Goal: Task Accomplishment & Management: Use online tool/utility

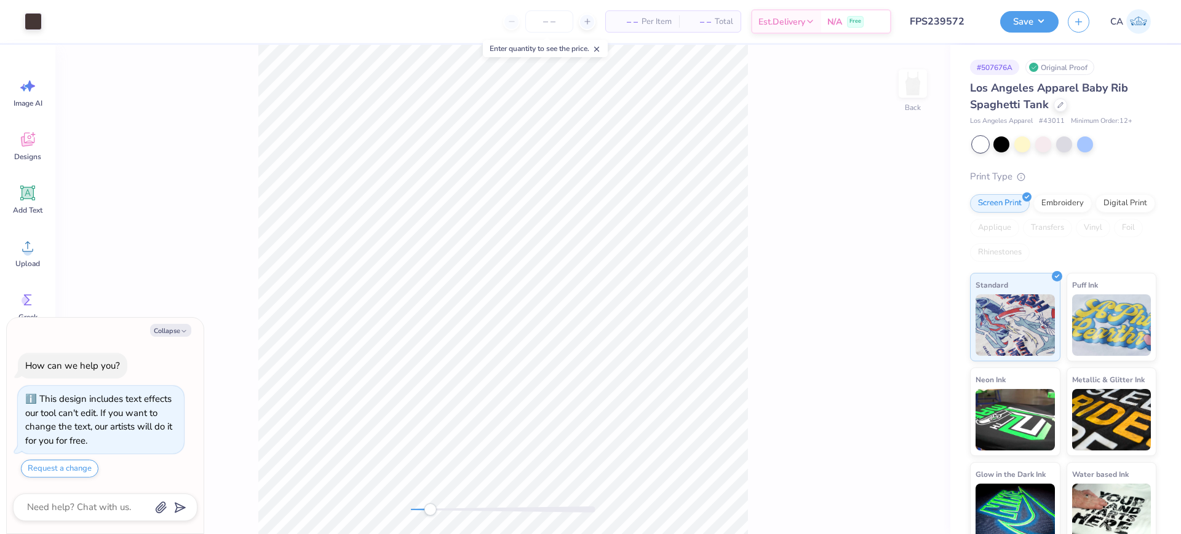
drag, startPoint x: 445, startPoint y: 507, endPoint x: 431, endPoint y: 504, distance: 14.5
click at [431, 507] on div at bounding box center [503, 510] width 185 height 6
click at [186, 333] on icon "button" at bounding box center [183, 331] width 7 height 7
type textarea "x"
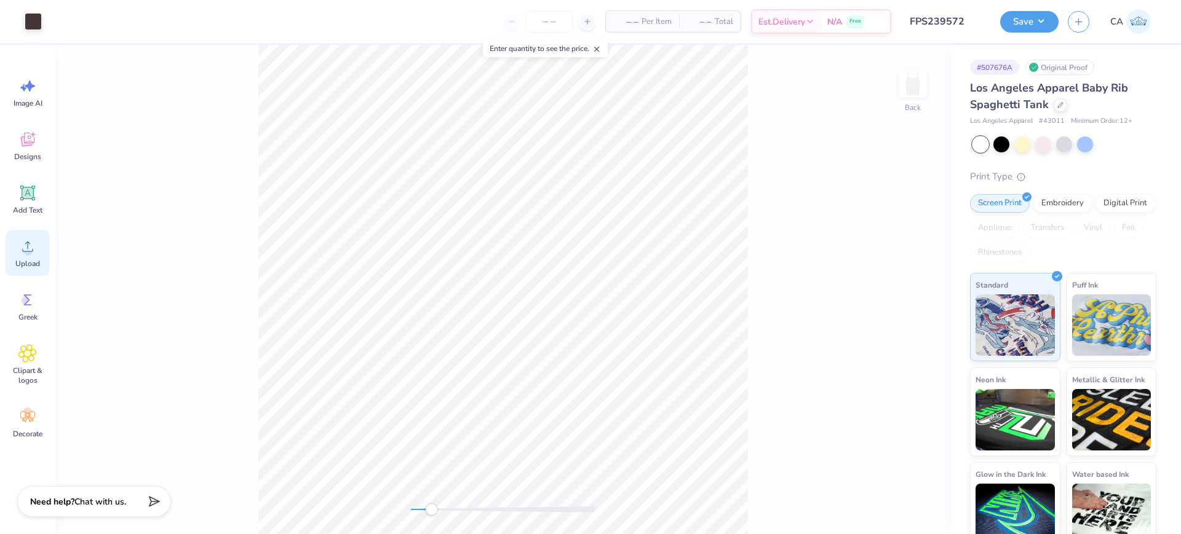
click at [33, 259] on span "Upload" at bounding box center [27, 264] width 25 height 10
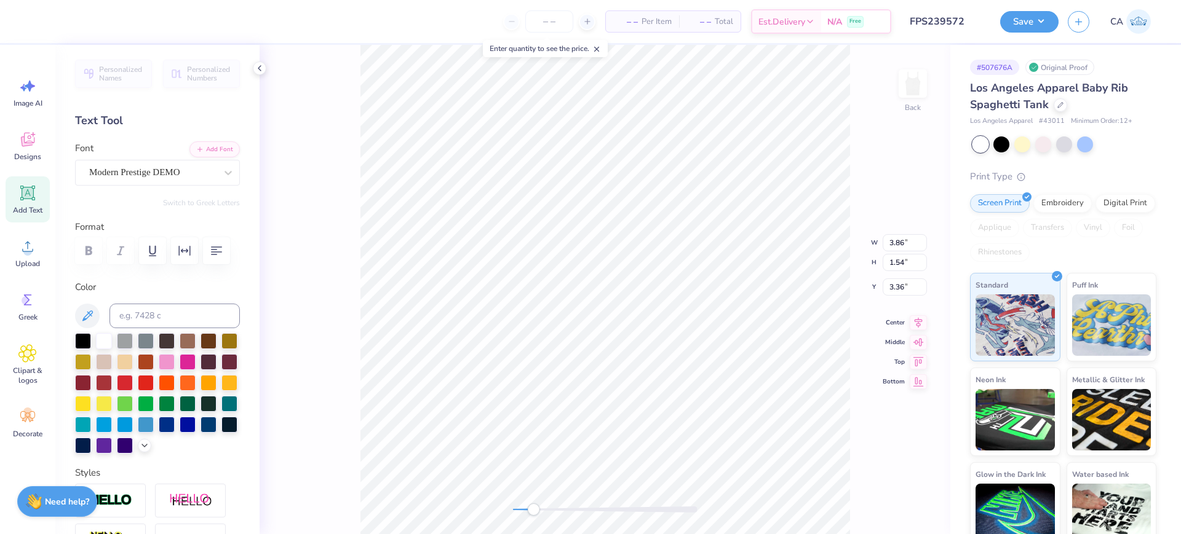
scroll to position [12, 2]
click at [35, 265] on span "Upload" at bounding box center [27, 264] width 25 height 10
click at [31, 253] on circle at bounding box center [27, 251] width 9 height 9
click at [541, 418] on li "Ungroup" at bounding box center [563, 423] width 97 height 24
click at [598, 508] on div at bounding box center [605, 510] width 185 height 6
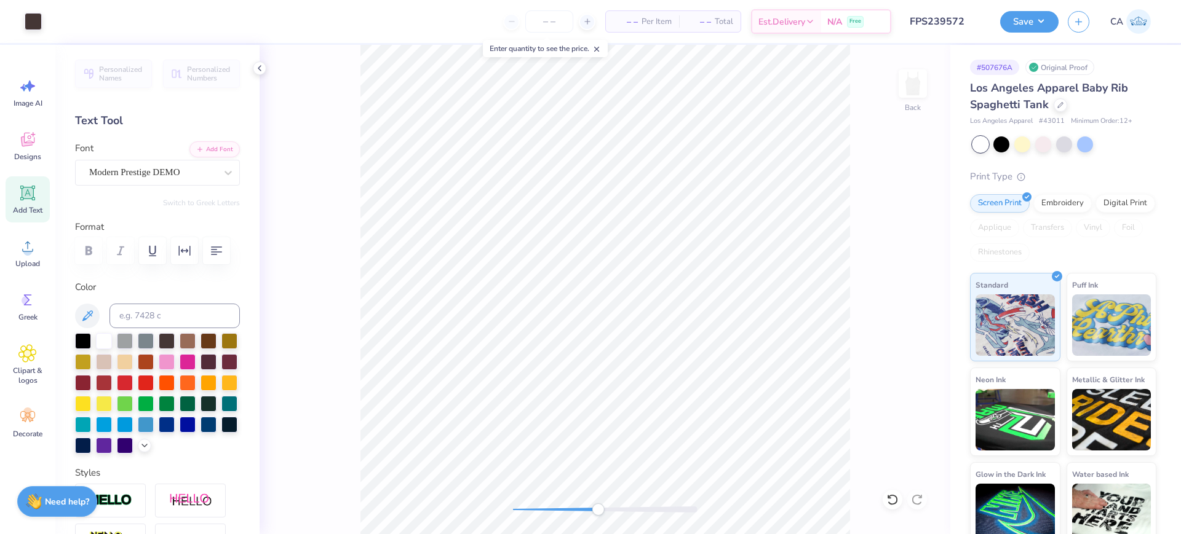
click at [532, 501] on div "Back" at bounding box center [605, 290] width 691 height 490
click at [530, 507] on div at bounding box center [605, 510] width 185 height 6
type input "5.62"
type input "3.17"
type input "2.22"
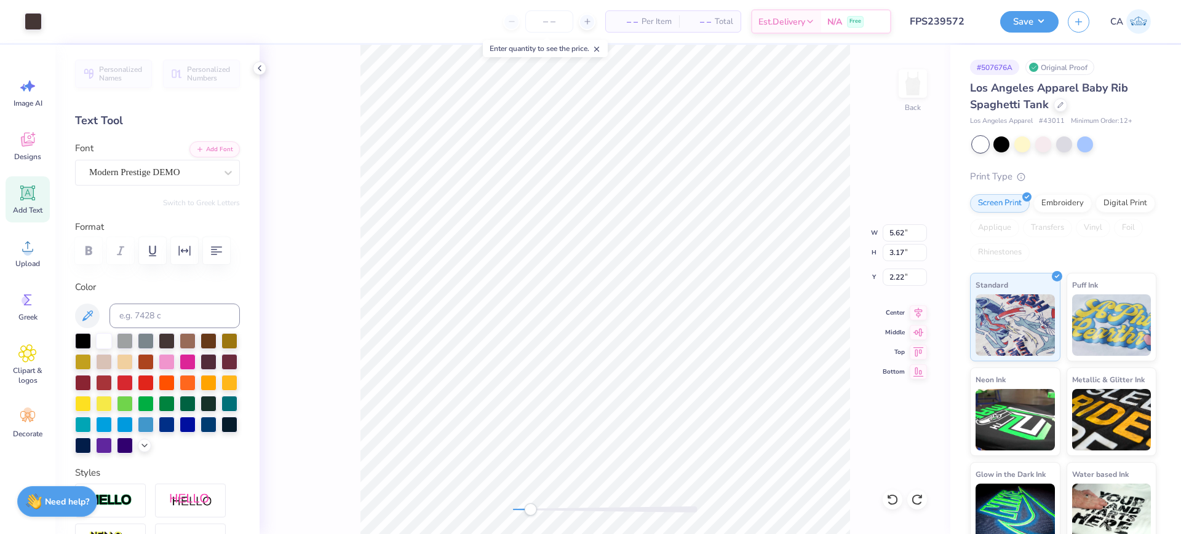
type input "2.57"
type input "2.17"
type input "2.64"
type input "7.55"
type input "3.17"
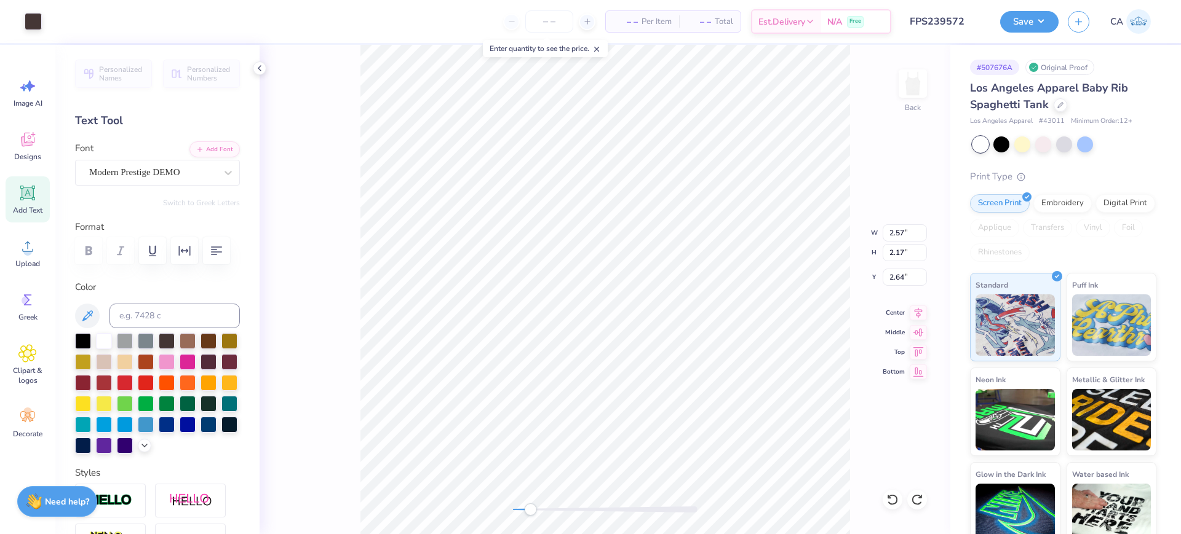
type input "2.22"
click at [336, 103] on div "Back" at bounding box center [605, 290] width 691 height 490
click at [514, 507] on div at bounding box center [605, 510] width 185 height 6
click at [31, 245] on icon at bounding box center [27, 246] width 18 height 18
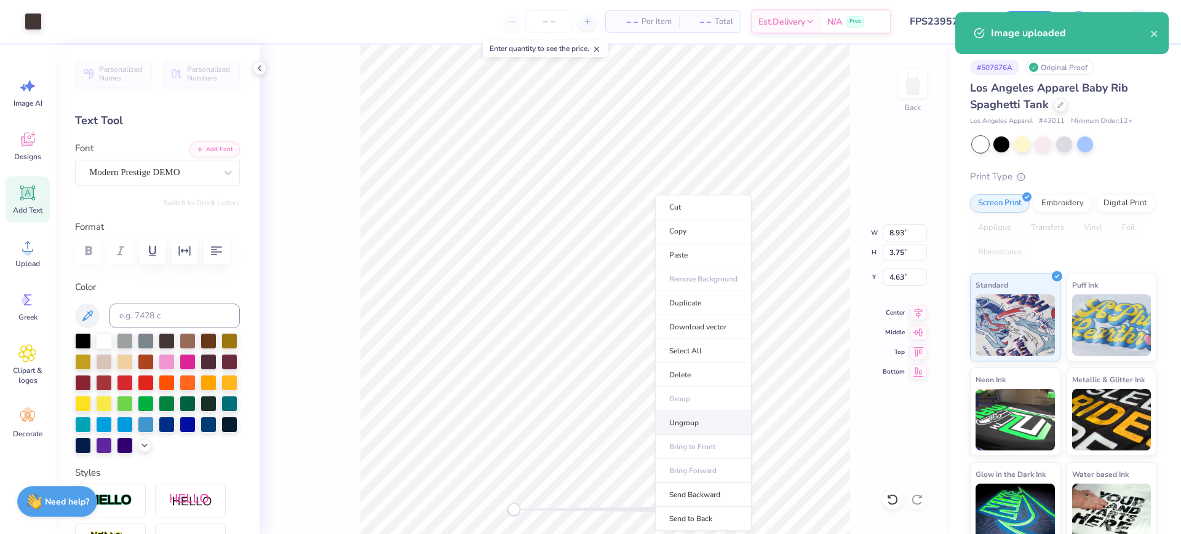
click at [678, 421] on li "Ungroup" at bounding box center [703, 423] width 97 height 24
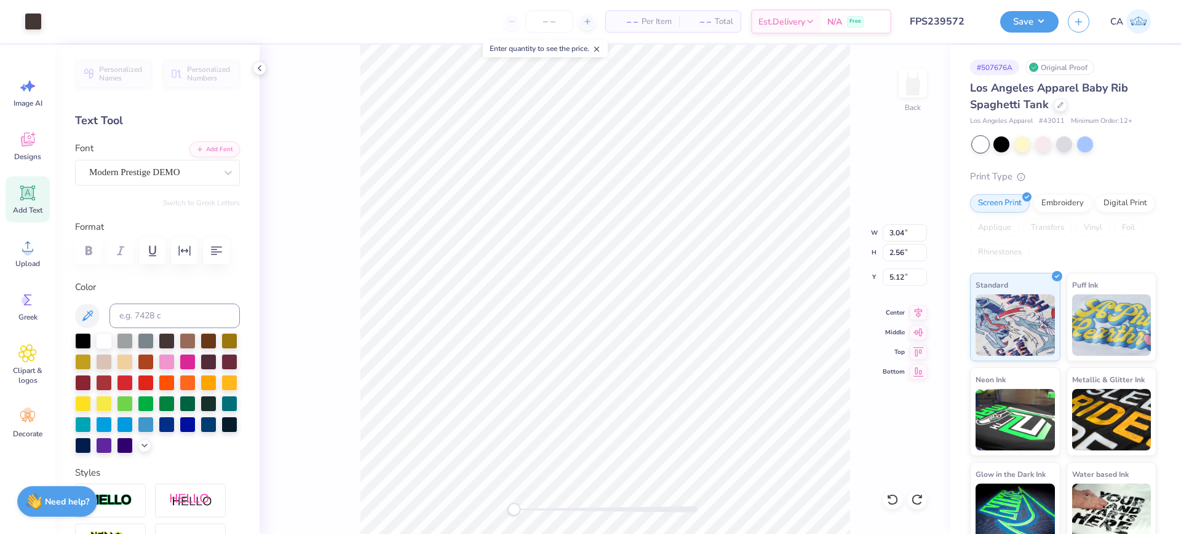
type input "3.04"
type input "2.56"
type input "5.12"
type input "8.93"
type input "3.75"
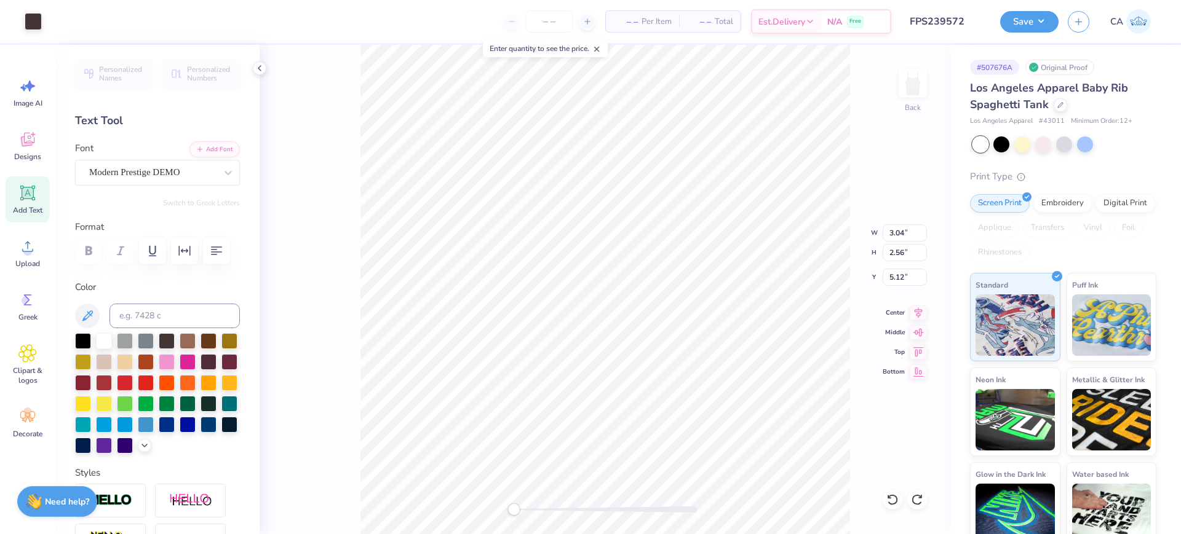
type input "4.63"
type input "6.36"
type input "2.20"
type input "2.70"
click at [534, 508] on div at bounding box center [605, 510] width 185 height 6
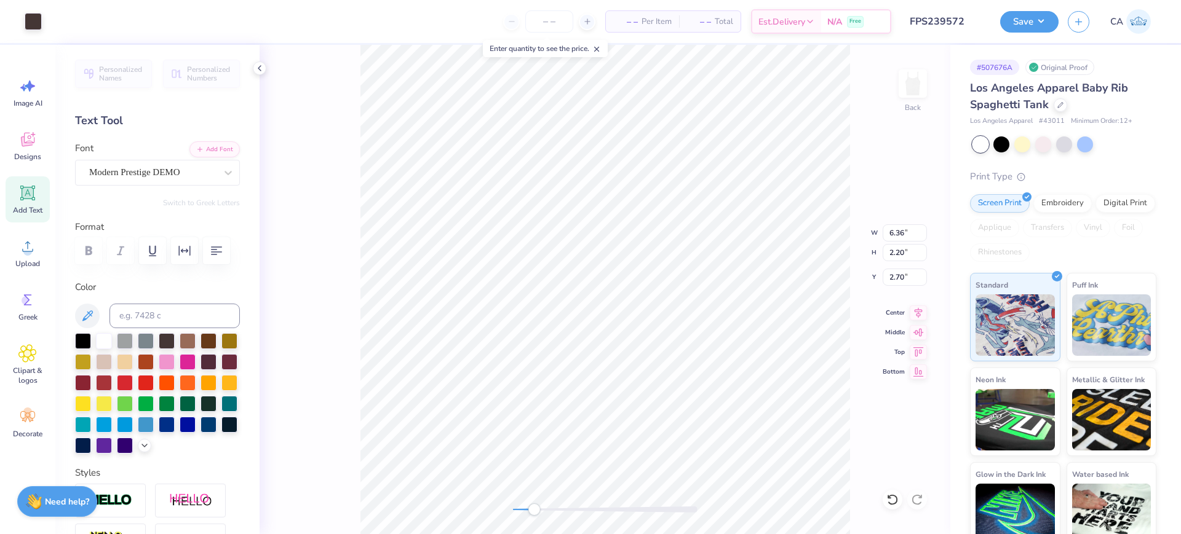
click at [534, 508] on div "Accessibility label" at bounding box center [534, 510] width 12 height 12
type input "6.85"
type input "2.87"
type input "2.60"
type input "2.33"
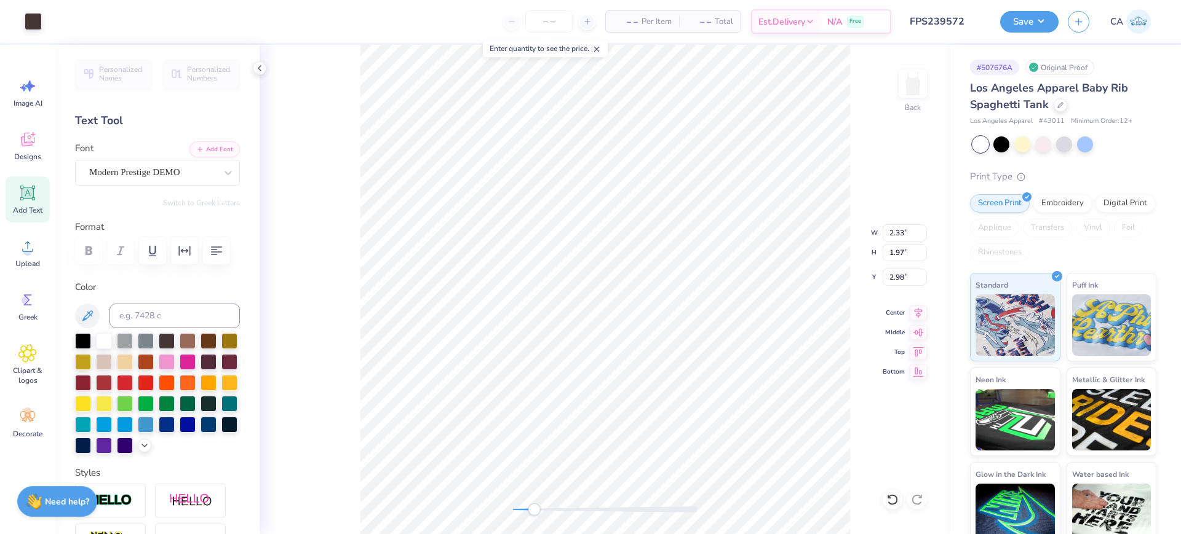
type input "1.97"
type input "2.98"
type input "3.62"
type input "1.37"
type input "2.13"
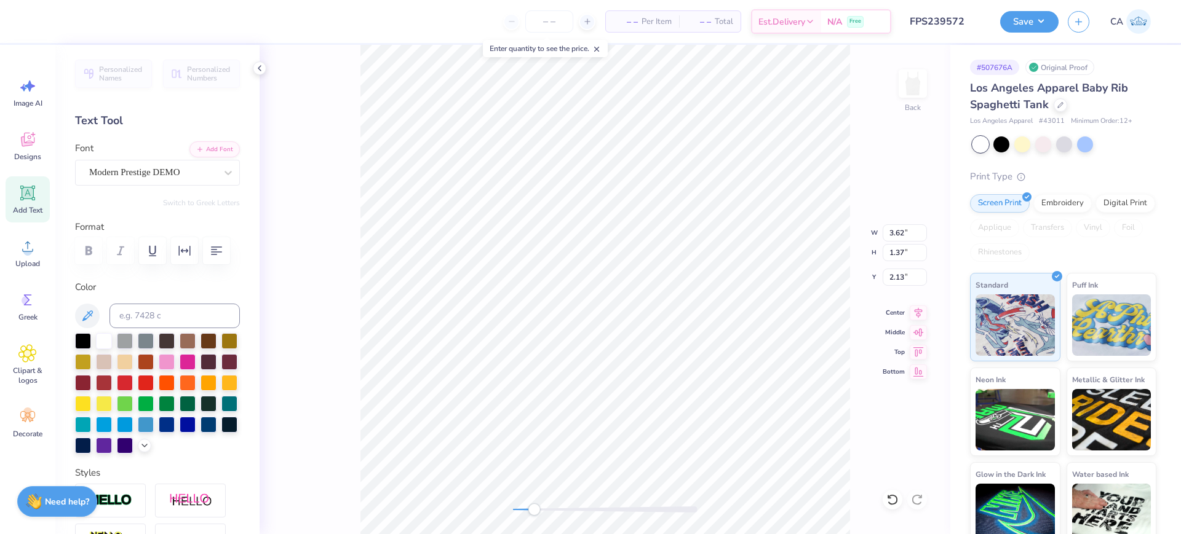
type input "1.87"
type input "2.87"
type input "2.30"
type input "2.33"
type input "1.97"
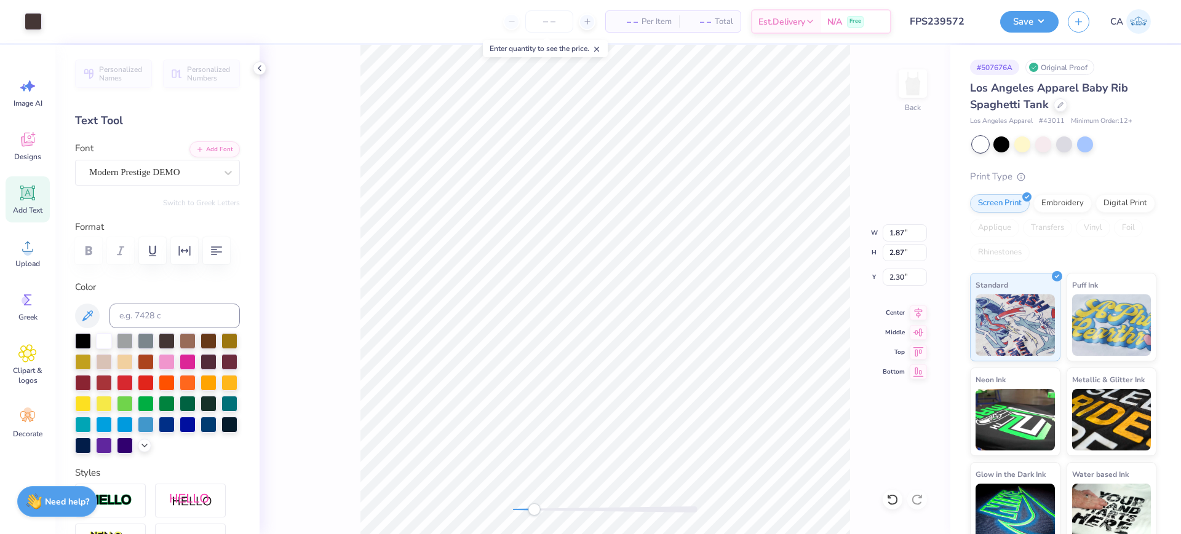
type input "2.65"
type input "7.27"
type input "2.87"
type input "2.29"
type input "7.78"
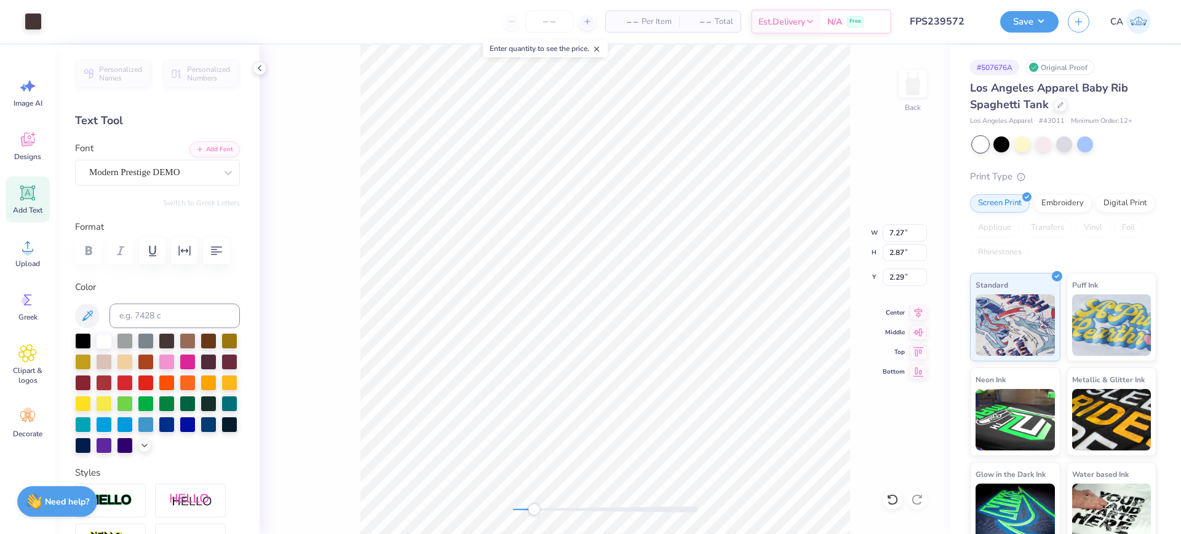
type input "3.19"
type input "2.05"
type input "2.59"
type input "2.18"
type input "2.30"
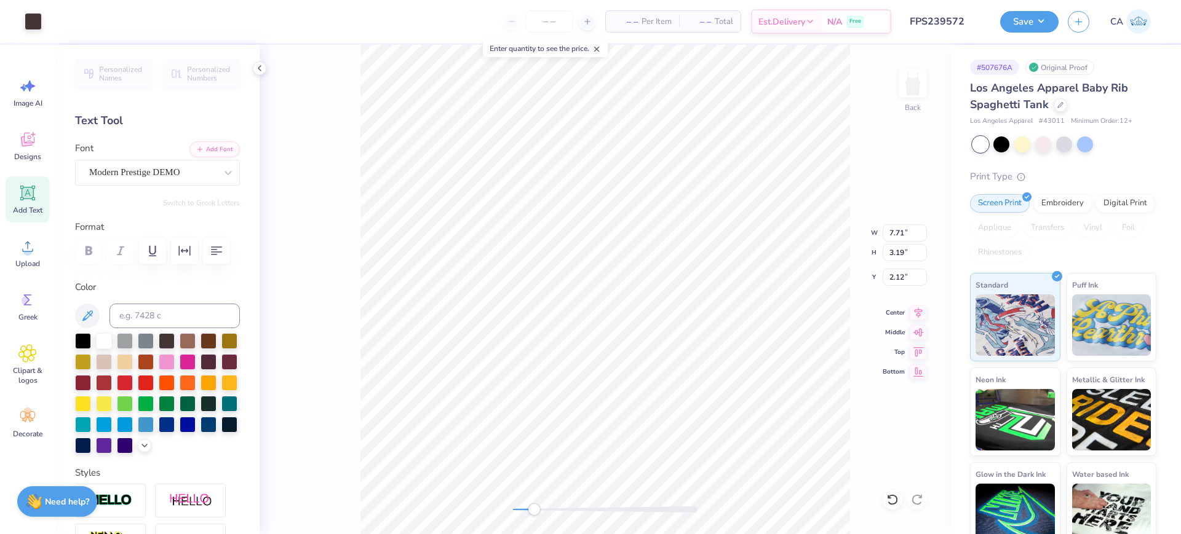
type input "2.21"
drag, startPoint x: 895, startPoint y: 233, endPoint x: 912, endPoint y: 239, distance: 17.7
click at [912, 239] on input "7.71" at bounding box center [905, 232] width 44 height 17
type input "6.80"
type input "2.70"
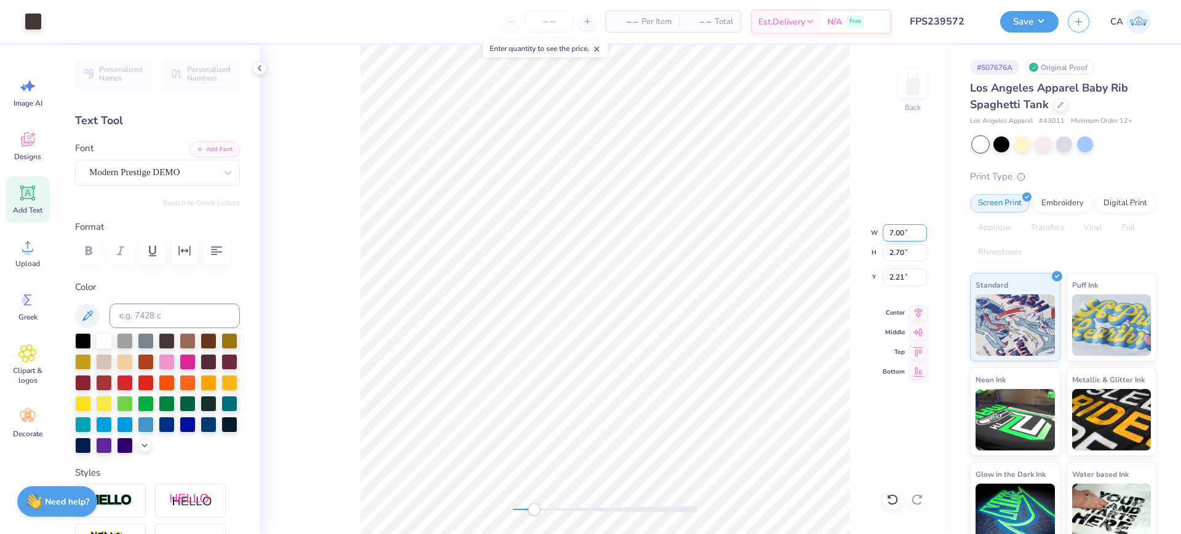
type input "2.41"
type input "1.71"
type input "2.63"
type input "2.49"
drag, startPoint x: 523, startPoint y: 511, endPoint x: 517, endPoint y: 507, distance: 7.2
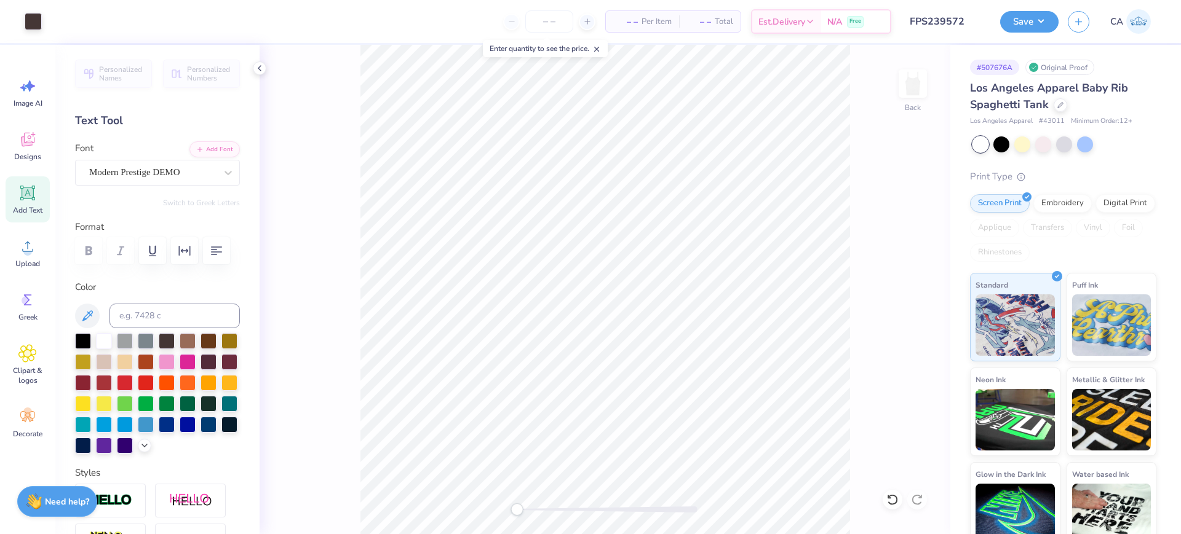
click at [517, 507] on div at bounding box center [605, 510] width 185 height 6
type input "7.17"
type input "3.12"
type input "2.15"
click at [545, 514] on div at bounding box center [605, 510] width 185 height 12
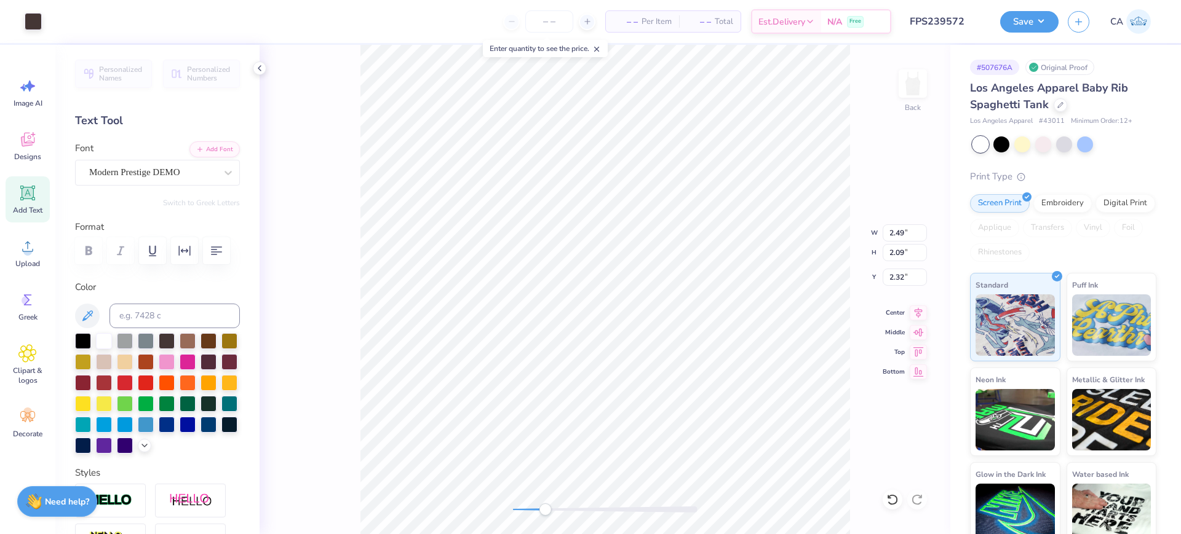
type input "7.32"
type input "3.06"
type input "2.20"
type input "7.16"
type input "2.84"
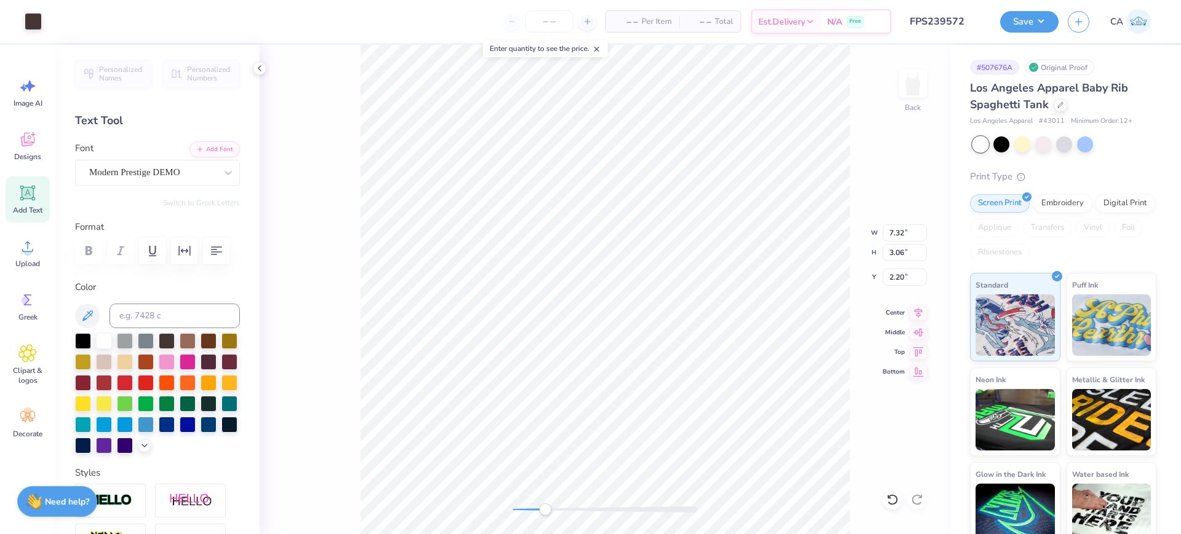
type input "2.55"
type input "2.30"
type input "1.94"
type input "2.63"
type input "2.30"
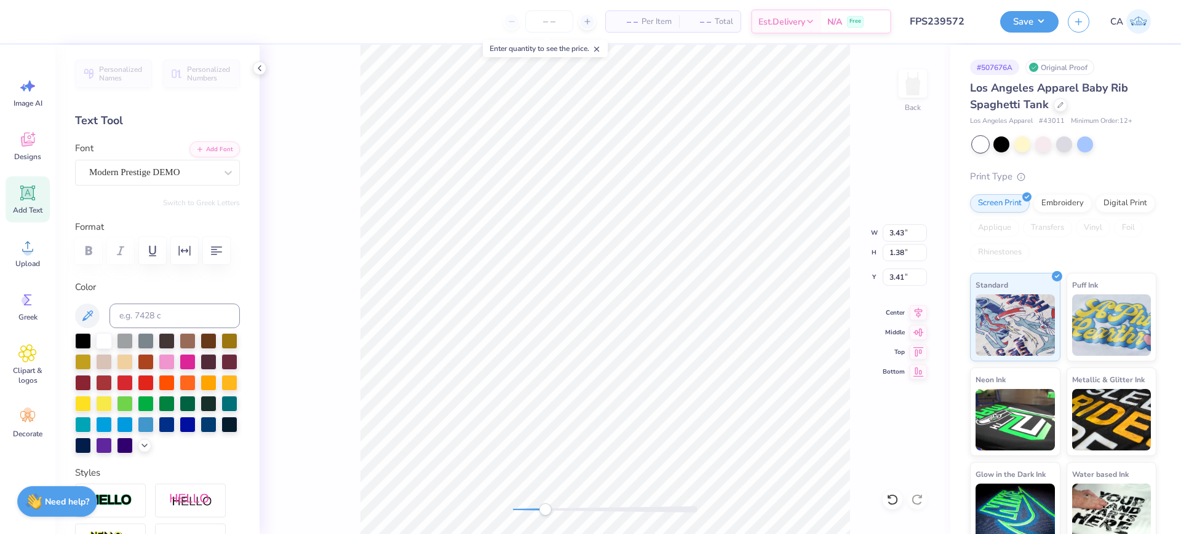
type input "1.94"
type input "2.60"
click at [513, 508] on div at bounding box center [605, 510] width 185 height 6
click at [548, 512] on div at bounding box center [605, 510] width 185 height 6
click at [517, 499] on div "Back" at bounding box center [605, 290] width 691 height 490
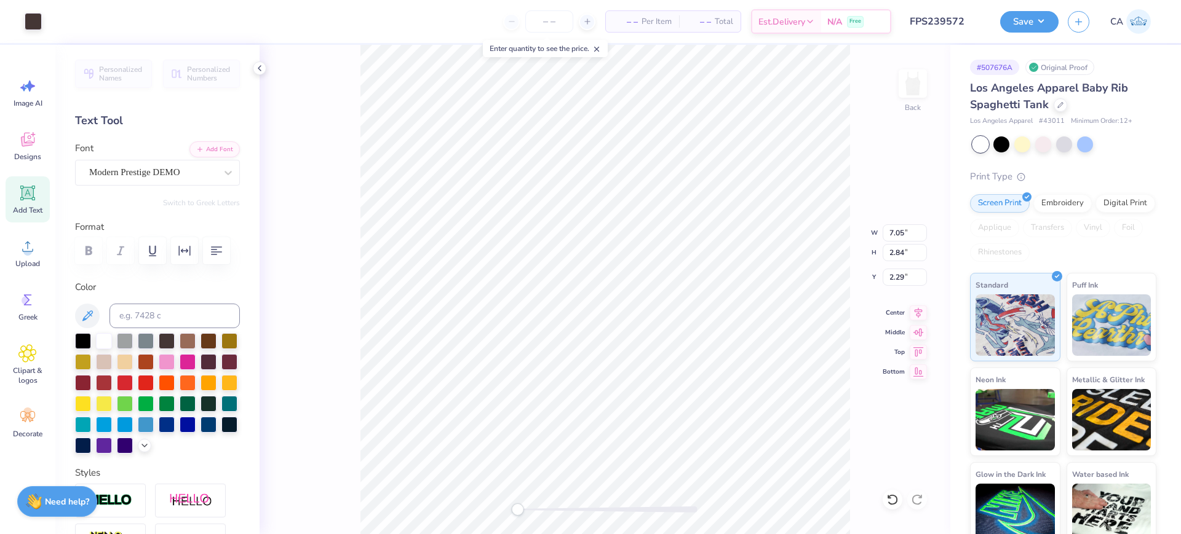
type input "6.88"
type input "2.74"
click at [897, 499] on icon at bounding box center [892, 500] width 12 height 12
type input "7.05"
type input "2.84"
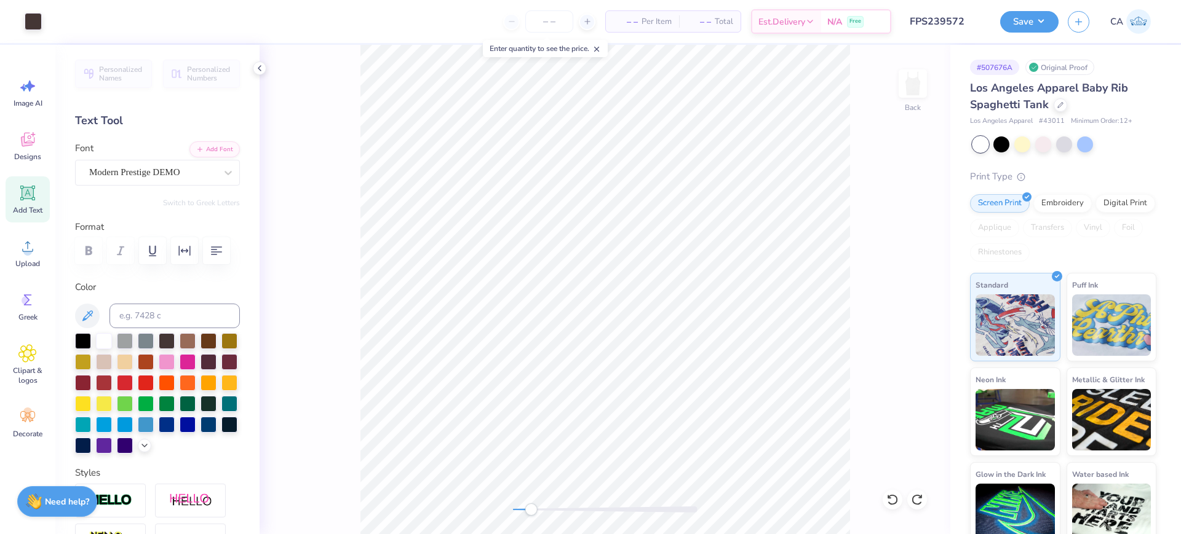
click at [531, 511] on div at bounding box center [605, 510] width 185 height 6
click at [546, 508] on div "Back" at bounding box center [605, 290] width 691 height 490
click at [547, 507] on div at bounding box center [605, 510] width 185 height 6
drag, startPoint x: 549, startPoint y: 507, endPoint x: 557, endPoint y: 509, distance: 9.0
click at [557, 509] on div "Accessibility label" at bounding box center [556, 510] width 12 height 12
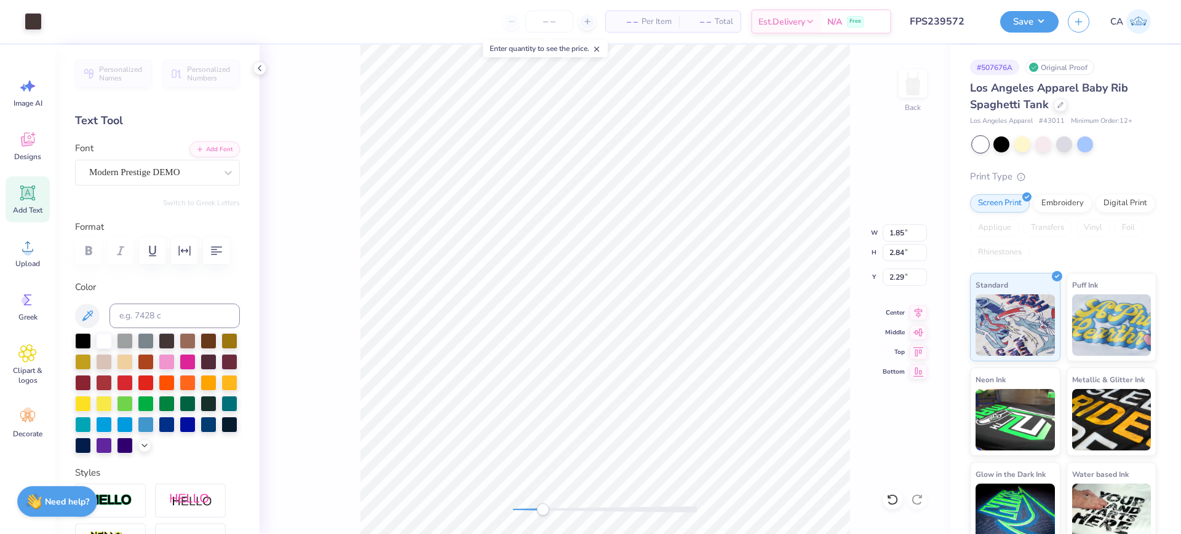
type input "2.56"
type input "2.16"
type input "2.59"
click at [890, 281] on input "2.25" at bounding box center [905, 277] width 44 height 17
type input "2.00"
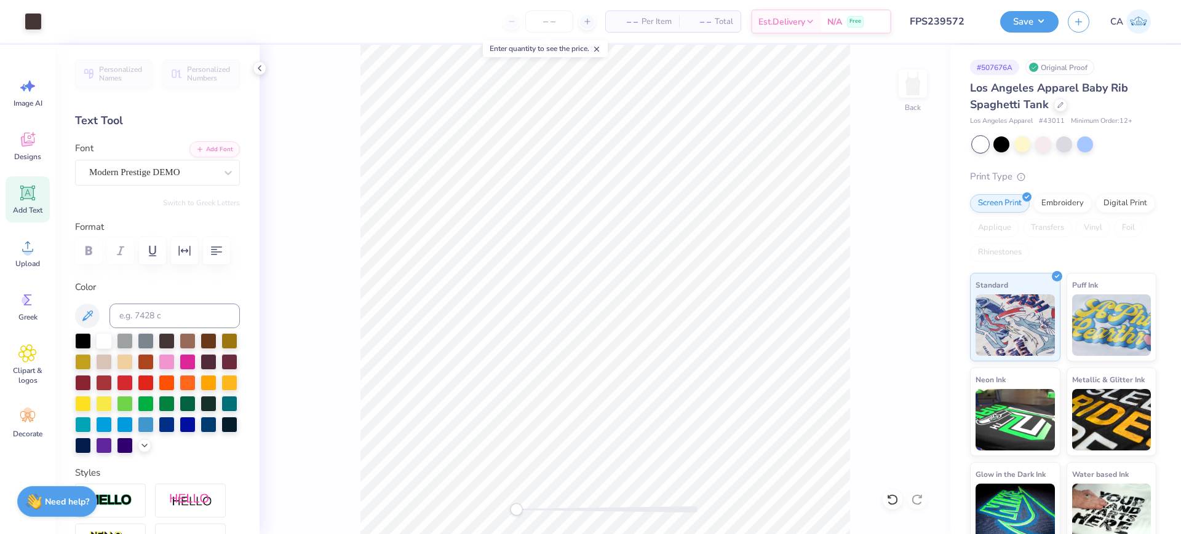
click at [507, 499] on div "Back" at bounding box center [605, 290] width 691 height 490
click at [1018, 17] on button "Save" at bounding box center [1029, 20] width 58 height 22
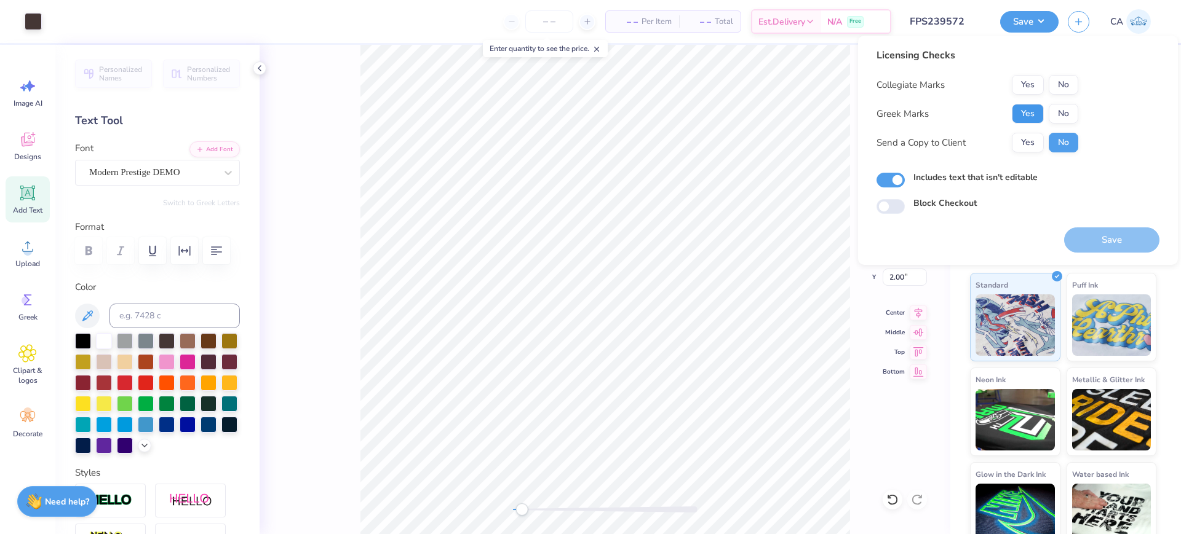
click at [1030, 116] on button "Yes" at bounding box center [1028, 114] width 32 height 20
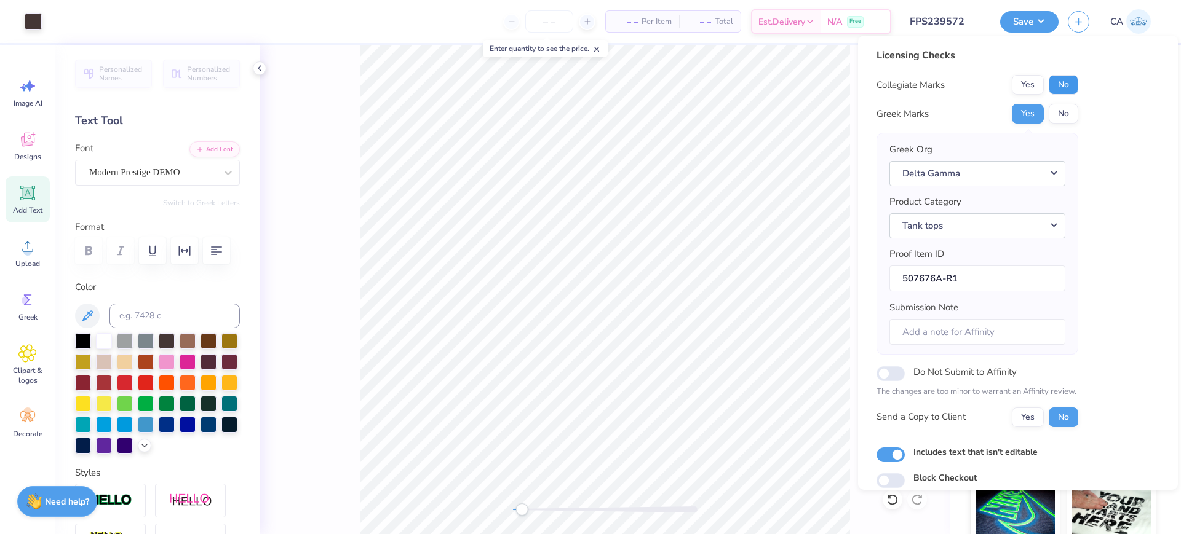
click at [1075, 85] on button "No" at bounding box center [1064, 85] width 30 height 20
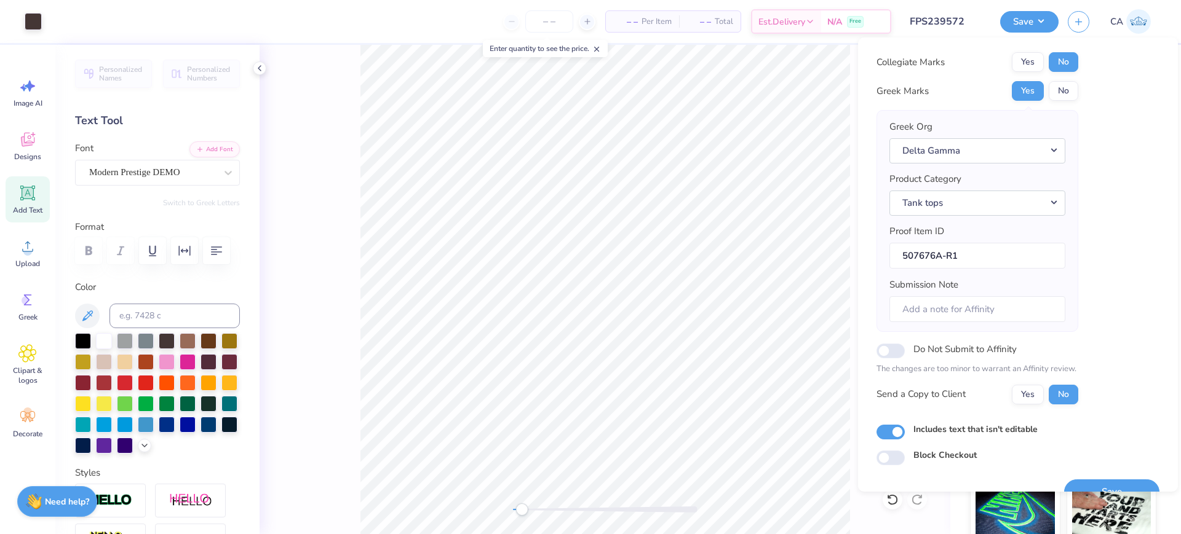
scroll to position [49, 0]
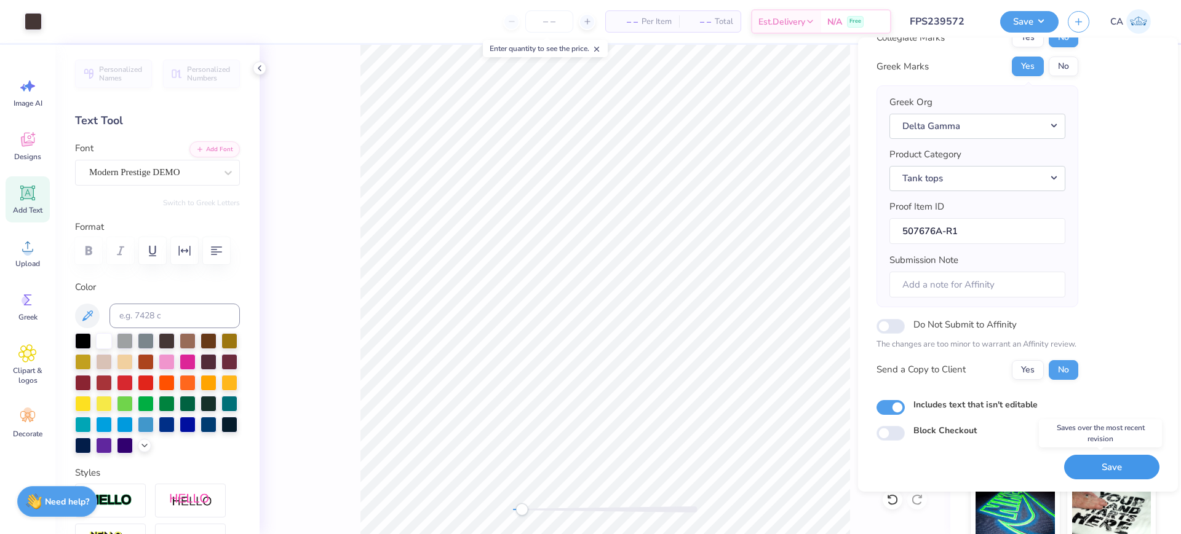
click at [1068, 458] on button "Save" at bounding box center [1111, 467] width 95 height 25
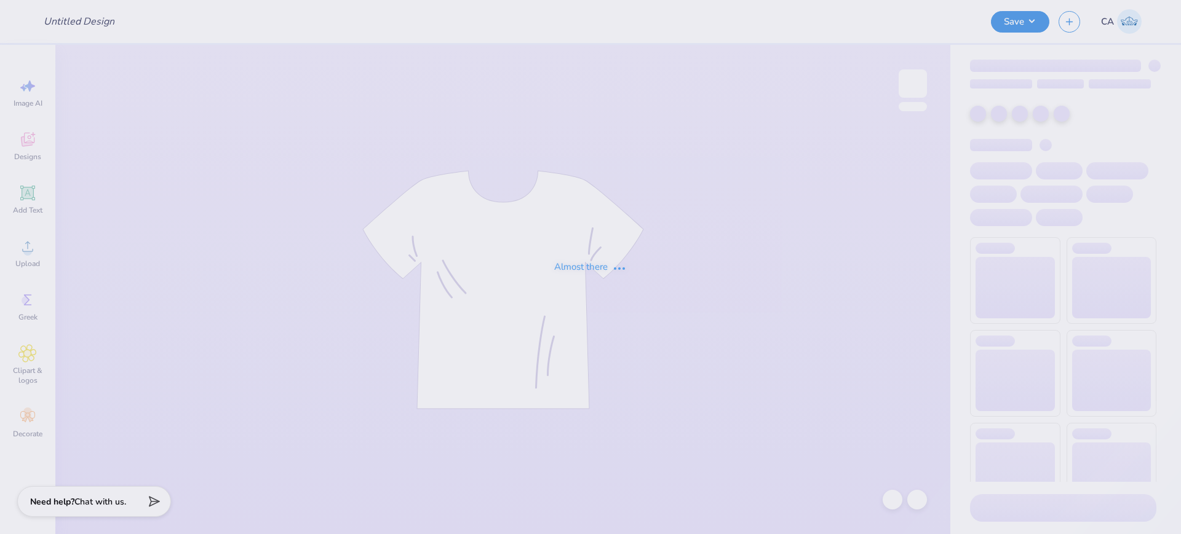
type input "FPS239581"
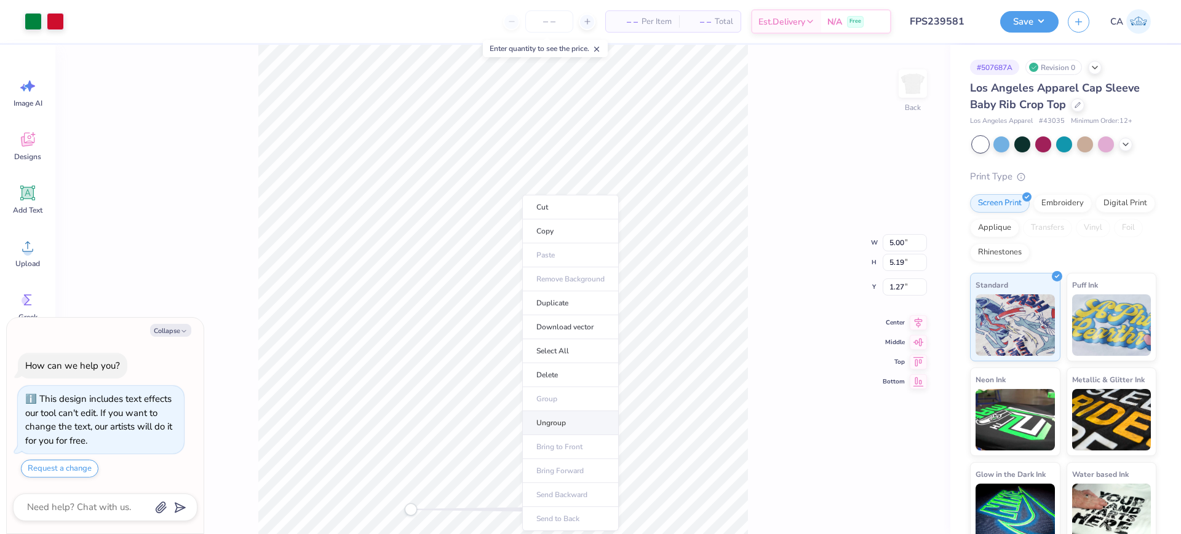
click at [542, 424] on li "Ungroup" at bounding box center [570, 423] width 97 height 24
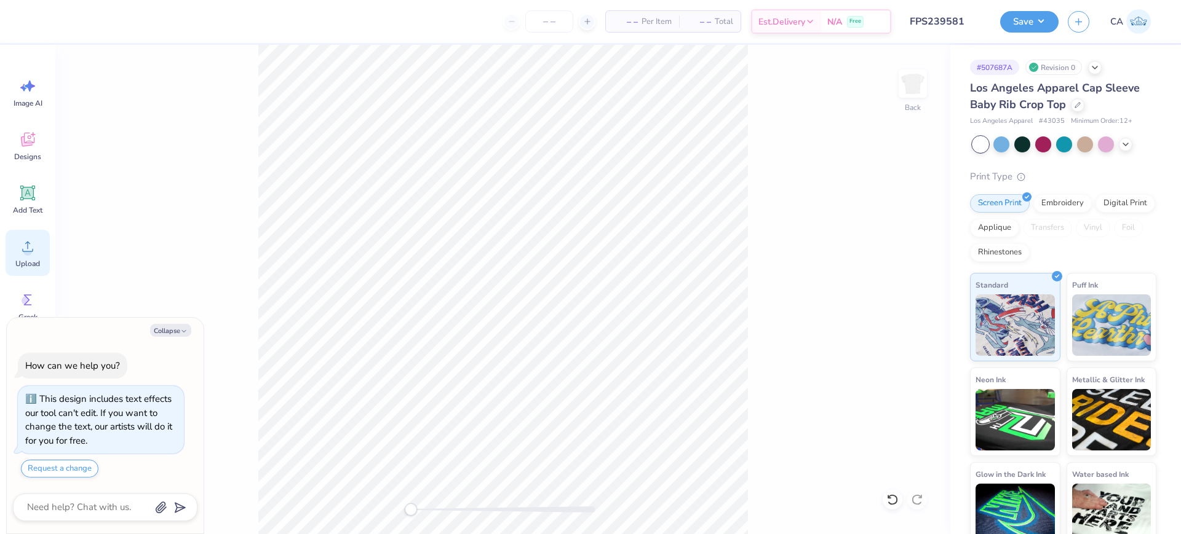
click at [33, 246] on icon at bounding box center [27, 246] width 18 height 18
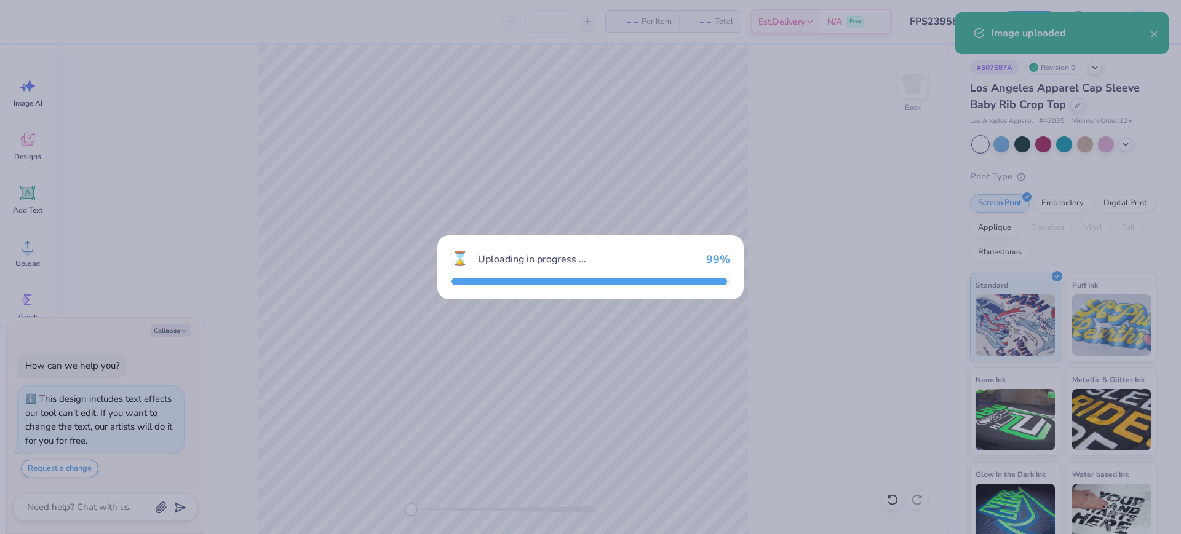
type textarea "x"
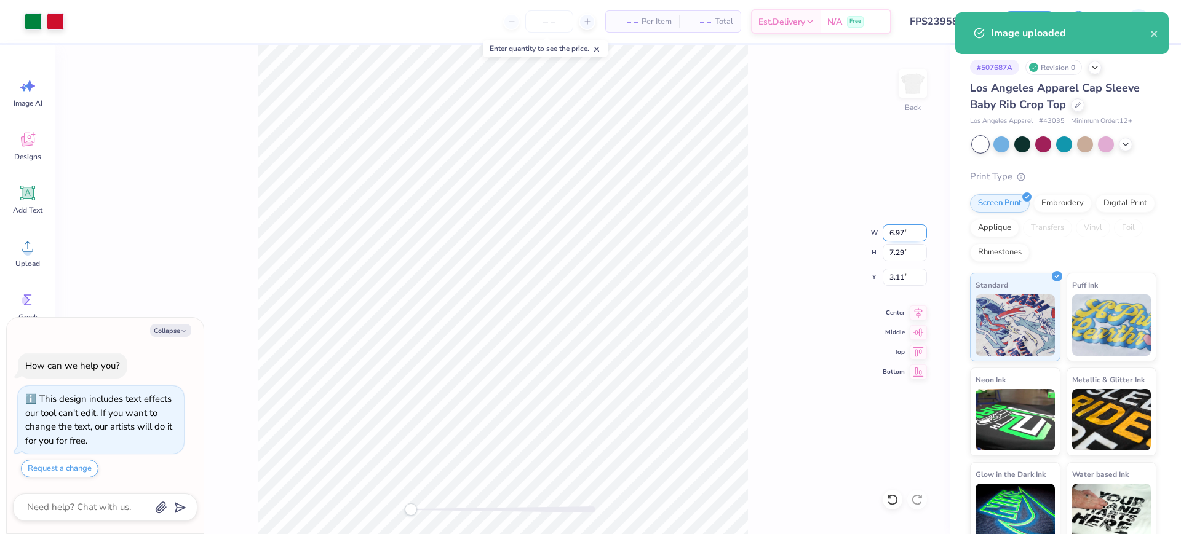
click at [903, 237] on input "6.97" at bounding box center [905, 232] width 44 height 17
type input "5"
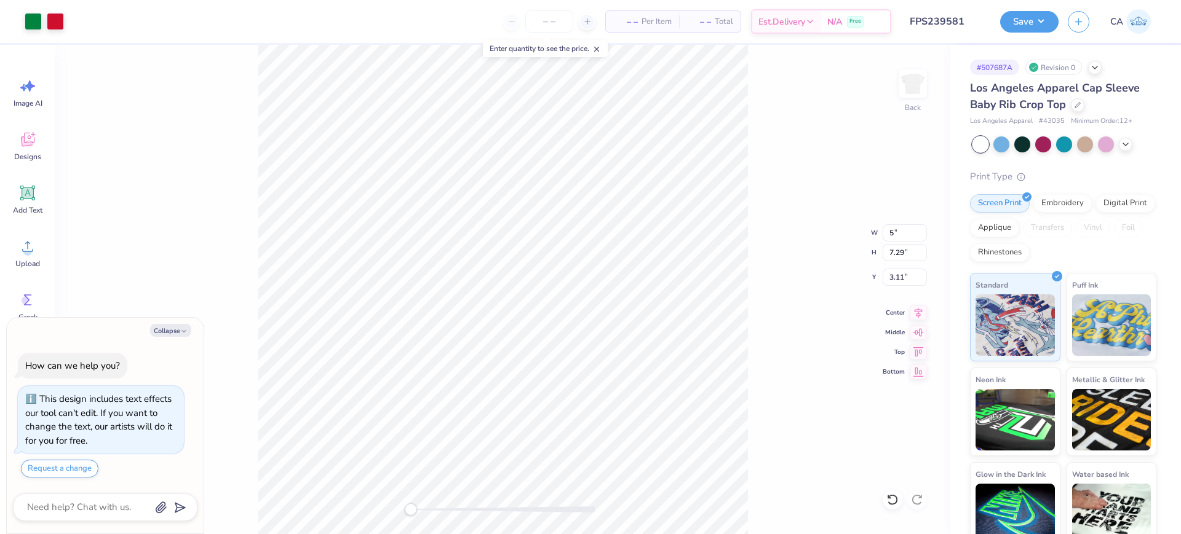
type textarea "x"
click at [908, 275] on input "3.11" at bounding box center [905, 277] width 44 height 17
type input "2"
click at [920, 309] on icon at bounding box center [918, 311] width 17 height 15
type textarea "x"
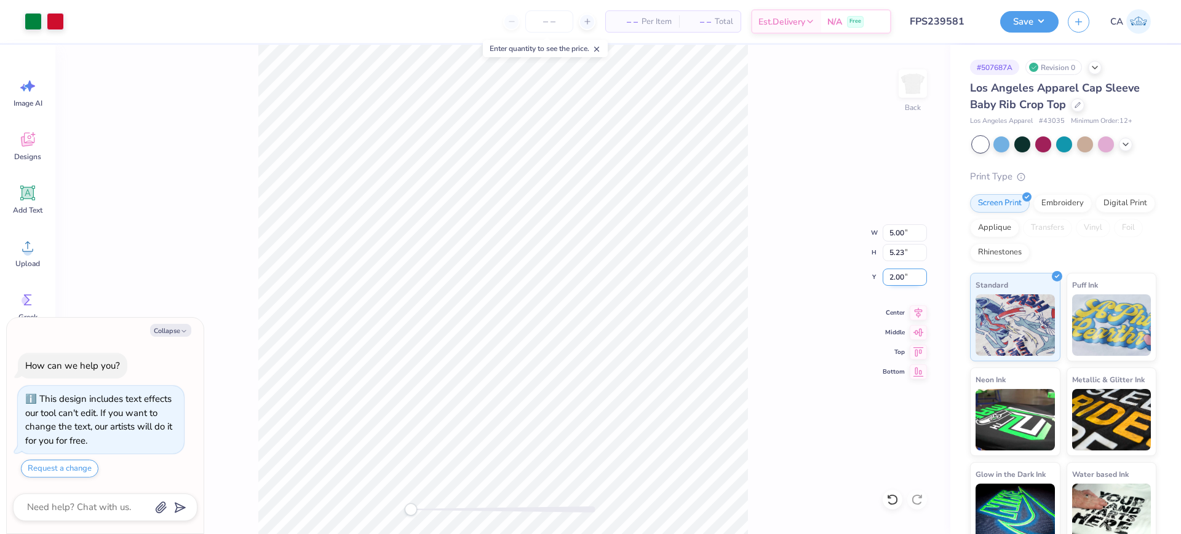
click at [911, 280] on input "2.00" at bounding box center [905, 277] width 44 height 17
type input "1.5"
click at [1007, 20] on button "Save" at bounding box center [1029, 20] width 58 height 22
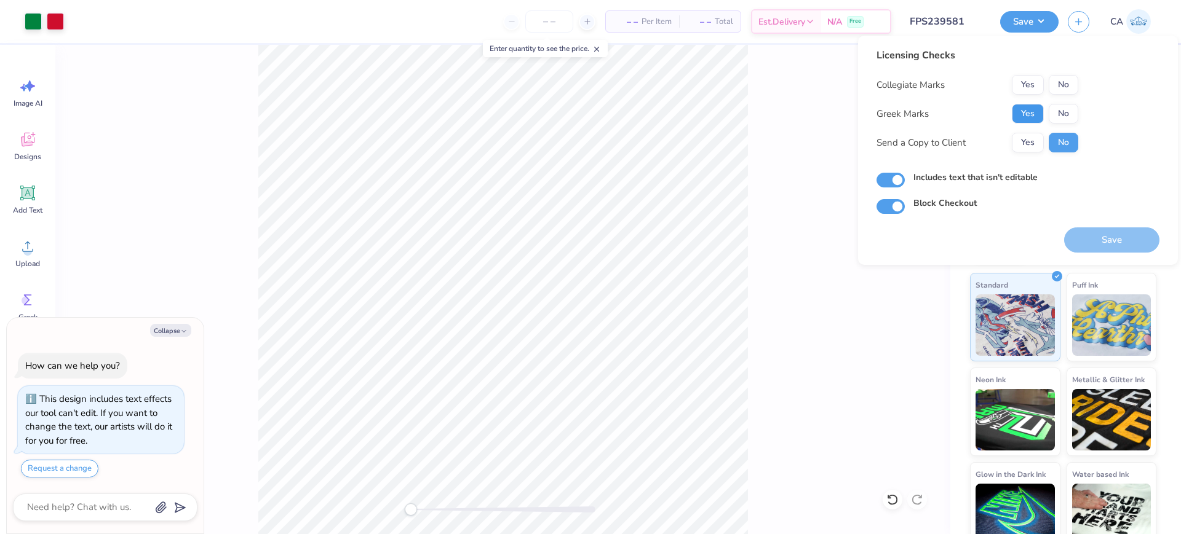
click at [1026, 123] on button "Yes" at bounding box center [1028, 114] width 32 height 20
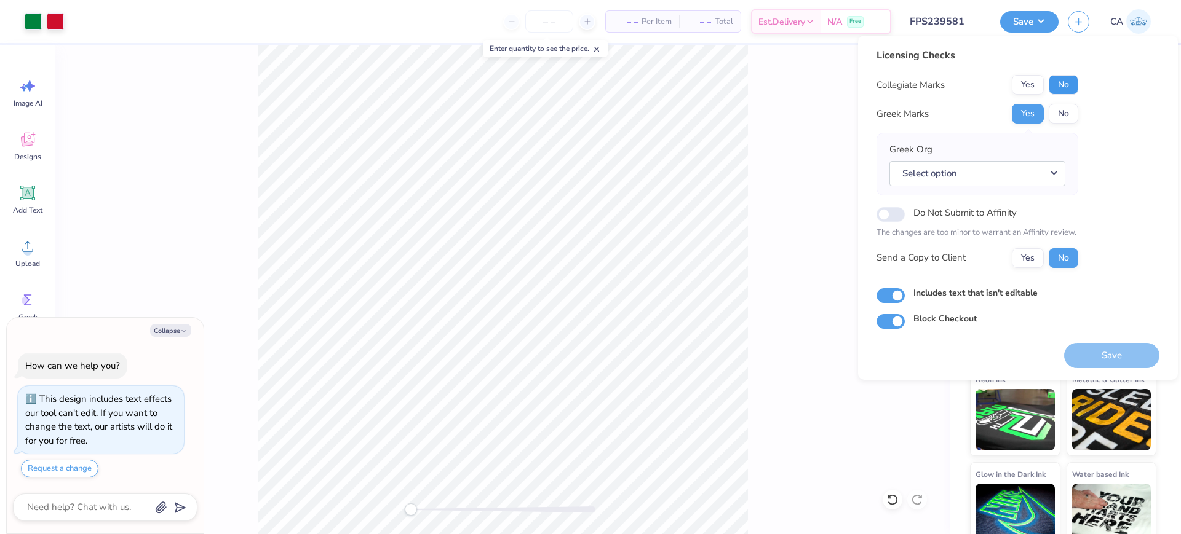
click at [1063, 79] on button "No" at bounding box center [1064, 85] width 30 height 20
click at [995, 175] on button "Select option" at bounding box center [977, 173] width 176 height 25
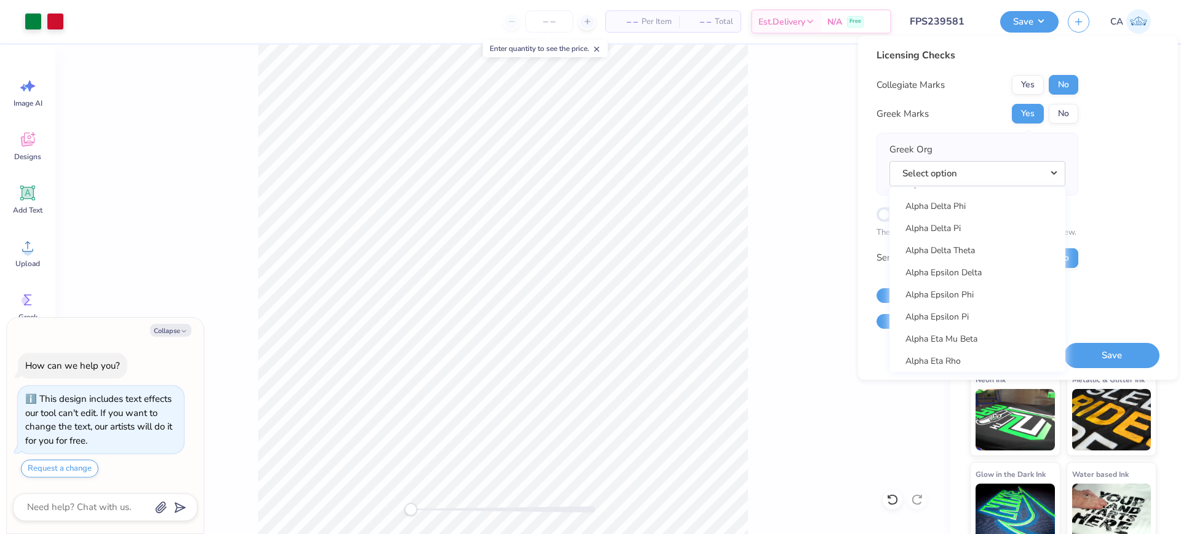
scroll to position [308, 0]
click at [956, 210] on link "Alpha Delta Pi" at bounding box center [977, 205] width 166 height 20
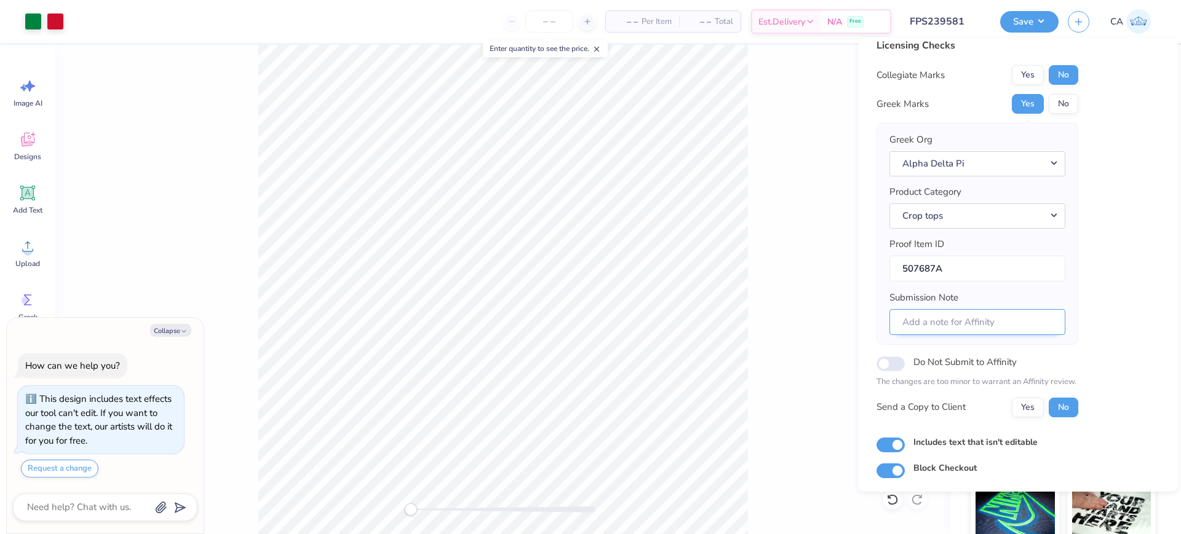
scroll to position [49, 0]
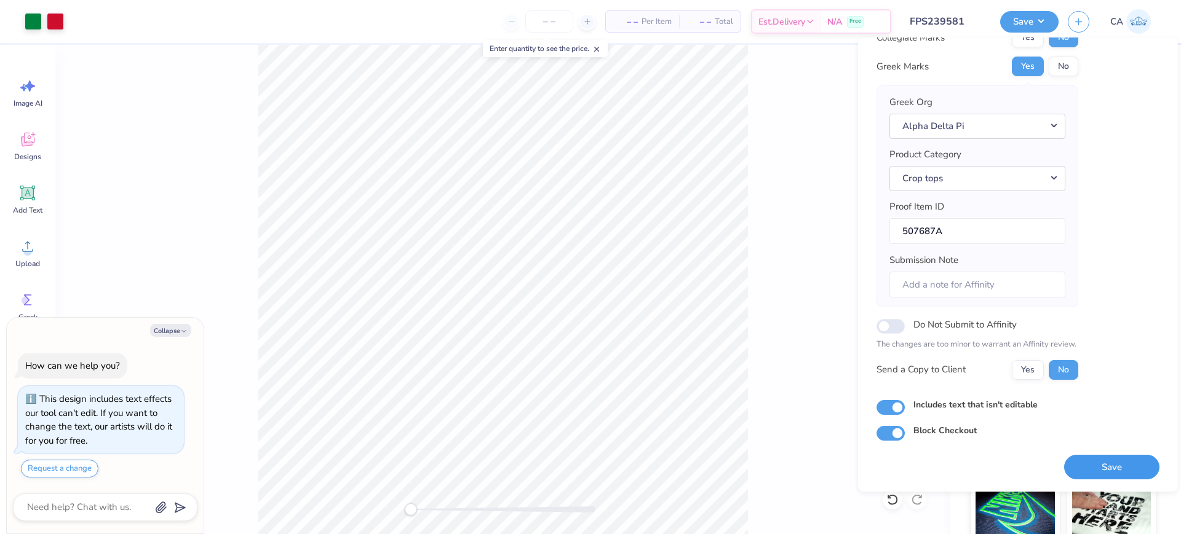
click at [1108, 468] on button "Save" at bounding box center [1111, 467] width 95 height 25
type textarea "x"
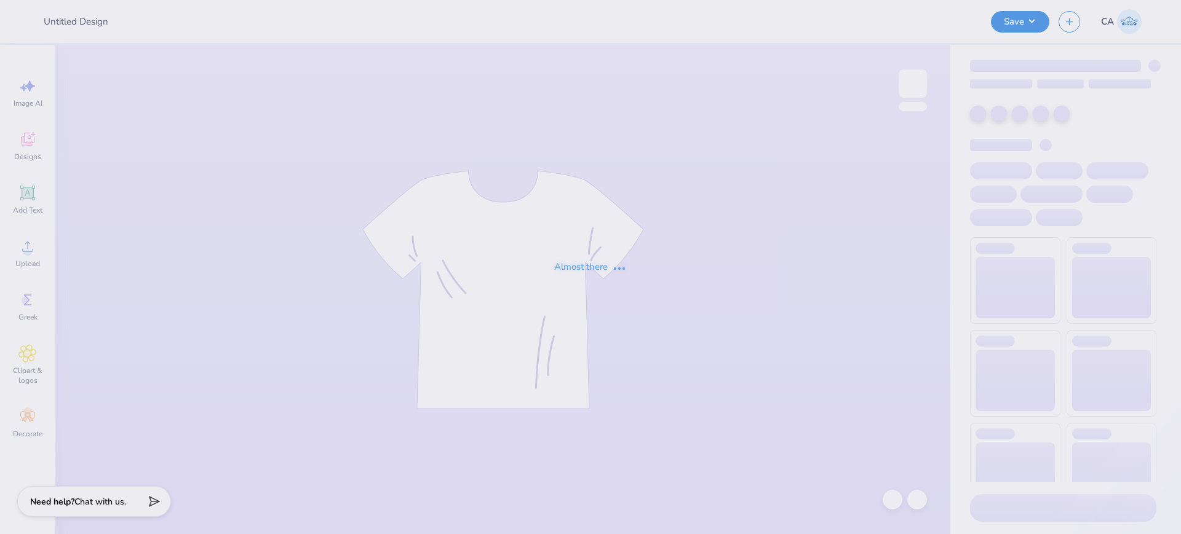
type input "FPS239579"
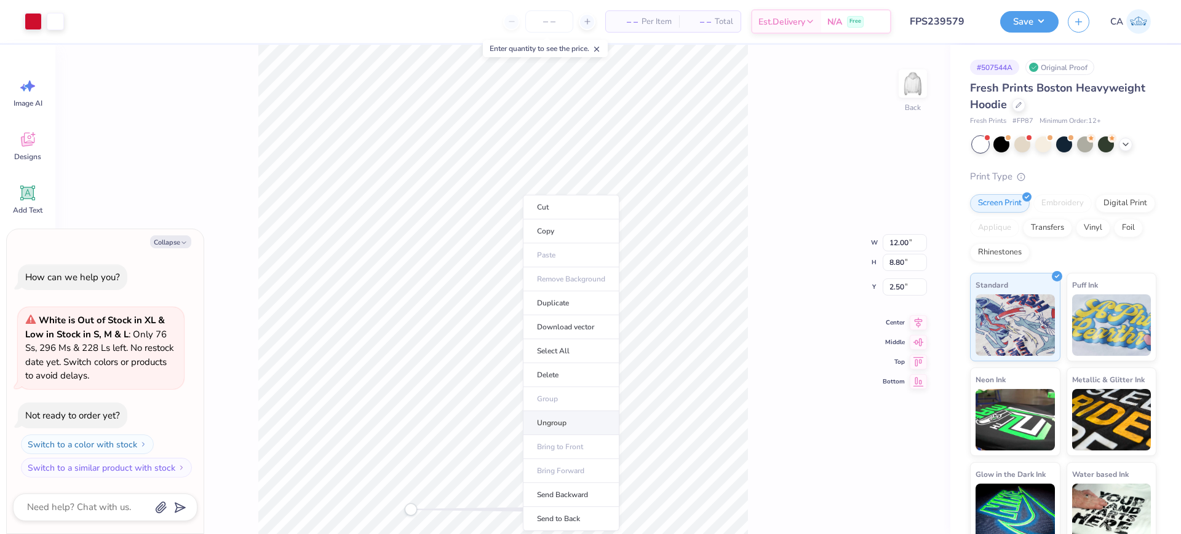
click at [560, 425] on li "Ungroup" at bounding box center [571, 423] width 97 height 24
type textarea "x"
type input "12.00"
type input "8.80"
type input "2.50"
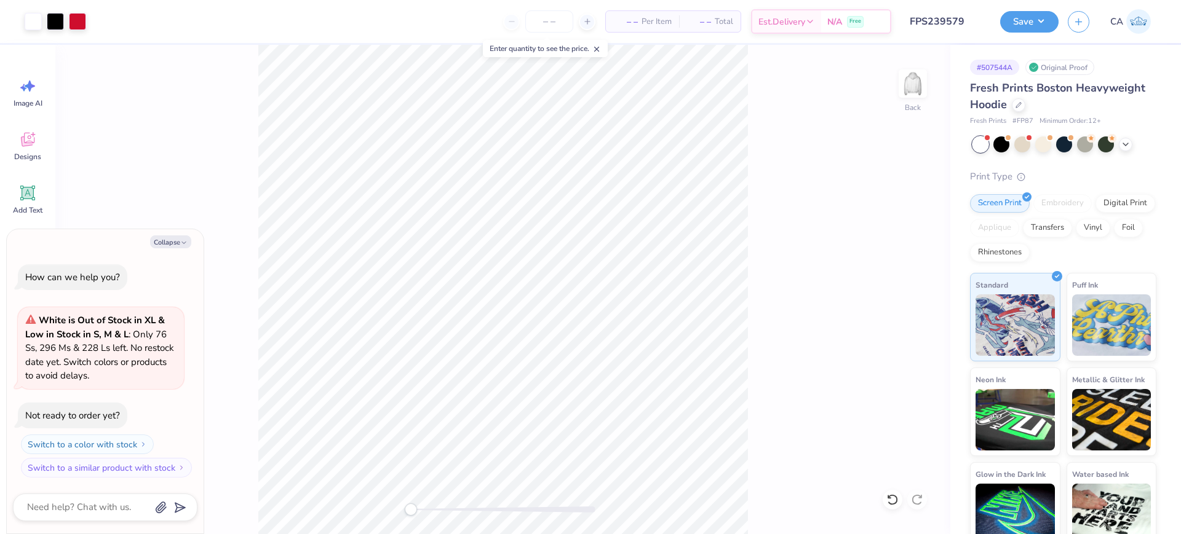
type textarea "x"
type input "10"
type textarea "x"
type input "8.33"
type input "6.93"
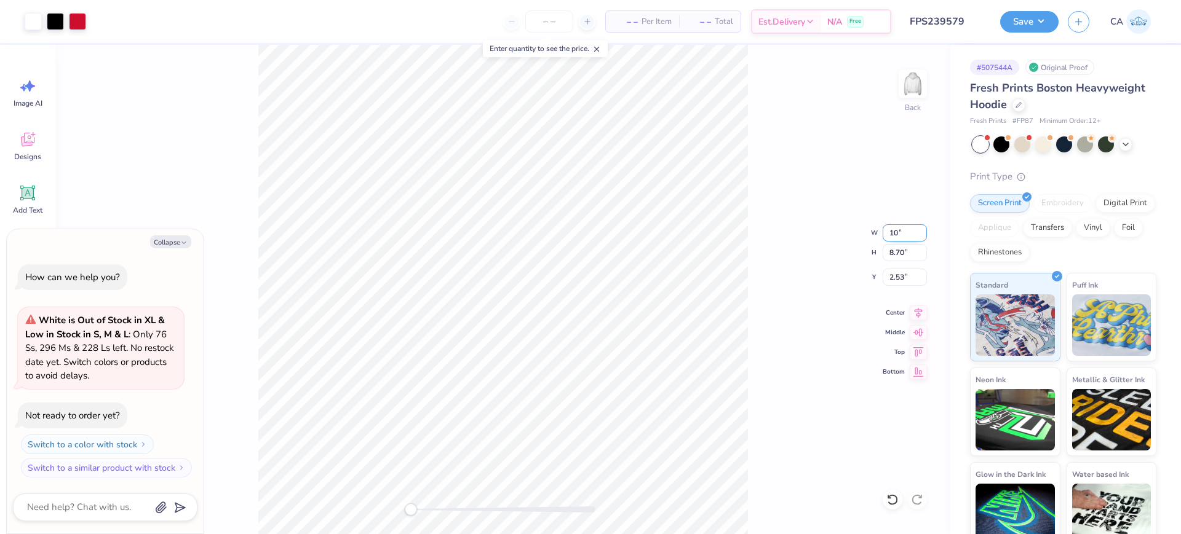
type input "3.48"
drag, startPoint x: 902, startPoint y: 237, endPoint x: 793, endPoint y: 266, distance: 112.6
click at [897, 240] on input "8.33" at bounding box center [905, 232] width 44 height 17
drag, startPoint x: 843, startPoint y: 202, endPoint x: 887, endPoint y: 236, distance: 55.2
click at [887, 236] on div "Back W 8.33 8.33 " H 6.93 6.93 " Y 3.48 3.48 " Center Middle Top Bottom" at bounding box center [502, 290] width 895 height 490
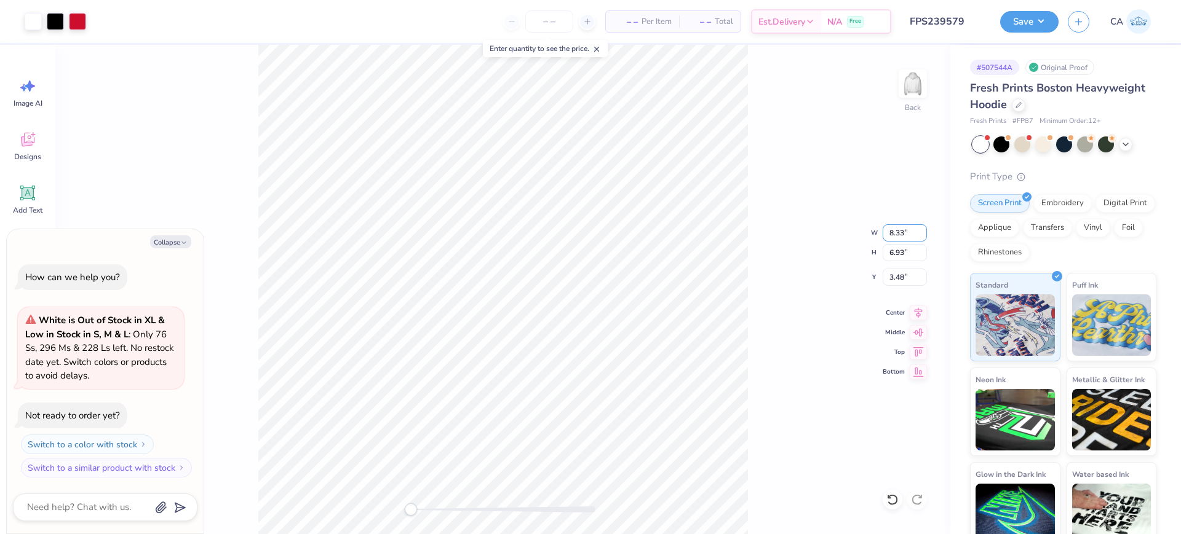
drag, startPoint x: 910, startPoint y: 234, endPoint x: 866, endPoint y: 228, distance: 44.8
click at [866, 228] on div "Back W 8.33 8.33 " H 6.93 6.93 " Y 3.48 3.48 " Center Middle Top Bottom" at bounding box center [502, 290] width 895 height 490
drag, startPoint x: 435, startPoint y: 508, endPoint x: 446, endPoint y: 512, distance: 11.1
click at [446, 512] on div at bounding box center [503, 510] width 185 height 6
click at [464, 507] on div at bounding box center [503, 510] width 185 height 6
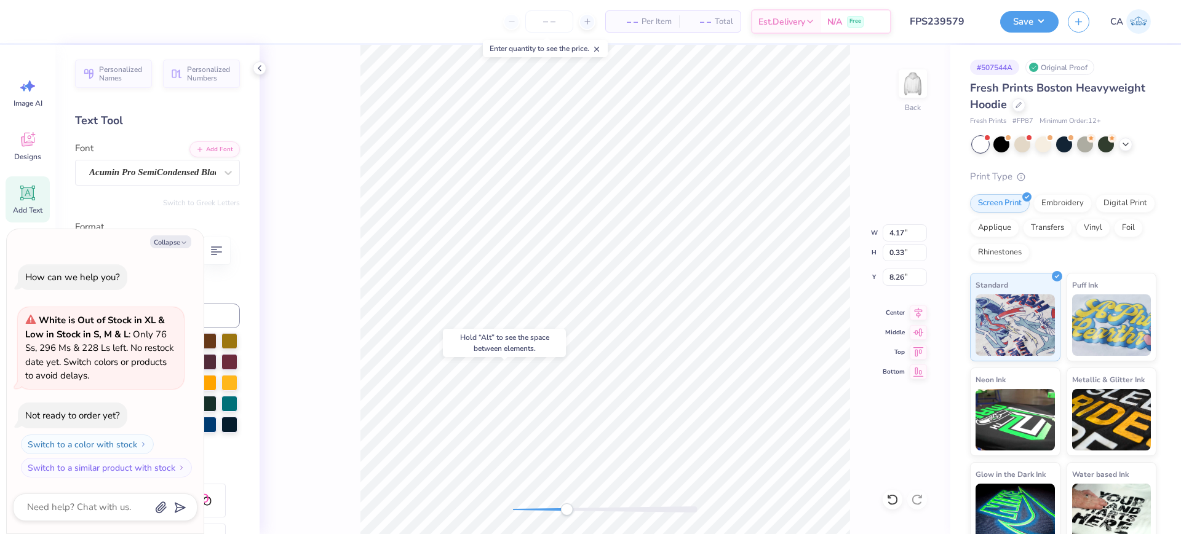
type textarea "x"
type input "6.60"
type input "0.95"
type input "9.47"
click at [699, 222] on div "Back W 8.33 8.33 " H 5.83 5.83 " Y 4.09 4.09 " Center Middle Top Bottom" at bounding box center [605, 290] width 691 height 490
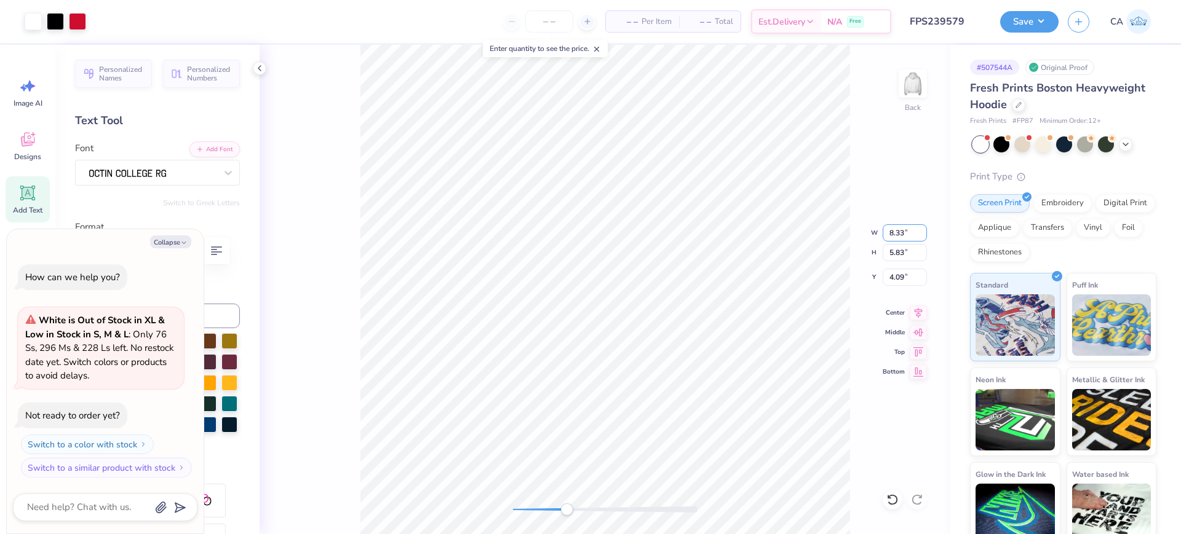
drag, startPoint x: 908, startPoint y: 239, endPoint x: 878, endPoint y: 226, distance: 32.8
click at [879, 226] on div "Back W 8.33 8.33 " H 5.83 5.83 " Y 4.09 4.09 " Center Middle Top Bottom" at bounding box center [605, 290] width 691 height 490
type textarea "x"
drag, startPoint x: 897, startPoint y: 229, endPoint x: 887, endPoint y: 229, distance: 9.2
click at [887, 229] on input "8.33" at bounding box center [905, 232] width 44 height 17
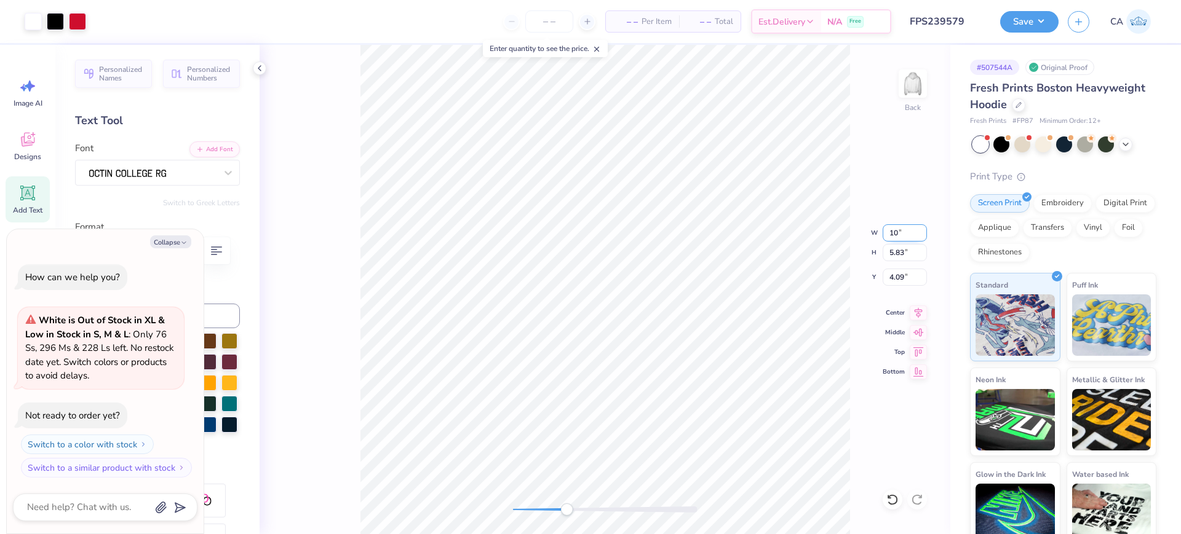
type input "10"
type textarea "x"
type input "12.00"
type input "7.38"
type input "3.24"
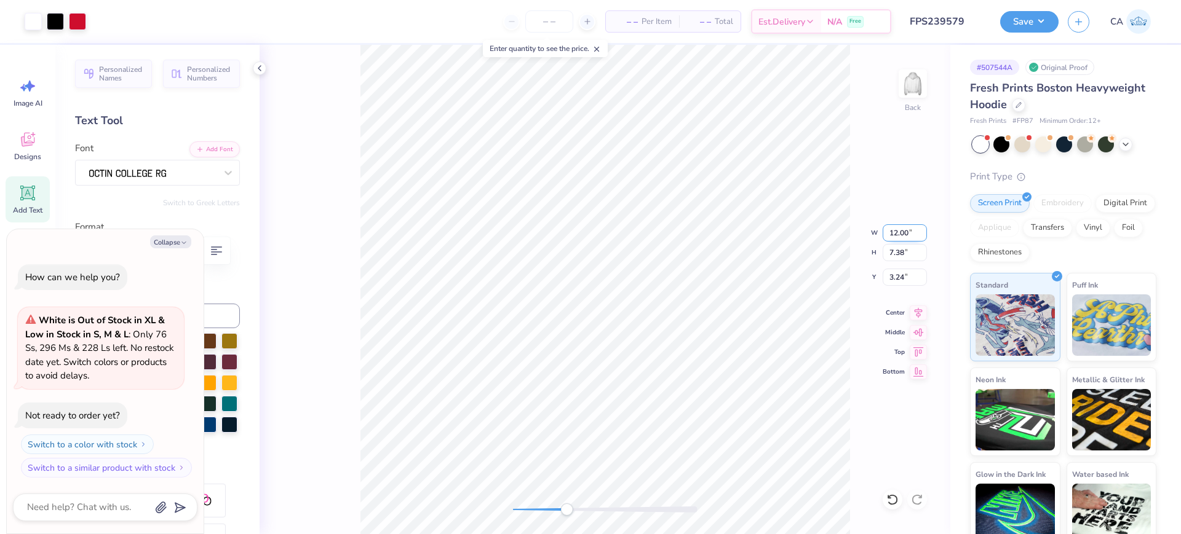
drag, startPoint x: 891, startPoint y: 233, endPoint x: 910, endPoint y: 239, distance: 19.4
click at [910, 239] on input "12.00" at bounding box center [905, 232] width 44 height 17
type input "10"
type textarea "x"
type input "8.33"
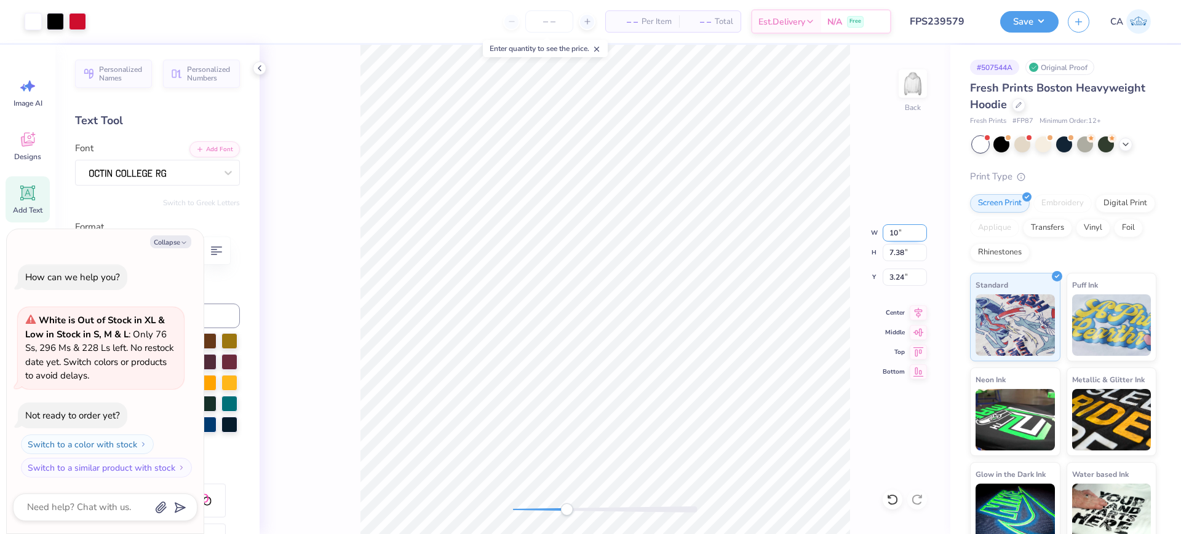
type input "5.83"
type input "4.08"
drag, startPoint x: 889, startPoint y: 228, endPoint x: 905, endPoint y: 236, distance: 18.2
click at [905, 236] on input "8.33" at bounding box center [905, 232] width 44 height 17
type input "10"
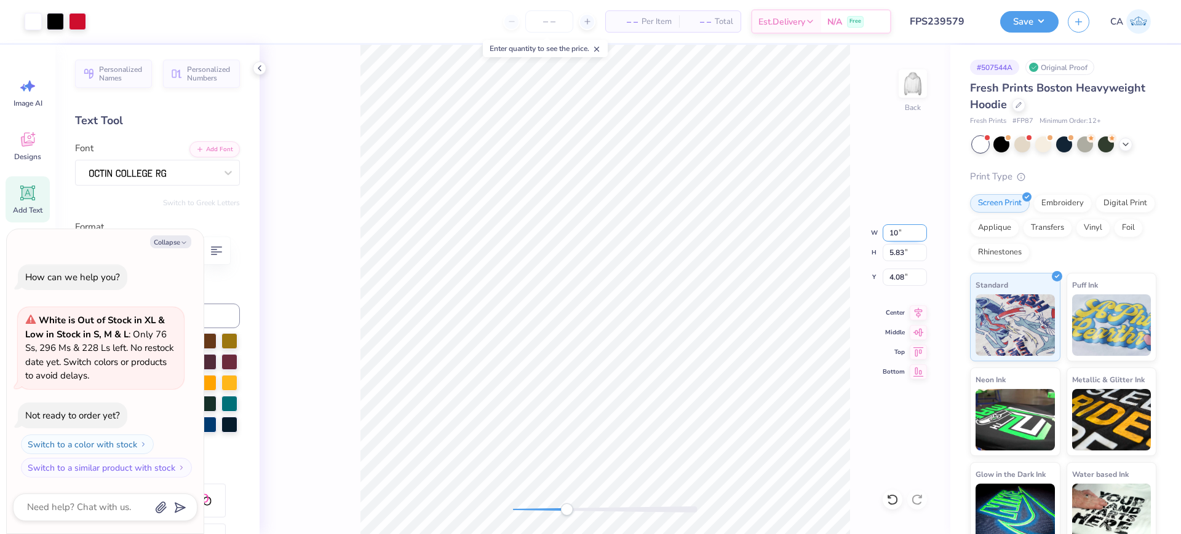
type textarea "x"
type input "12.00"
type input "7.38"
type input "3.23"
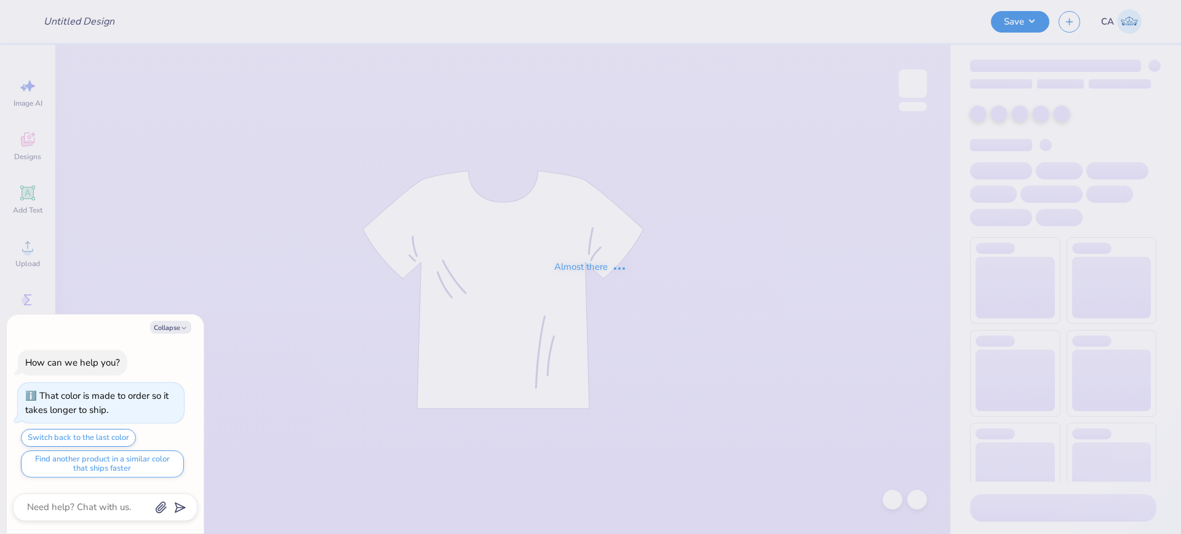
type textarea "x"
type input "FPS239562"
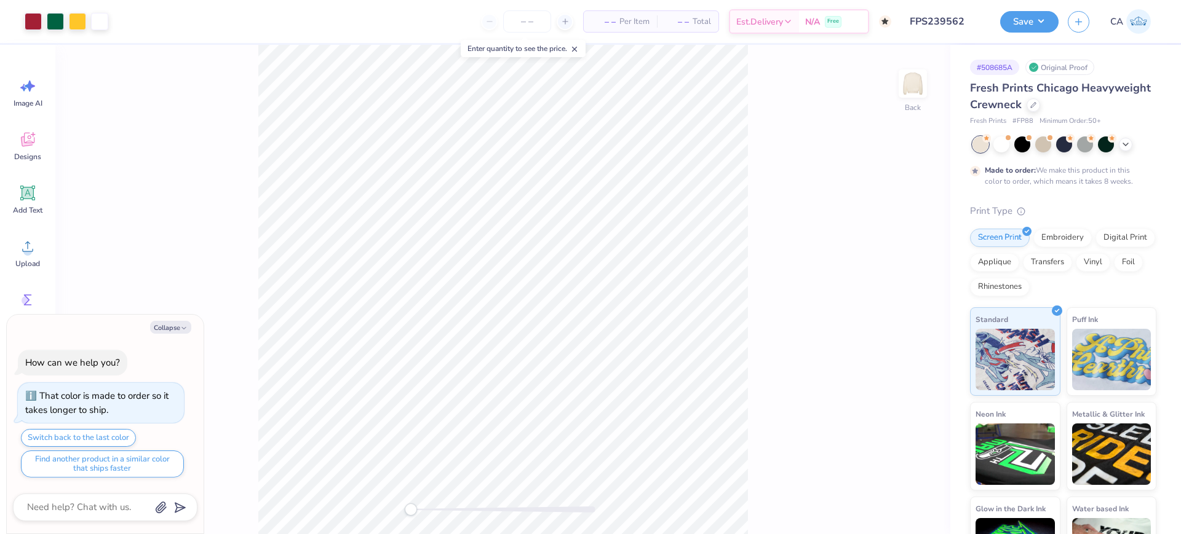
click at [467, 512] on div at bounding box center [503, 510] width 185 height 6
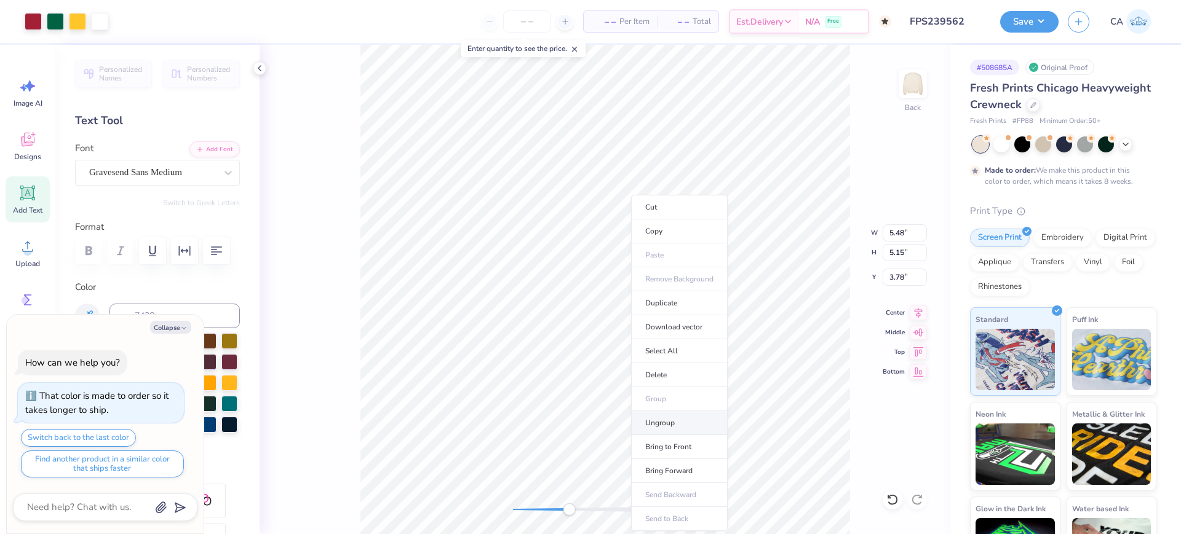
click at [660, 429] on li "Ungroup" at bounding box center [679, 423] width 97 height 24
click at [28, 274] on div "Upload" at bounding box center [28, 253] width 44 height 46
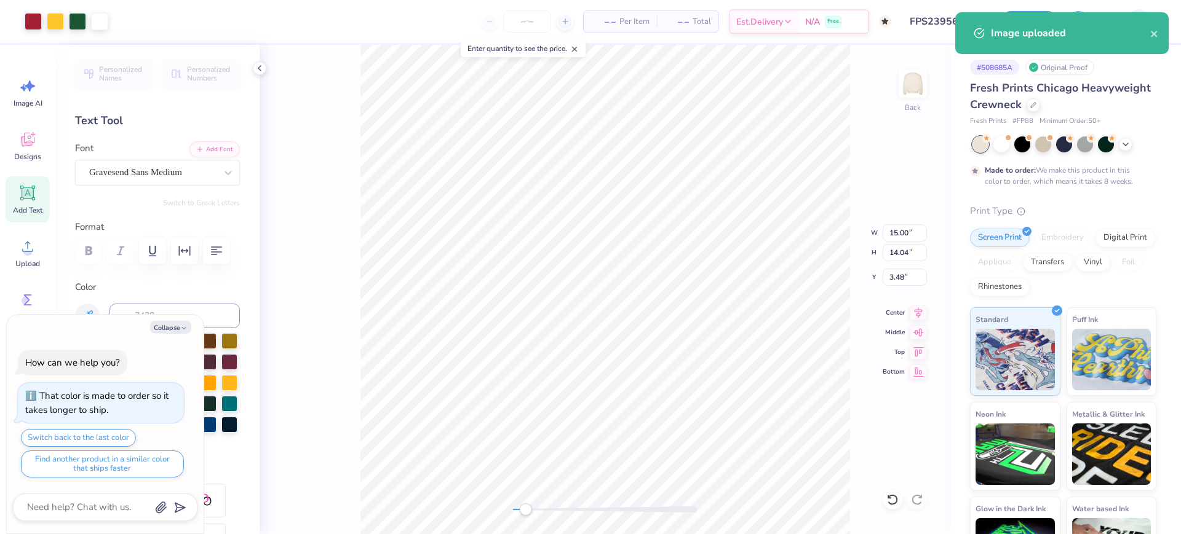
drag, startPoint x: 531, startPoint y: 510, endPoint x: 525, endPoint y: 507, distance: 6.7
click at [525, 507] on div at bounding box center [605, 510] width 185 height 6
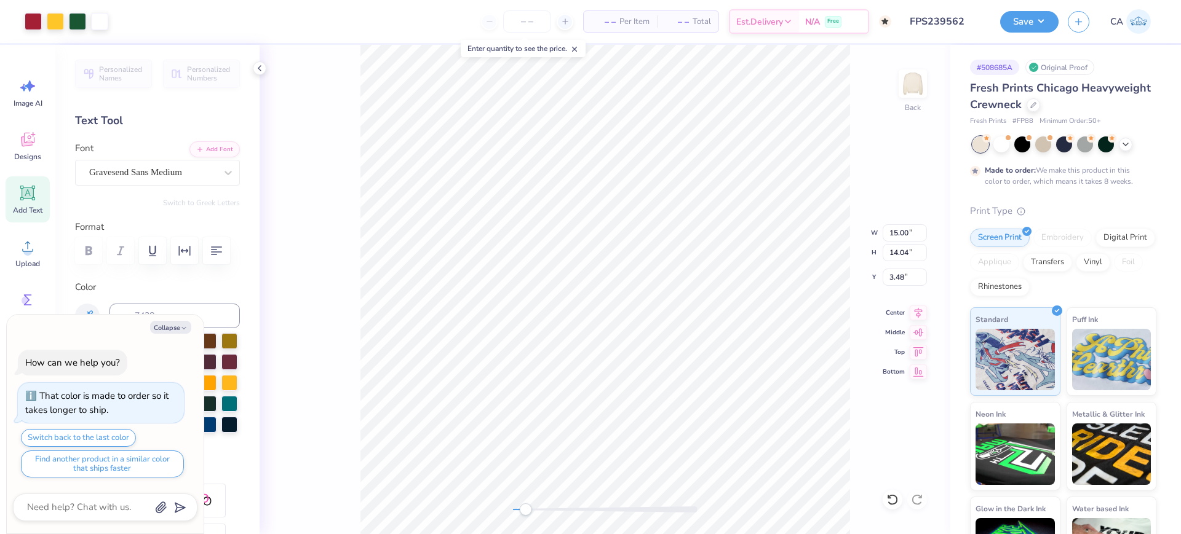
type textarea "x"
type input "7.37"
type input "6.90"
type input "10.62"
click at [895, 236] on input "5.48" at bounding box center [905, 232] width 44 height 17
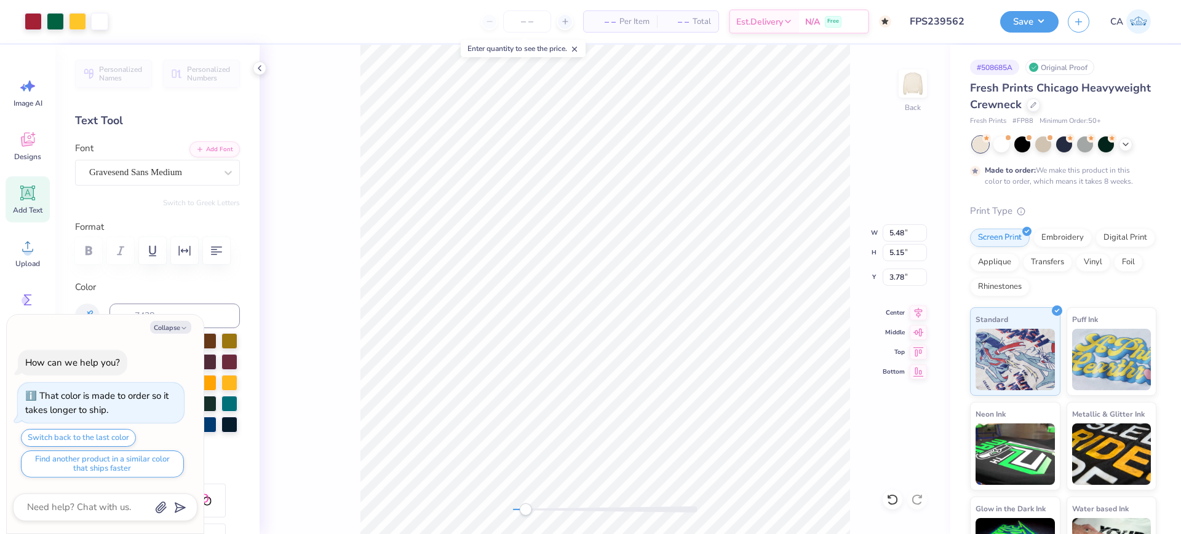
type textarea "x"
type input "7.37"
type input "6.90"
type input "10.62"
click at [894, 241] on div "Back W 7.37 7.37 " H 6.90 6.90 " Y 10.62 10.62 " Center Middle Top Bottom" at bounding box center [605, 290] width 691 height 490
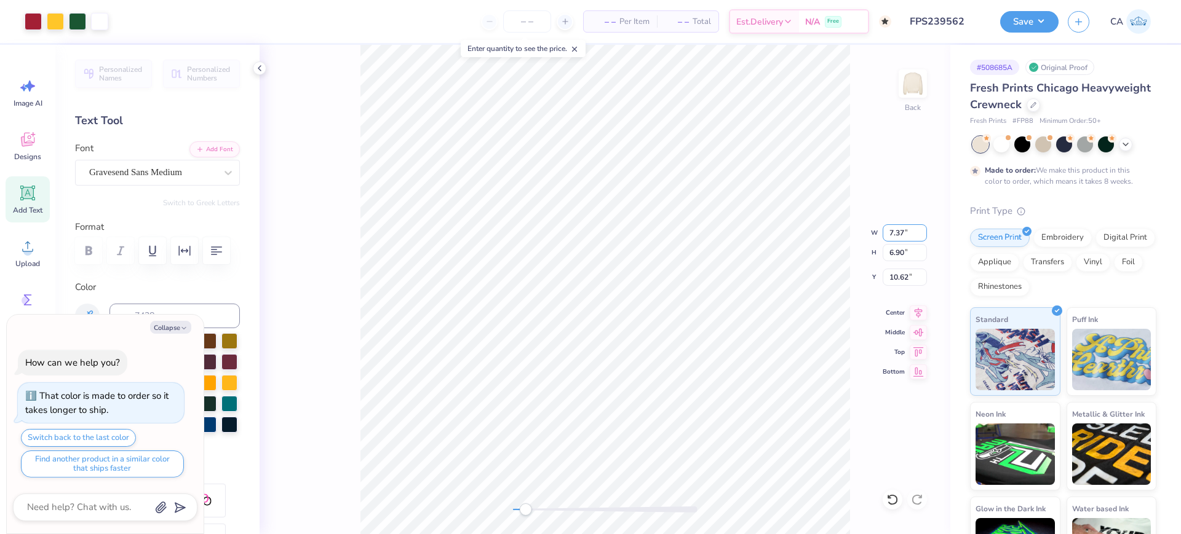
click at [894, 240] on input "7.37" at bounding box center [905, 232] width 44 height 17
type textarea "x"
type input "11.45"
type input "15.52"
type input "2.00"
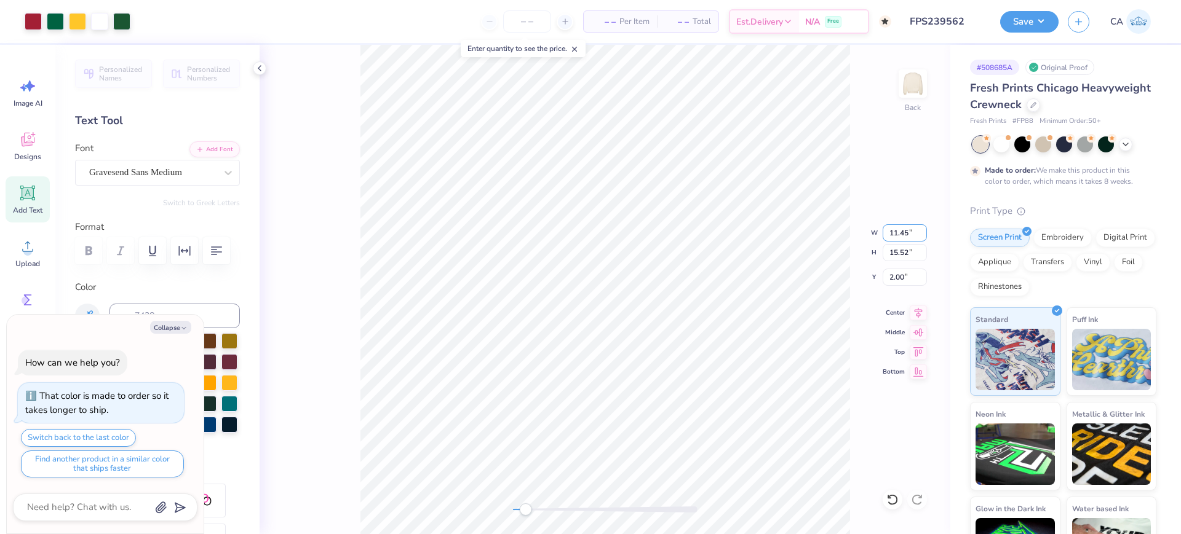
click at [894, 239] on input "11.45" at bounding box center [905, 232] width 44 height 17
type textarea "x"
click at [909, 232] on input "7.37" at bounding box center [905, 232] width 44 height 17
paste input "5.48"
type input "5.48"
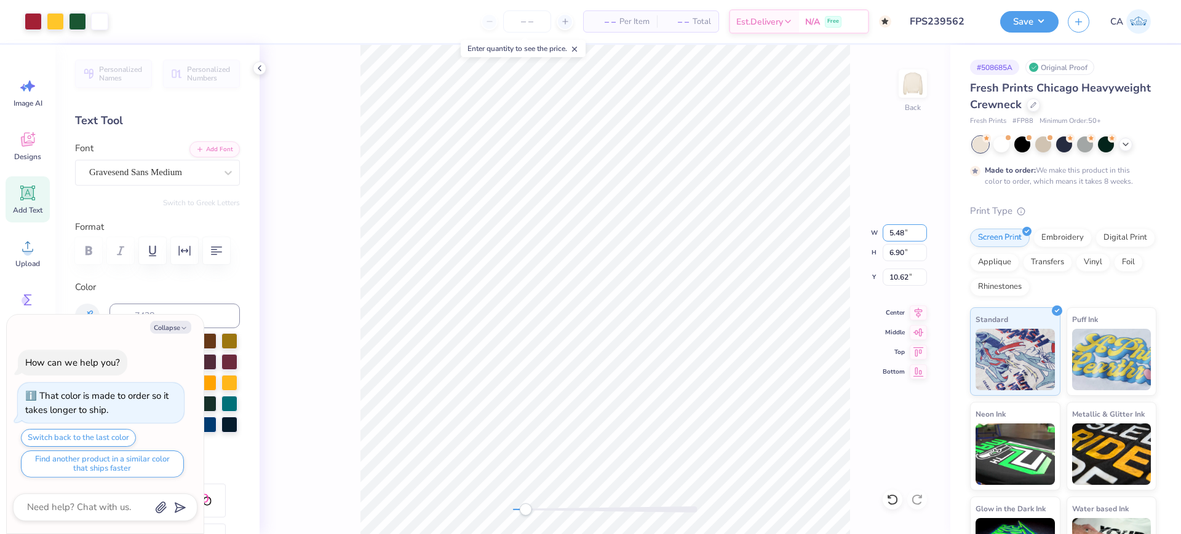
type textarea "x"
type input "5.13"
type input "11.51"
click at [650, 520] on li "Send to Back" at bounding box center [674, 519] width 97 height 24
drag, startPoint x: 532, startPoint y: 509, endPoint x: 575, endPoint y: 504, distance: 43.3
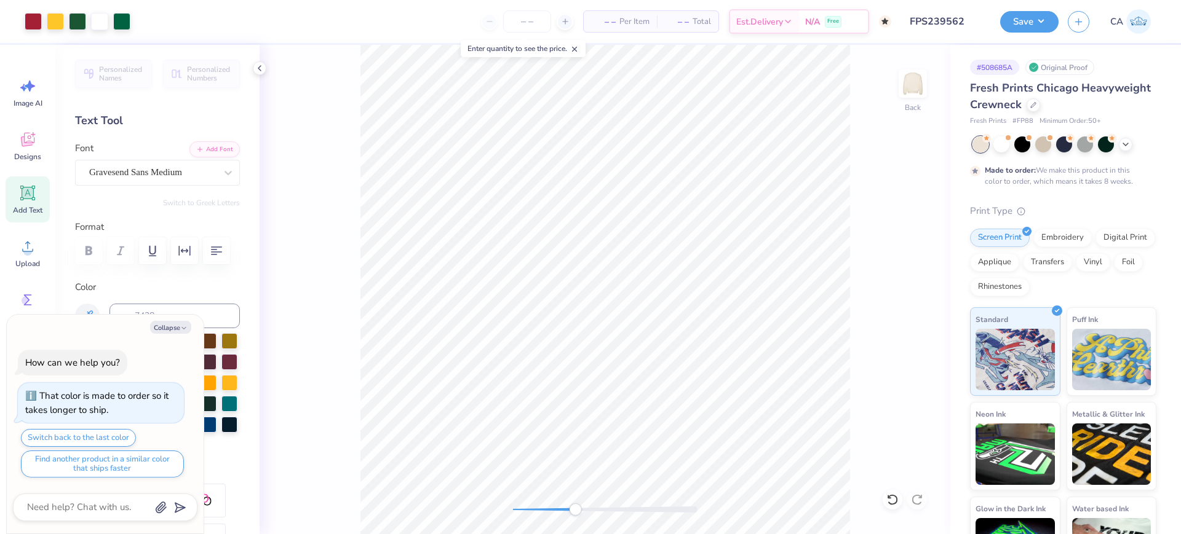
click at [575, 507] on div at bounding box center [605, 510] width 185 height 6
click at [257, 66] on icon at bounding box center [260, 68] width 10 height 10
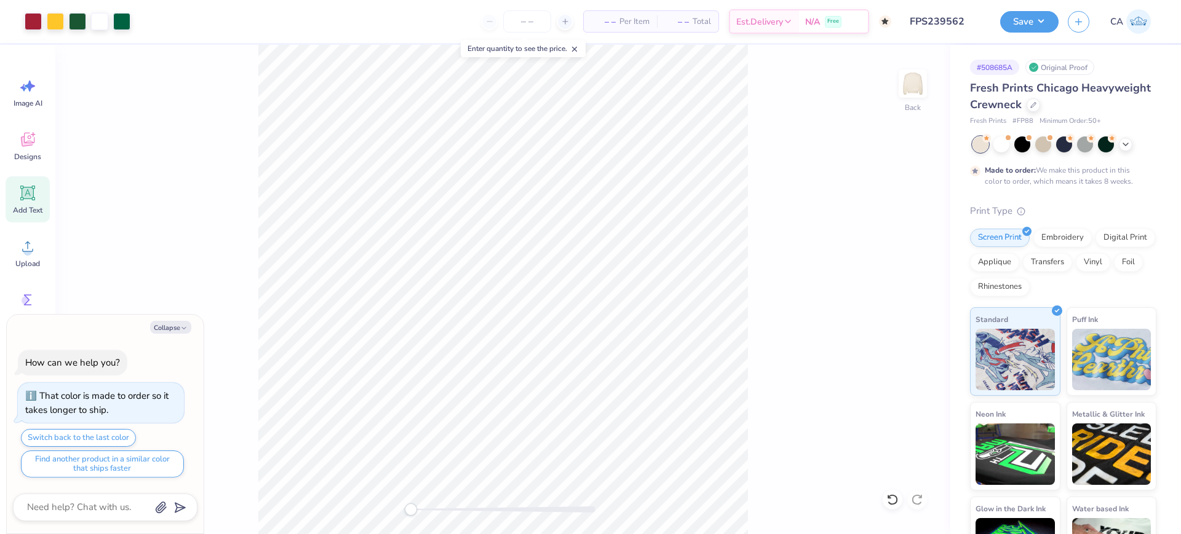
click at [368, 501] on div "Back" at bounding box center [502, 290] width 895 height 490
click at [487, 526] on div "Back" at bounding box center [502, 290] width 895 height 490
click at [81, 25] on div at bounding box center [77, 20] width 17 height 17
type textarea "x"
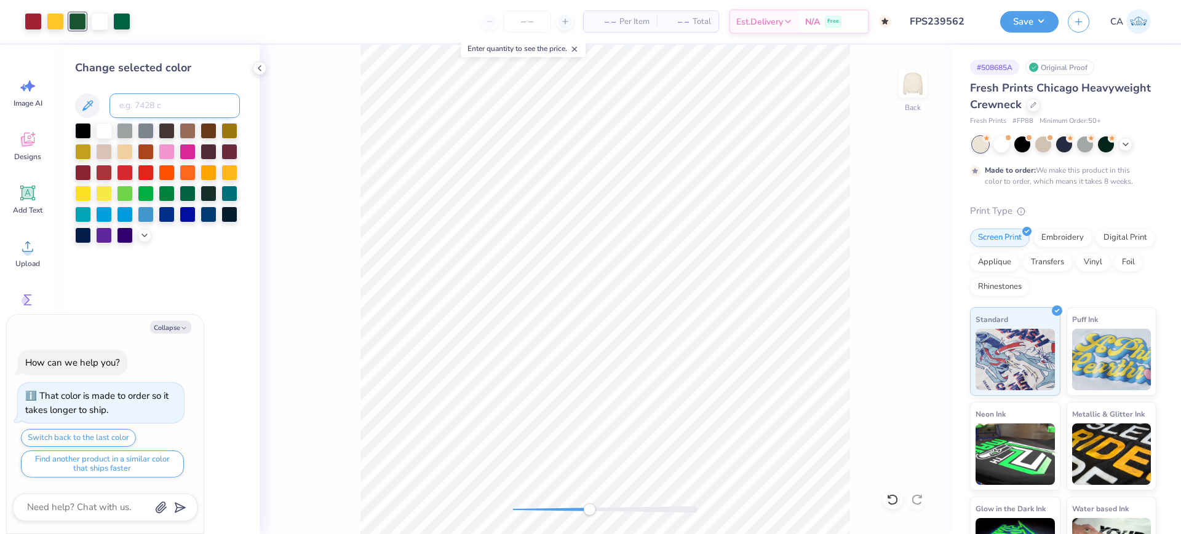
click at [128, 109] on input at bounding box center [174, 105] width 130 height 25
type input "3435"
click at [120, 22] on div at bounding box center [121, 20] width 17 height 17
type textarea "x"
click at [145, 106] on input at bounding box center [174, 105] width 130 height 25
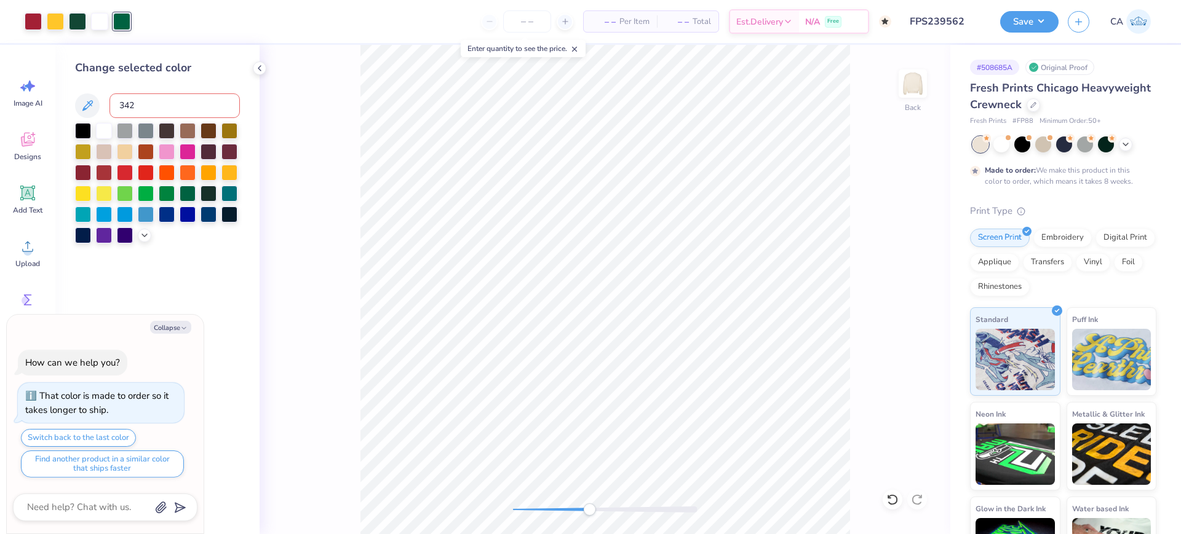
type input "3425"
click at [79, 29] on div at bounding box center [77, 21] width 17 height 17
click at [152, 123] on div at bounding box center [146, 131] width 16 height 16
click at [151, 108] on input at bounding box center [174, 105] width 130 height 25
click at [77, 17] on div at bounding box center [77, 21] width 17 height 17
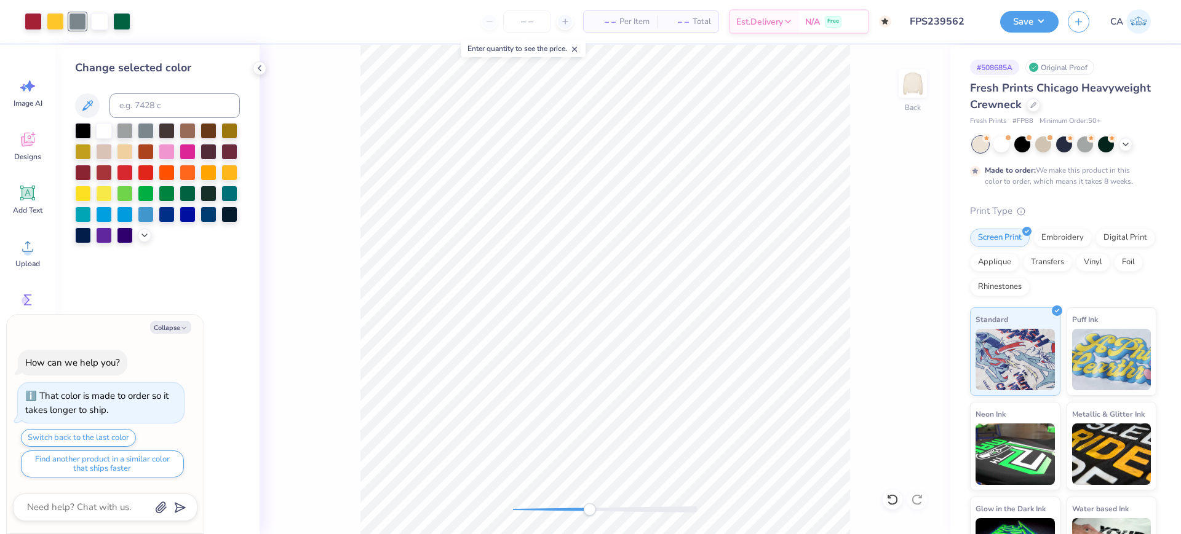
type textarea "x"
click at [130, 101] on input at bounding box center [174, 105] width 130 height 25
type input "3425"
click at [503, 510] on div "Back" at bounding box center [605, 290] width 691 height 490
click at [1022, 40] on div "Save CA" at bounding box center [1090, 21] width 181 height 43
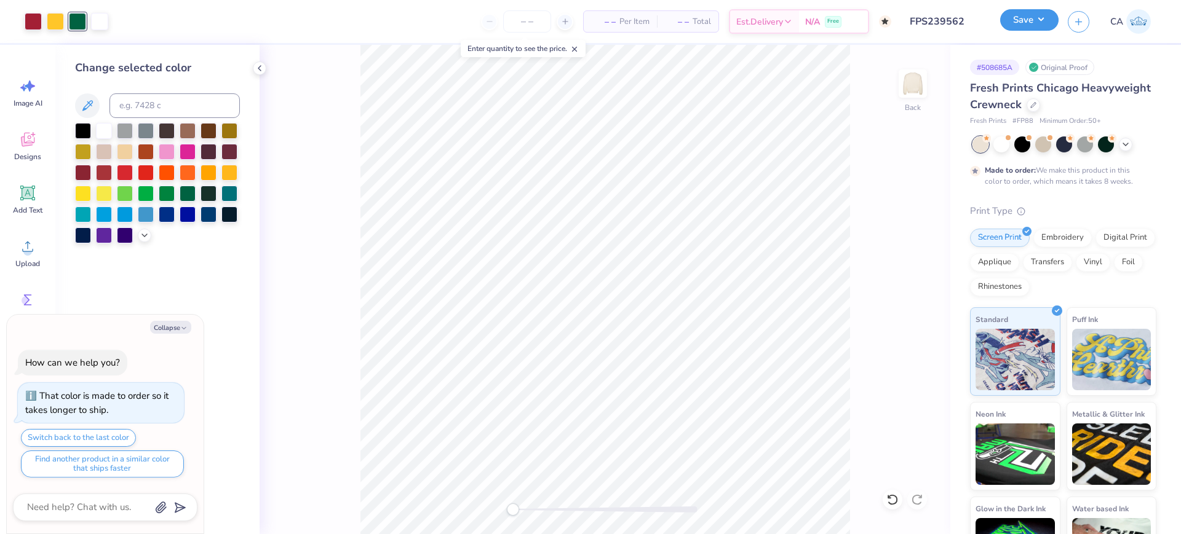
click at [1028, 25] on button "Save" at bounding box center [1029, 20] width 58 height 22
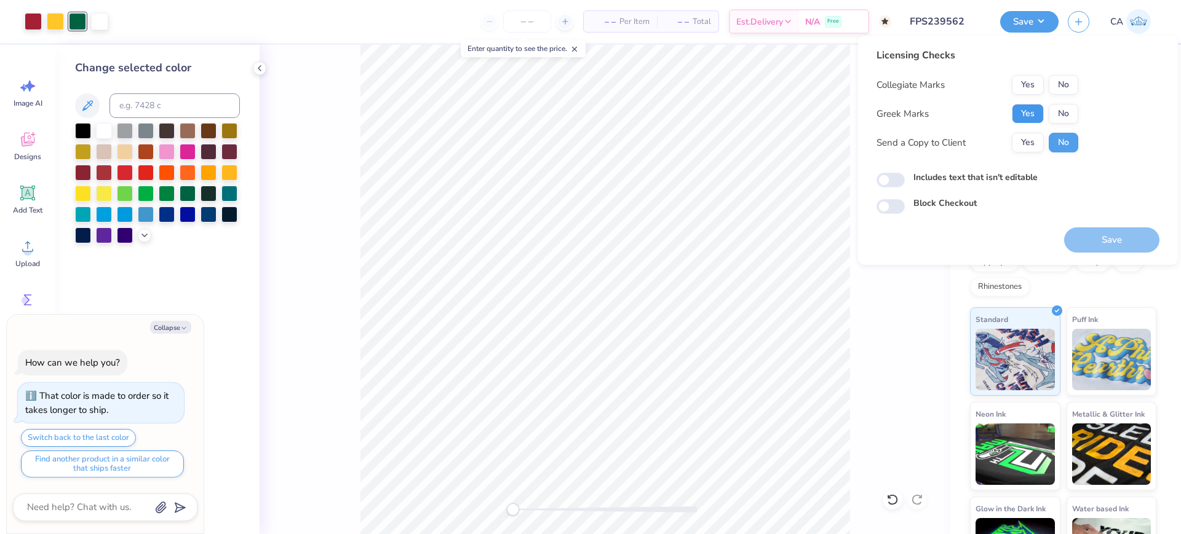
click at [1030, 116] on button "Yes" at bounding box center [1028, 114] width 32 height 20
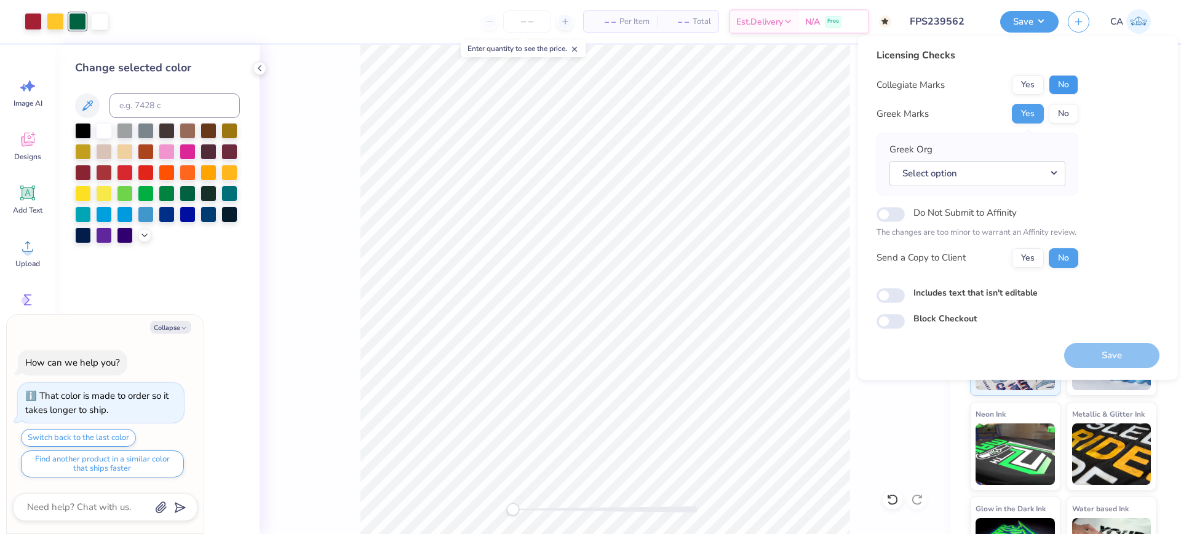
click at [1065, 90] on button "No" at bounding box center [1064, 85] width 30 height 20
click at [1038, 175] on button "Select option" at bounding box center [977, 173] width 176 height 25
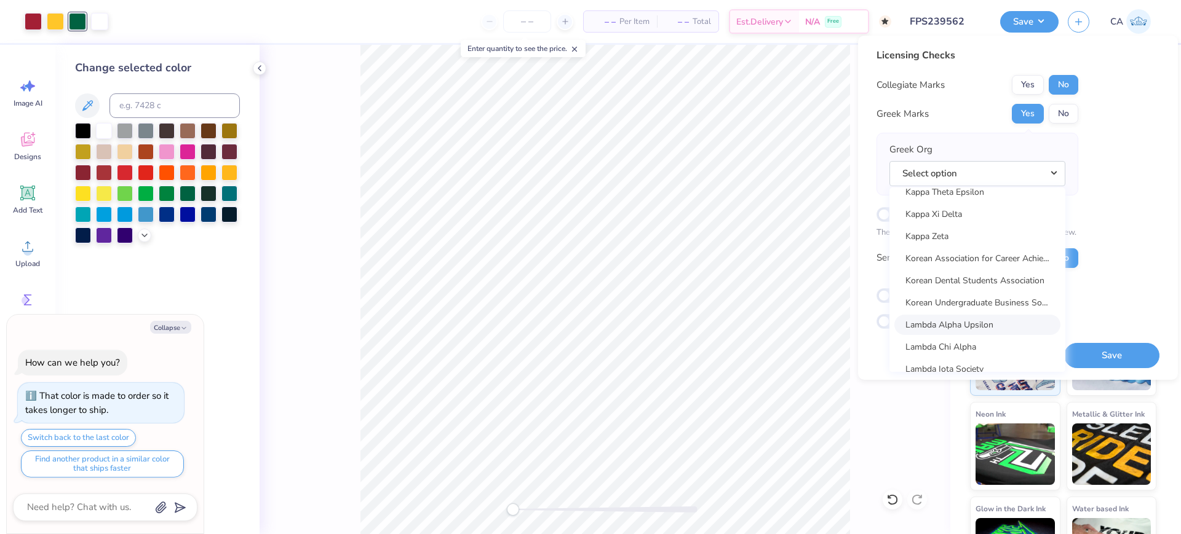
scroll to position [4704, 0]
click at [996, 278] on link "Kappa Sigma" at bounding box center [977, 281] width 166 height 20
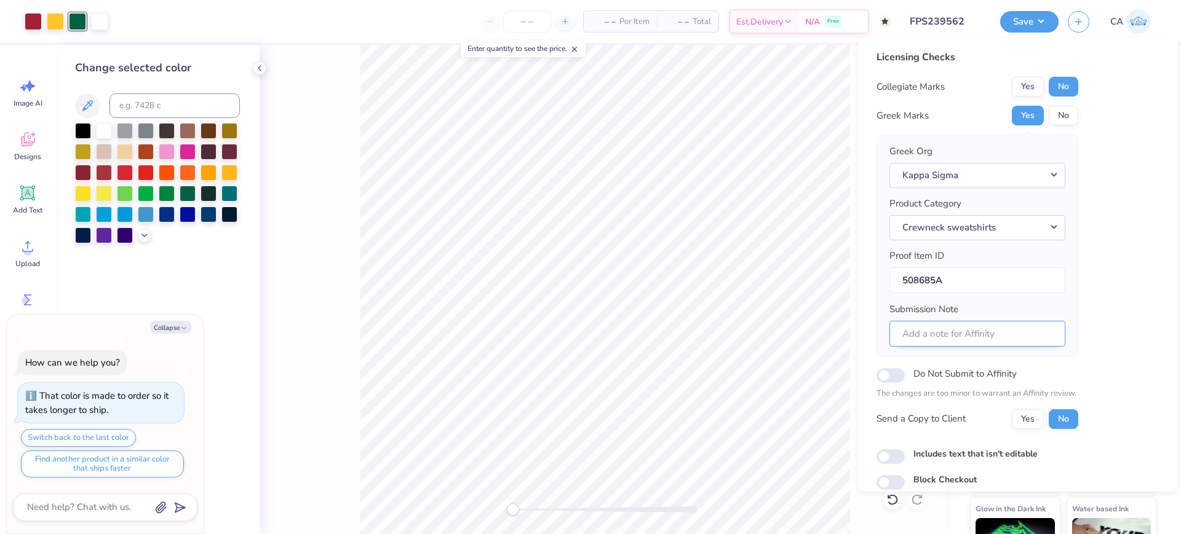
scroll to position [49, 0]
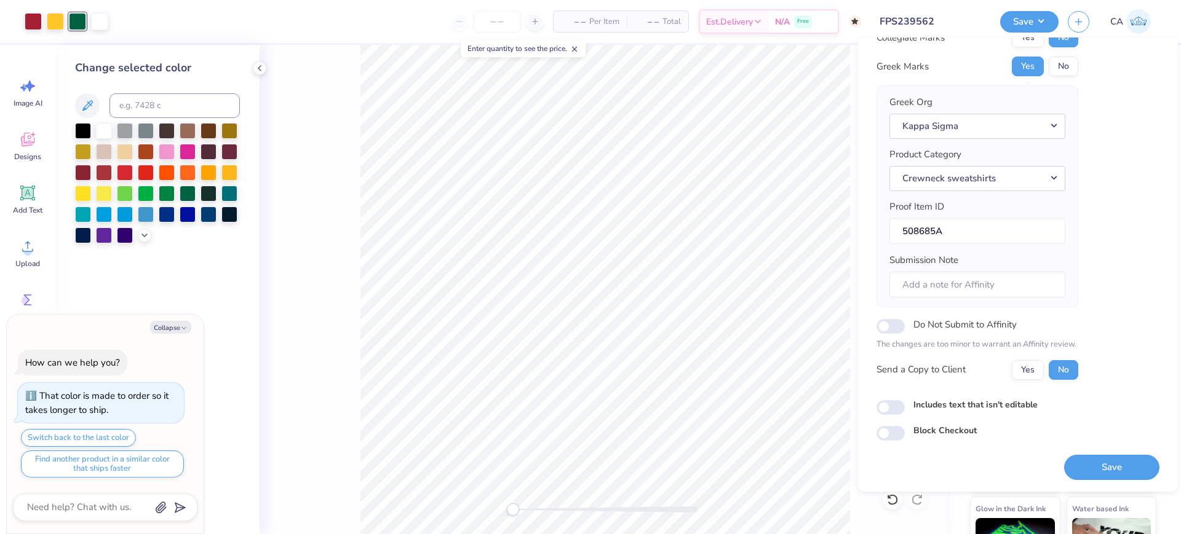
click at [941, 15] on input "FPS239562" at bounding box center [930, 21] width 121 height 25
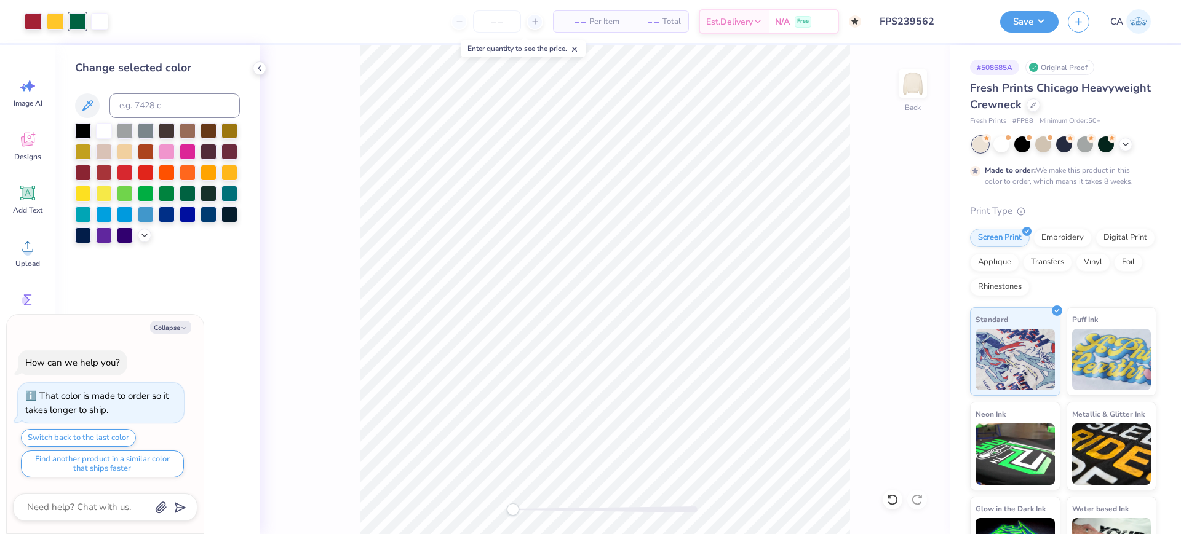
click at [941, 15] on input "FPS239562" at bounding box center [930, 21] width 121 height 25
click at [1036, 18] on button "Save" at bounding box center [1029, 20] width 58 height 22
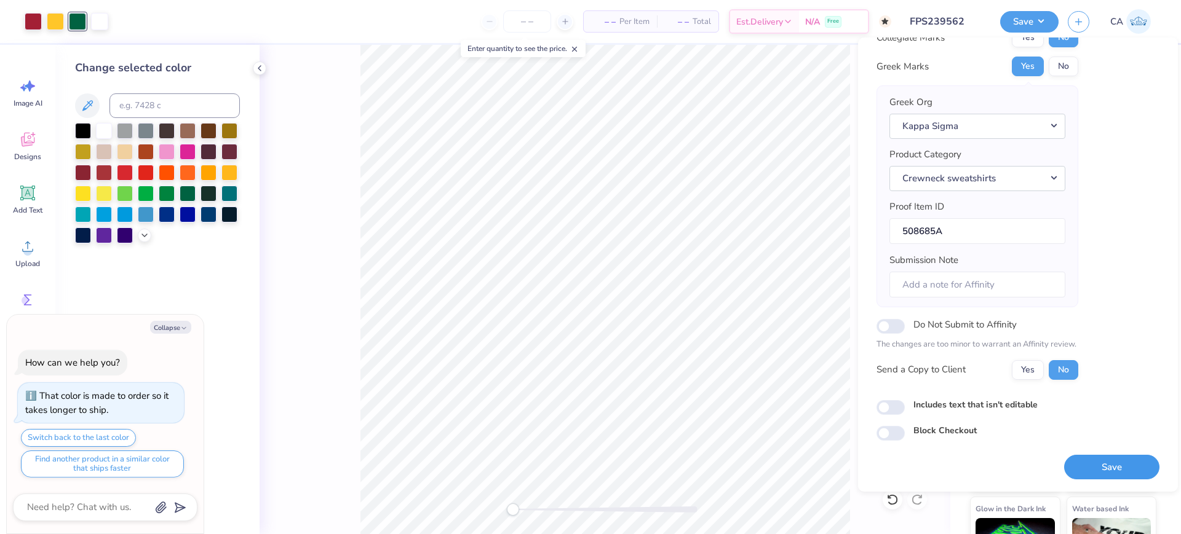
click at [1101, 464] on button "Save" at bounding box center [1111, 467] width 95 height 25
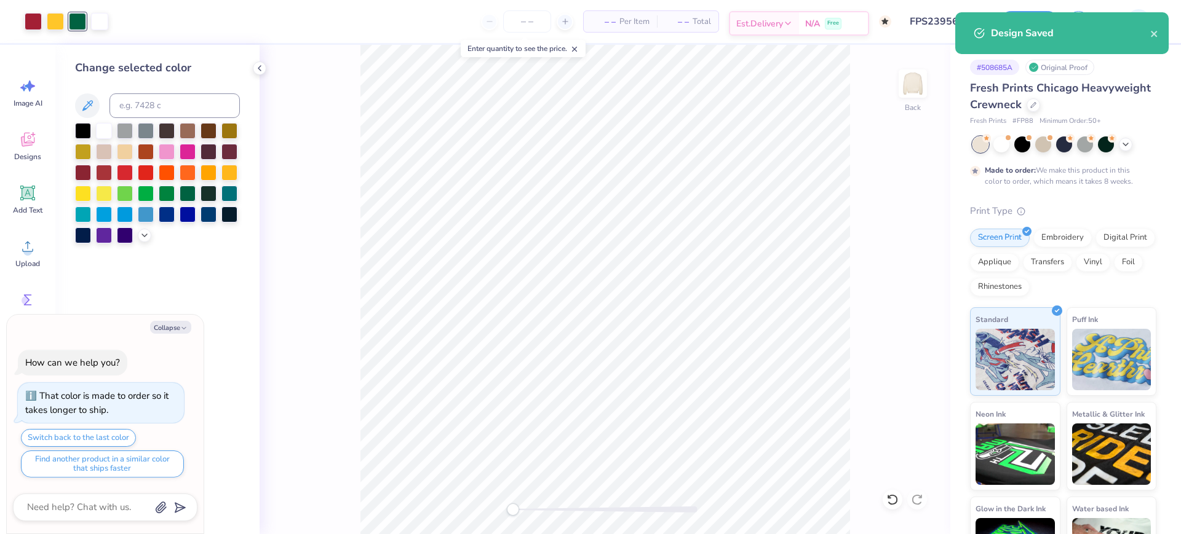
type textarea "x"
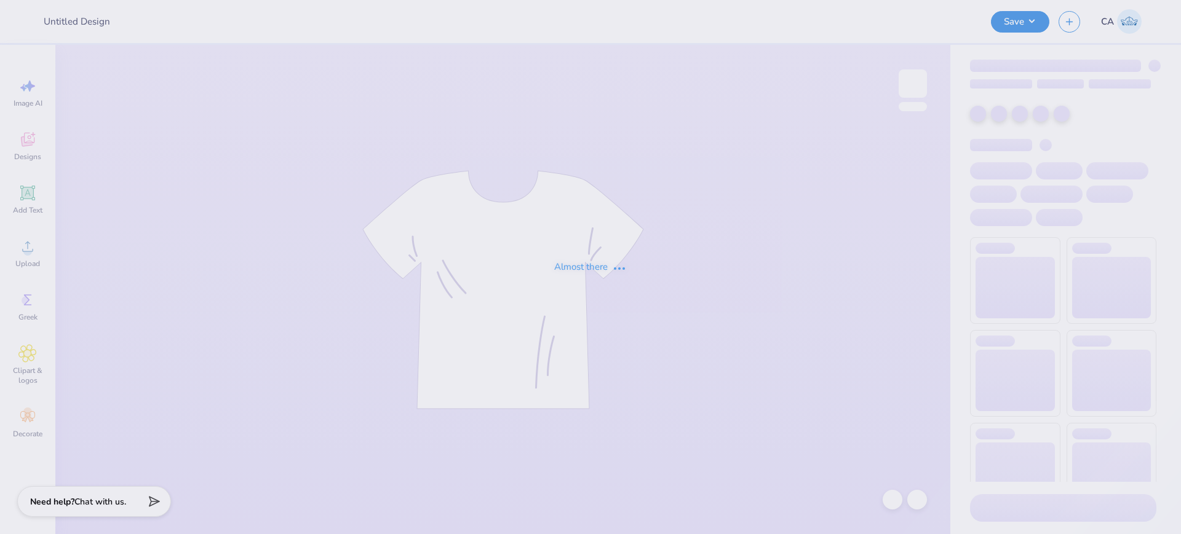
type input "FPS239562"
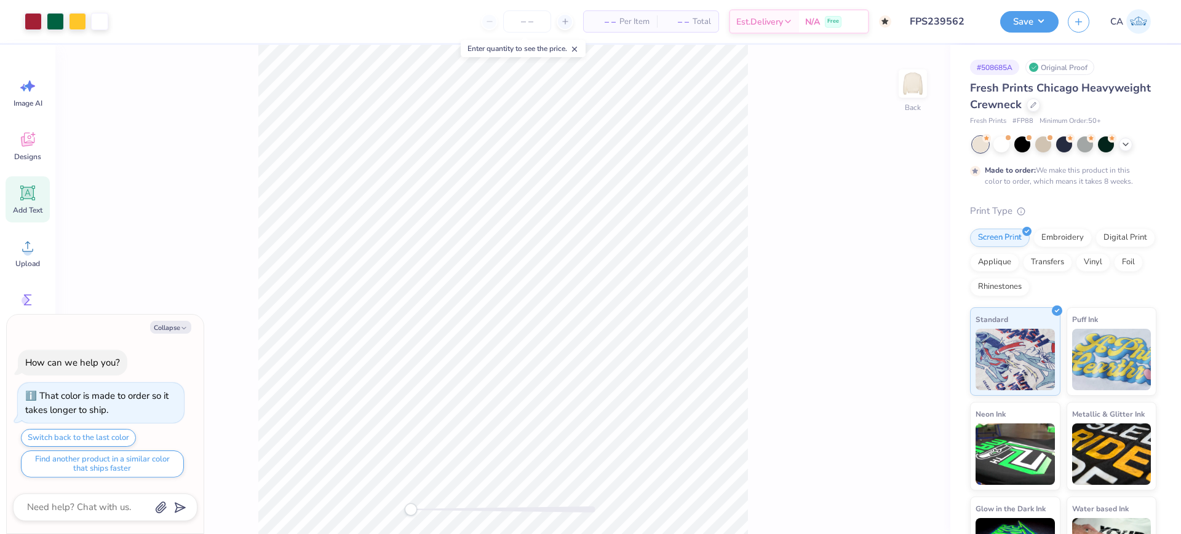
click at [31, 188] on icon at bounding box center [28, 194] width 12 height 12
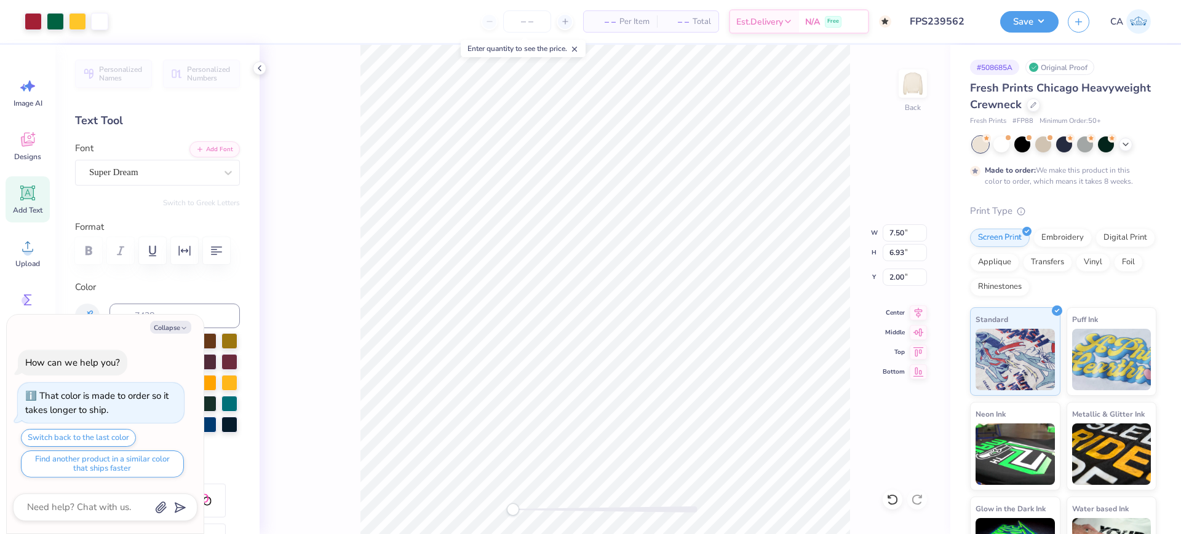
type textarea "x"
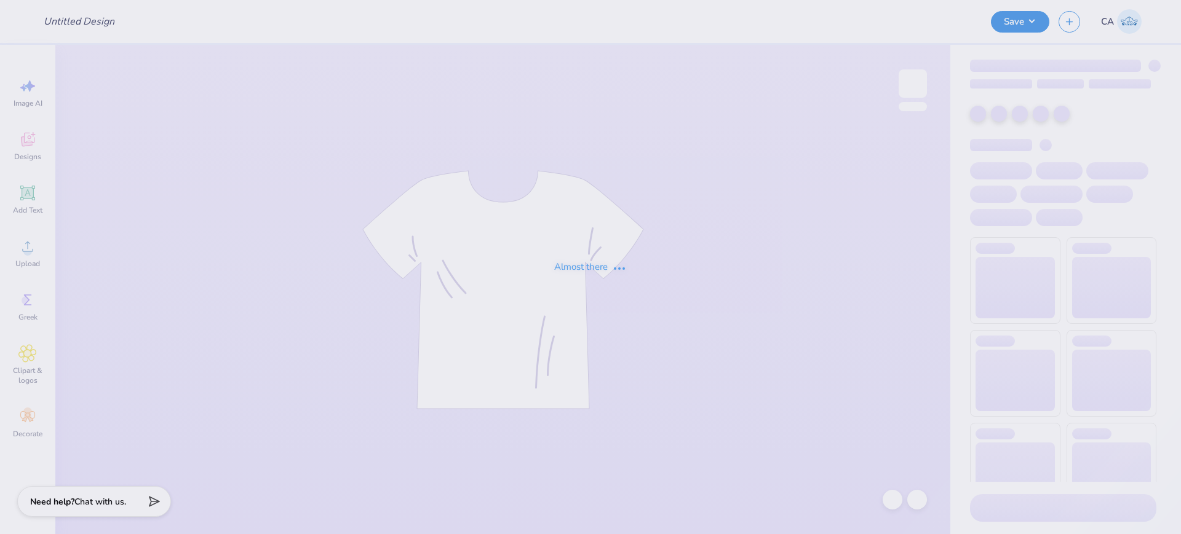
type input "FPS239524"
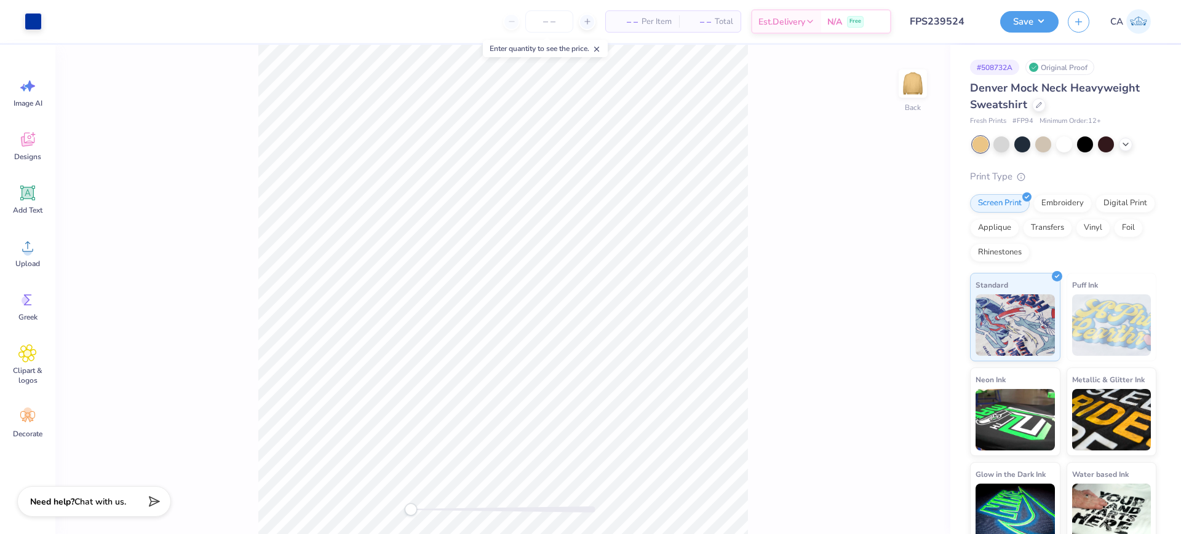
click at [443, 505] on div at bounding box center [503, 510] width 185 height 12
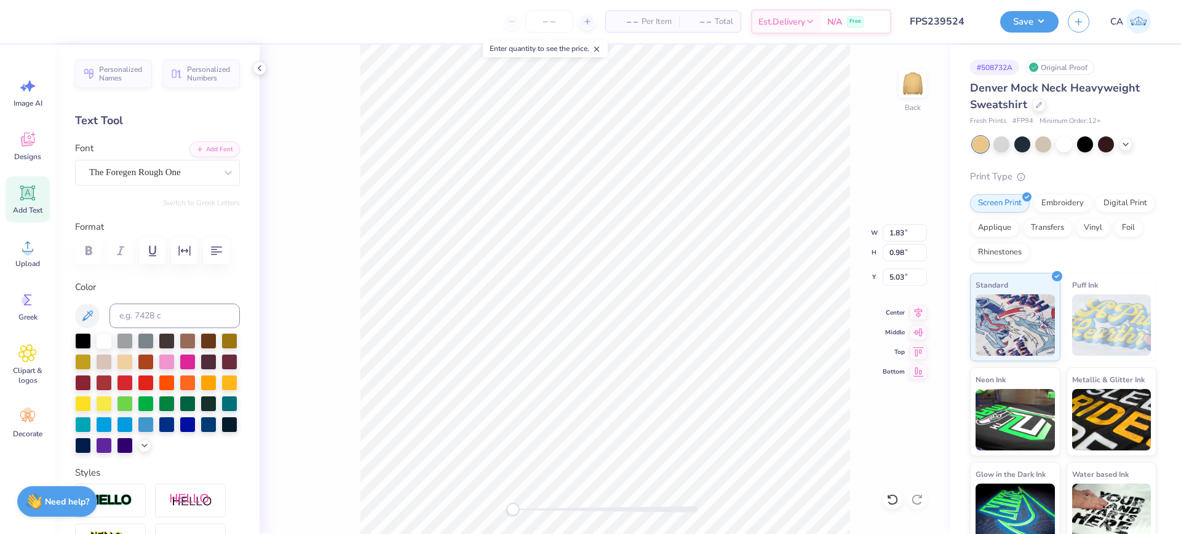
drag, startPoint x: 524, startPoint y: 509, endPoint x: 512, endPoint y: 509, distance: 12.3
click at [513, 509] on div at bounding box center [605, 510] width 185 height 6
click at [58, 244] on div "Personalized Names Personalized Numbers Text Tool Add Font Font The Foregen Rou…" at bounding box center [157, 290] width 204 height 490
click at [26, 245] on icon at bounding box center [27, 246] width 18 height 18
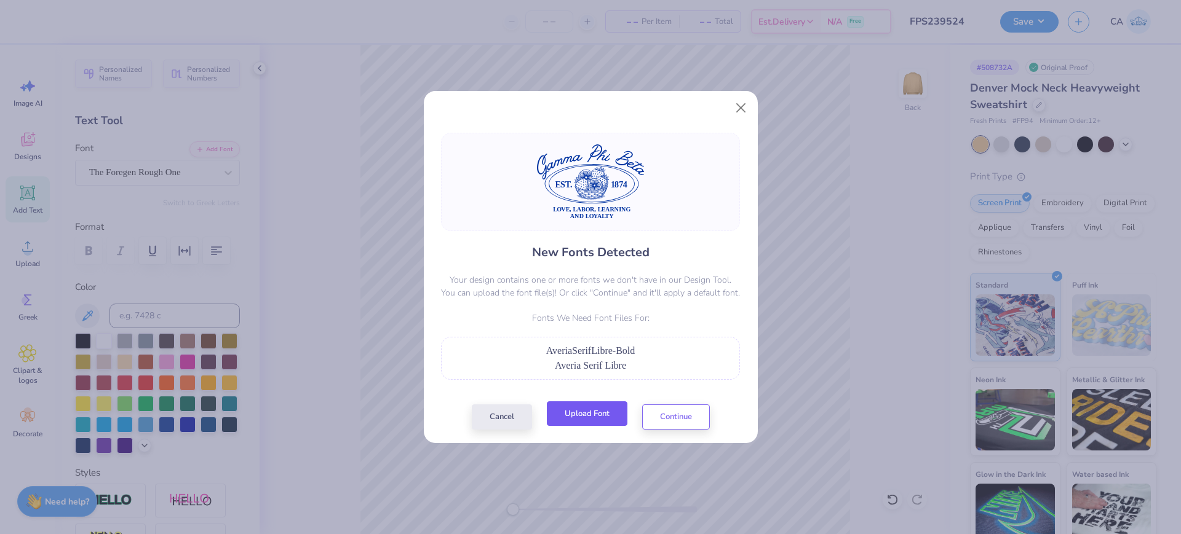
click at [575, 411] on button "Upload Font" at bounding box center [587, 414] width 81 height 25
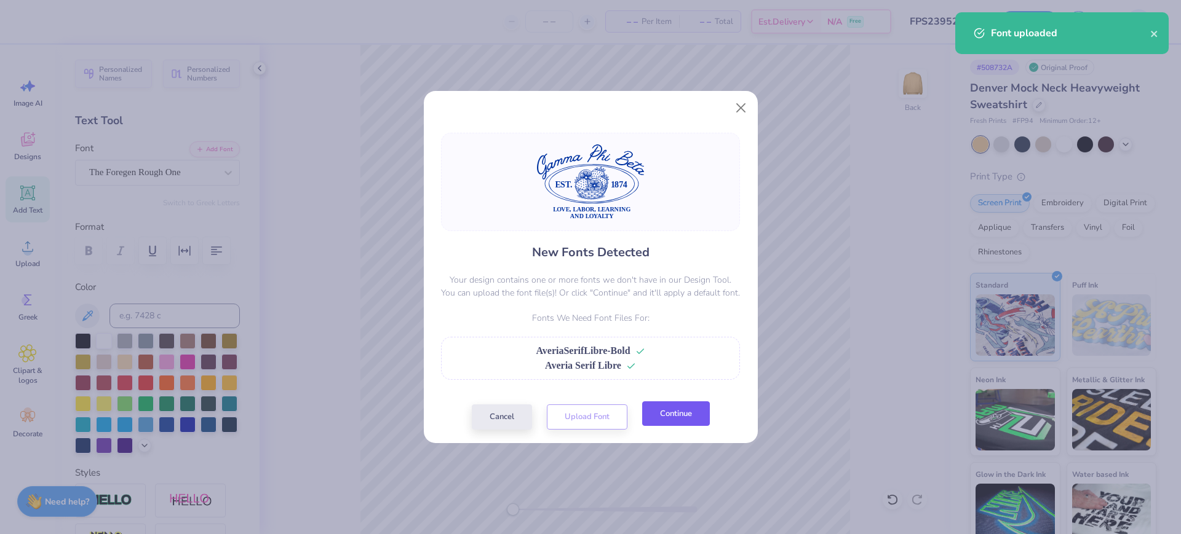
click at [678, 411] on button "Continue" at bounding box center [676, 414] width 68 height 25
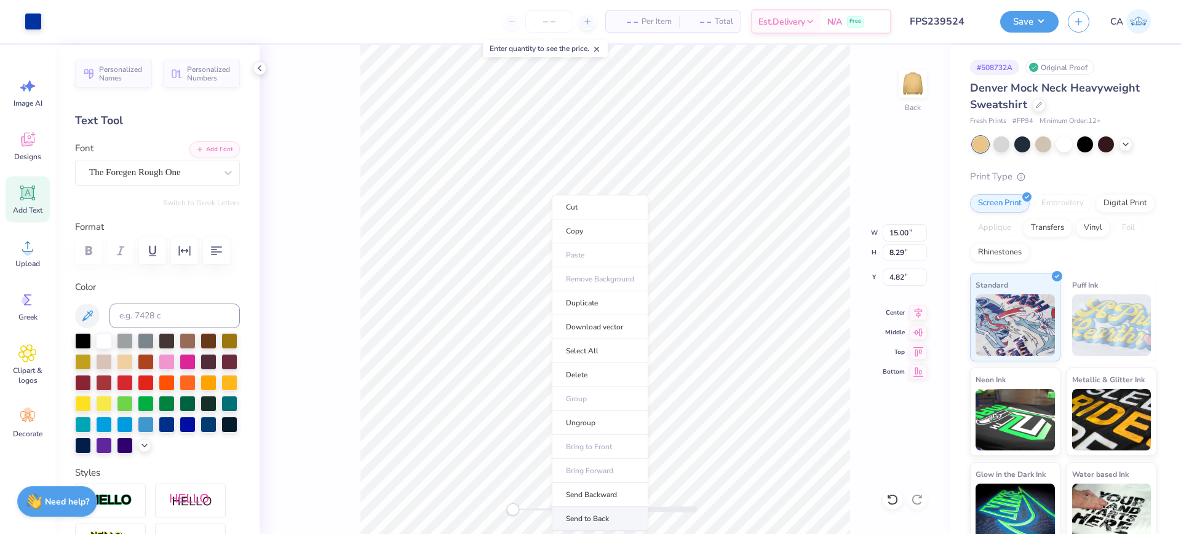
click at [574, 515] on li "Send to Back" at bounding box center [600, 519] width 97 height 24
type input "2.45"
type input "0.95"
type input "9.94"
click at [120, 178] on div "Super Dream" at bounding box center [152, 172] width 129 height 19
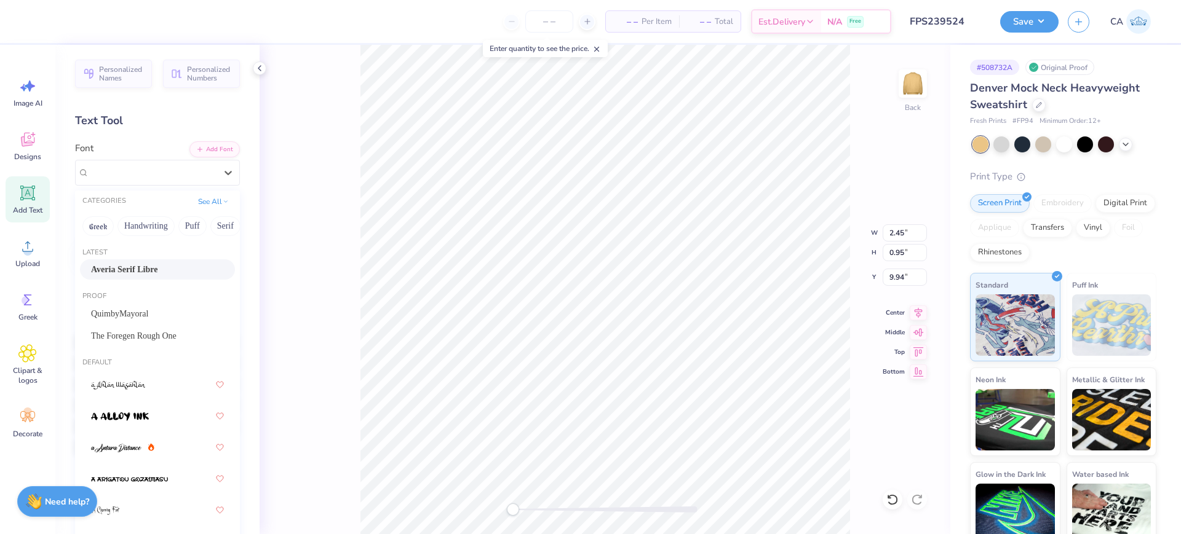
click at [135, 269] on span "Averia Serif Libre" at bounding box center [124, 269] width 66 height 13
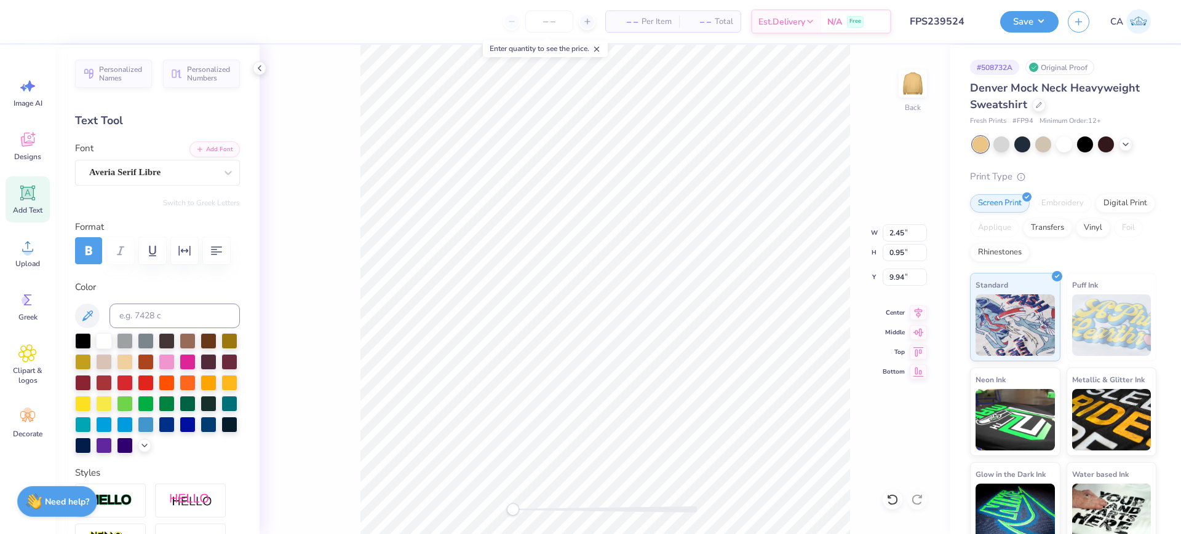
type input "2.65"
type input "0.89"
type input "9.97"
click at [154, 180] on div "Super Dream" at bounding box center [152, 172] width 129 height 19
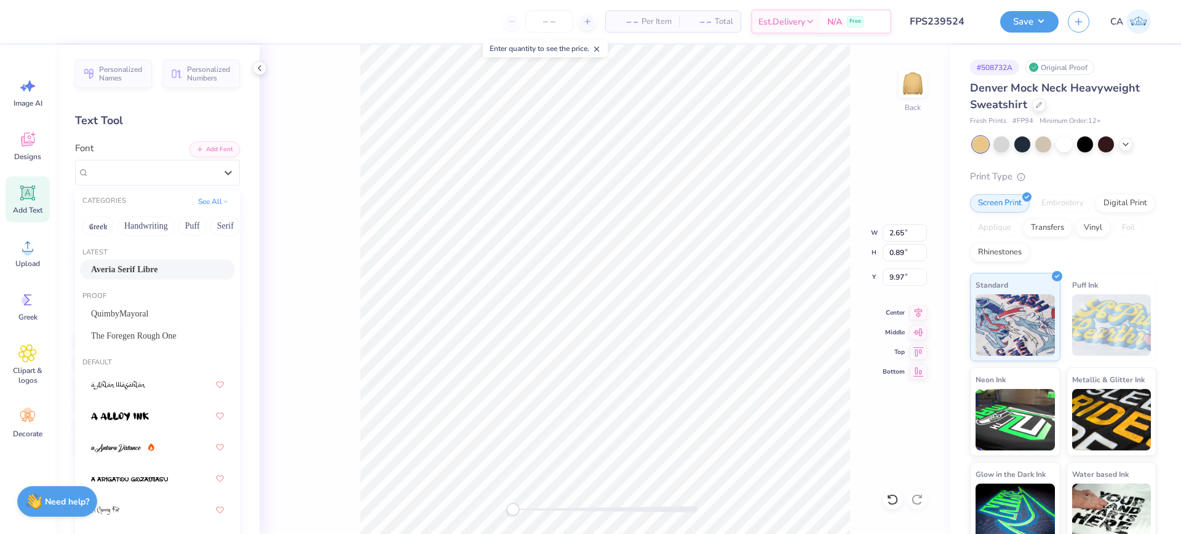
click at [139, 267] on span "Averia Serif Libre" at bounding box center [124, 269] width 66 height 13
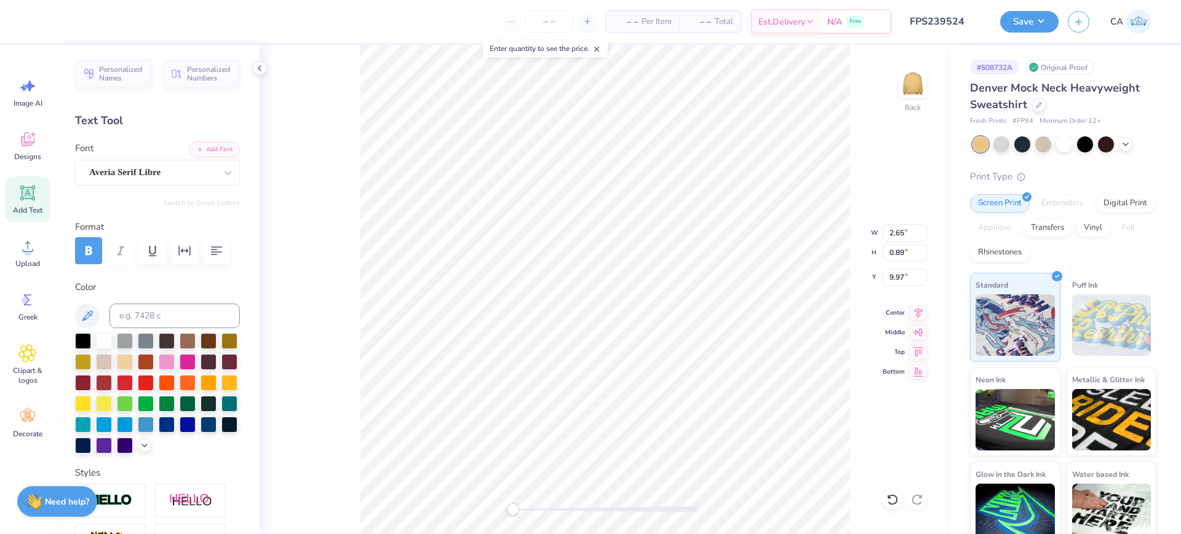
type input "9.58"
type input "0.78"
type input "13.59"
click at [115, 175] on div "Super Dream" at bounding box center [152, 172] width 129 height 19
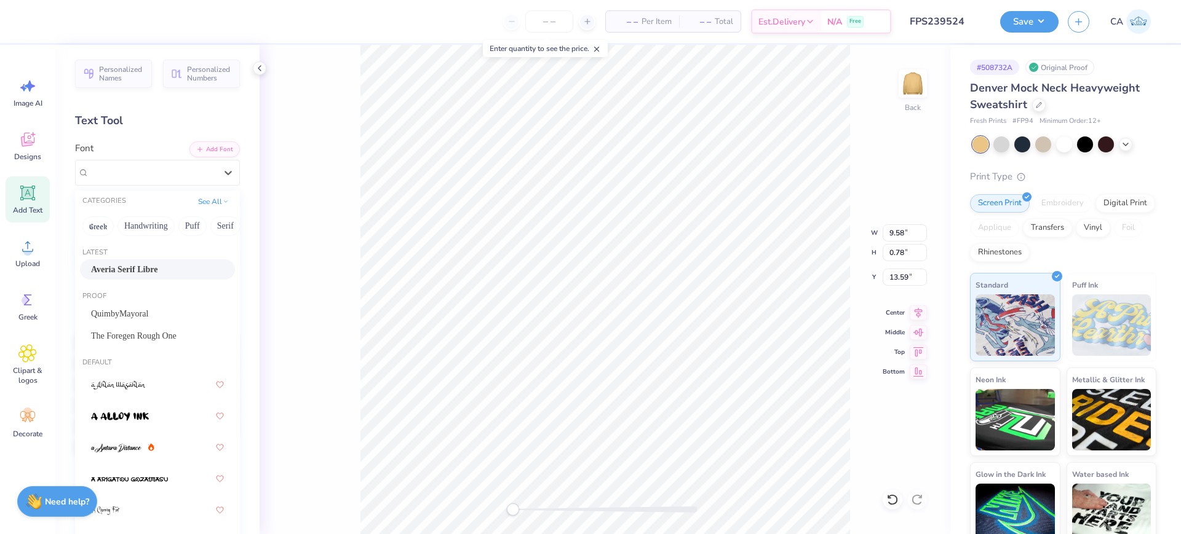
click at [119, 268] on span "Averia Serif Libre" at bounding box center [124, 269] width 66 height 13
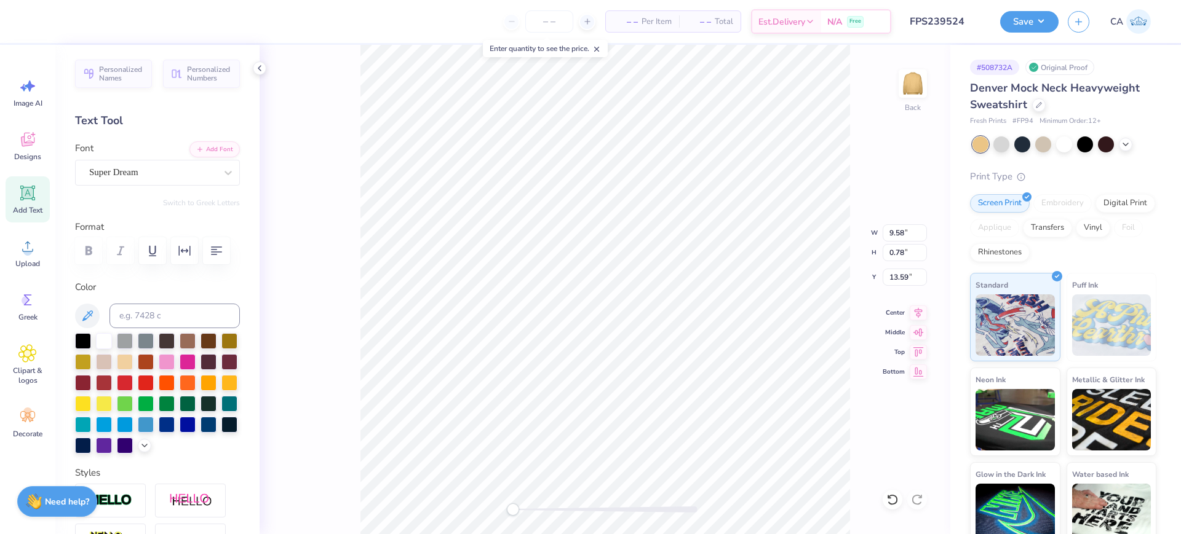
type input "5.27"
type input "0.66"
type input "14.53"
click at [139, 186] on div "Personalized Names Personalized Numbers Text Tool Add Font Font Super Dream Swi…" at bounding box center [157, 290] width 204 height 490
click at [139, 178] on div "Super Dream" at bounding box center [152, 172] width 129 height 19
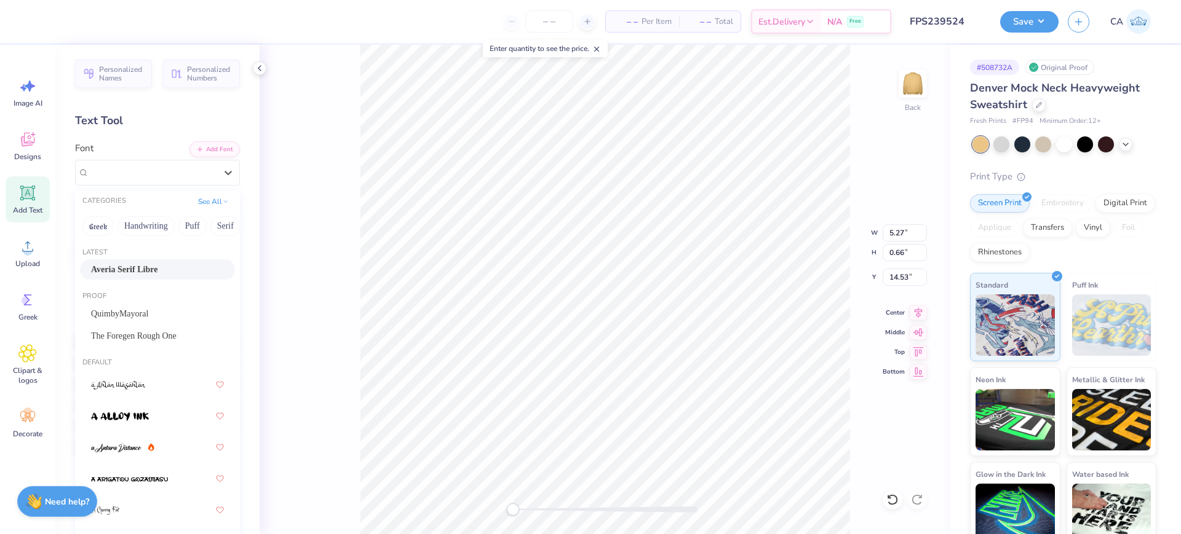
click at [127, 271] on span "Averia Serif Libre" at bounding box center [124, 269] width 66 height 13
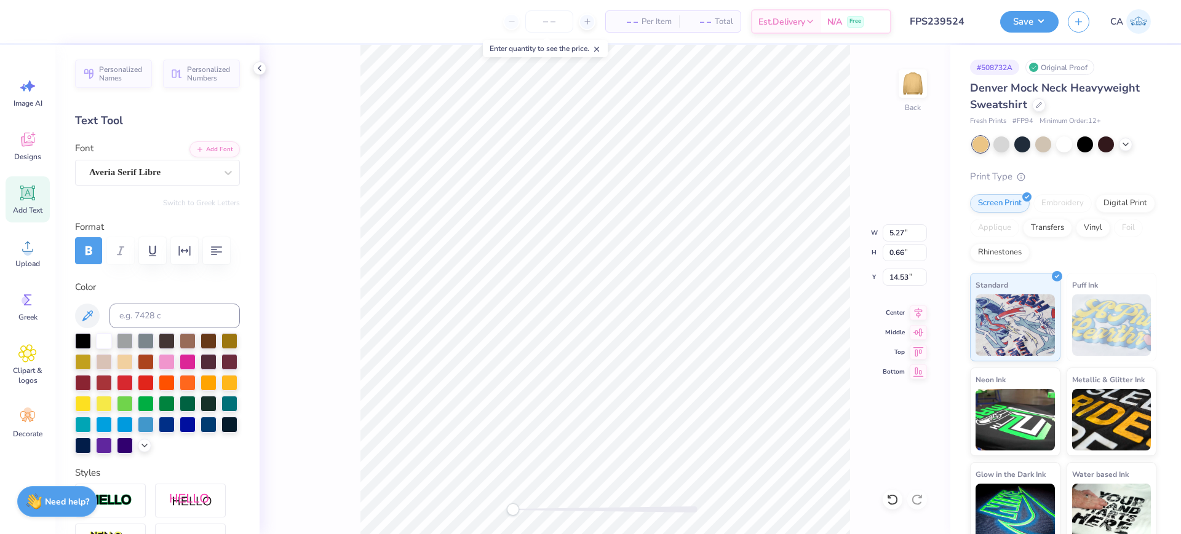
click at [921, 315] on icon at bounding box center [918, 313] width 17 height 15
type input "10.74"
type input "0.74"
type input "13.59"
click at [916, 309] on icon at bounding box center [918, 311] width 17 height 15
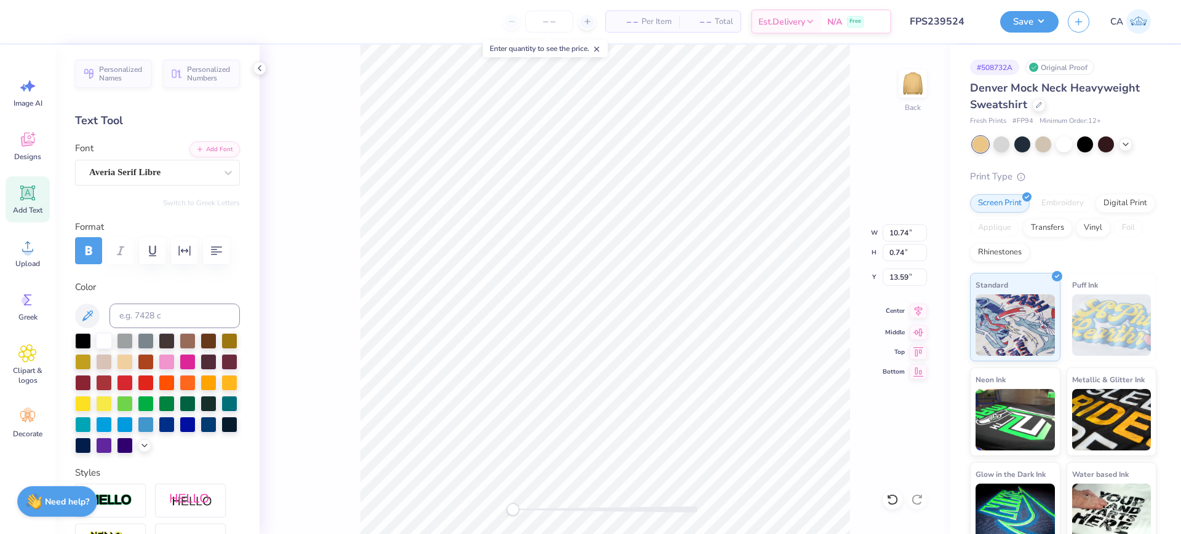
click at [919, 317] on icon at bounding box center [918, 311] width 17 height 15
type input "10.28"
type input "0.85"
click at [918, 311] on icon at bounding box center [918, 313] width 17 height 15
click at [918, 311] on icon at bounding box center [919, 311] width 8 height 10
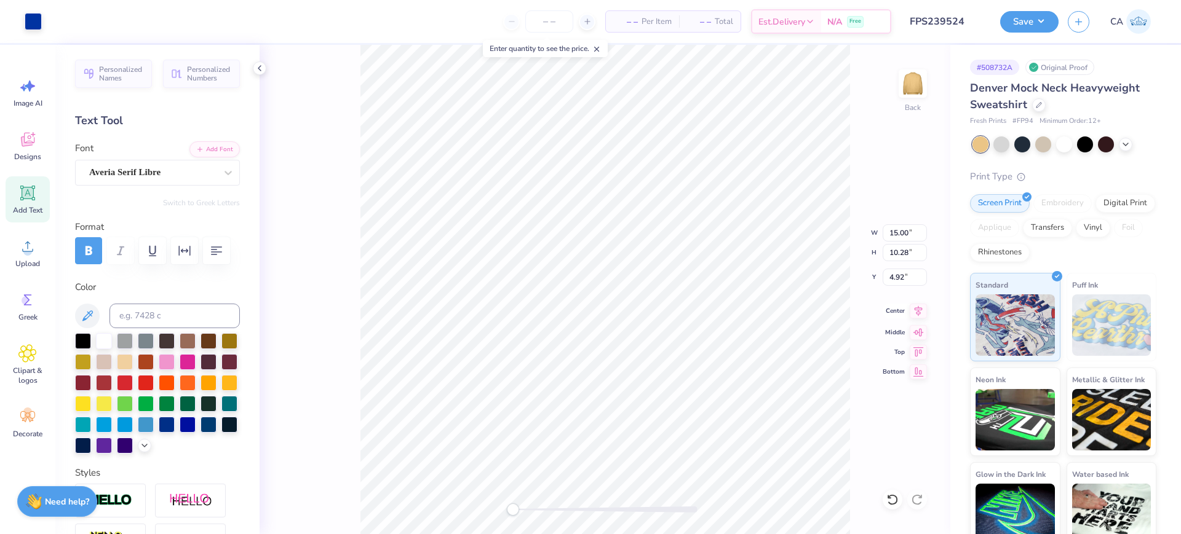
type input "10.28"
type input "4.92"
click at [883, 238] on input "15.00" at bounding box center [905, 232] width 44 height 17
type input "12.00"
type input "8.23"
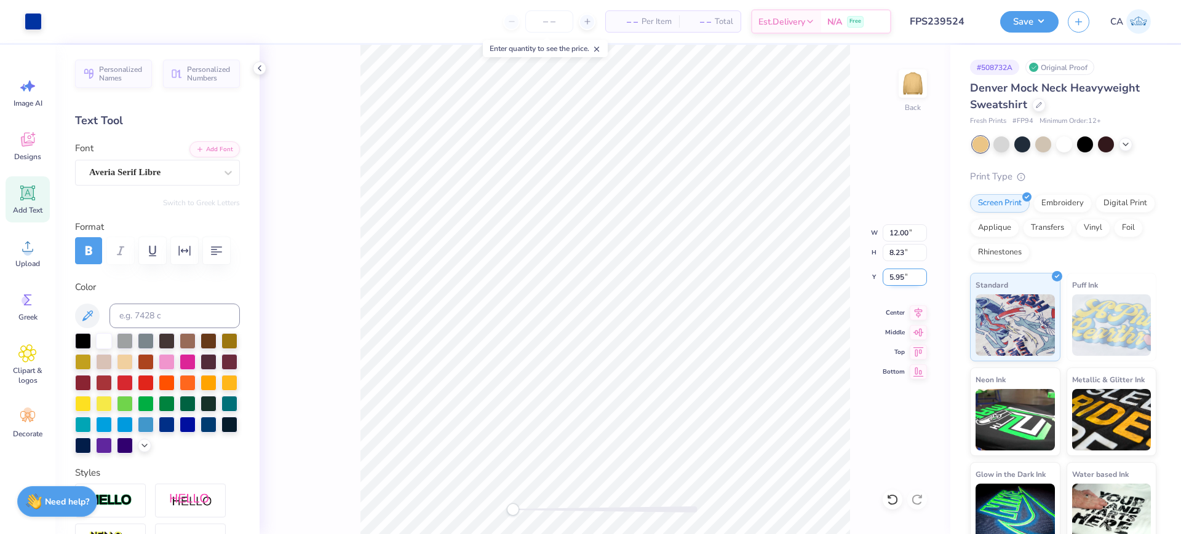
click at [904, 277] on input "5.95" at bounding box center [905, 277] width 44 height 17
type input "2.00"
click at [558, 513] on div at bounding box center [605, 510] width 185 height 12
click at [515, 495] on div "Back" at bounding box center [605, 290] width 691 height 490
click at [1019, 21] on button "Save" at bounding box center [1029, 20] width 58 height 22
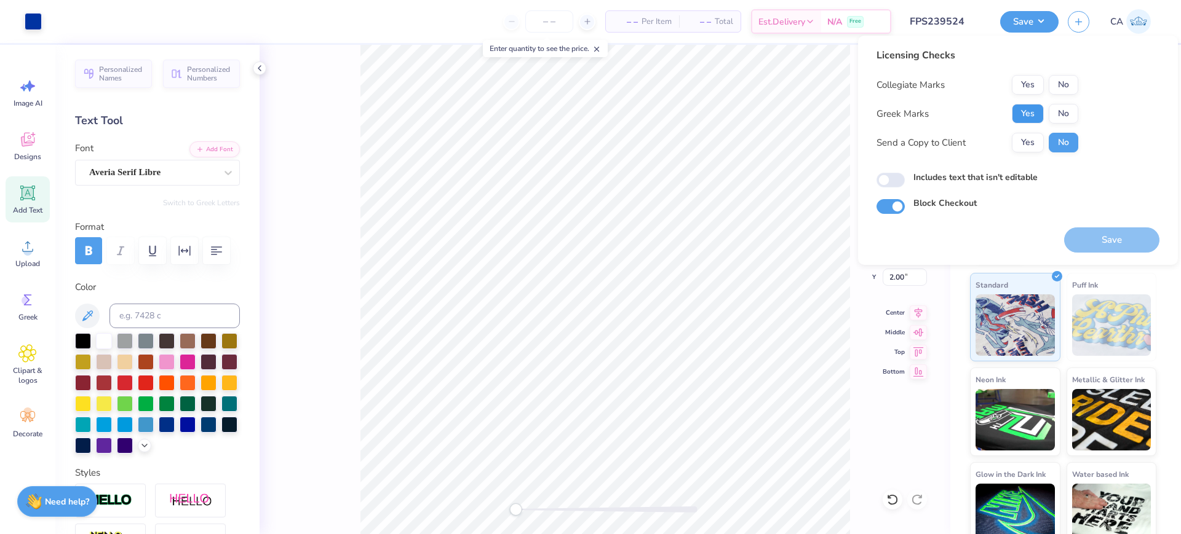
click at [1024, 116] on button "Yes" at bounding box center [1028, 114] width 32 height 20
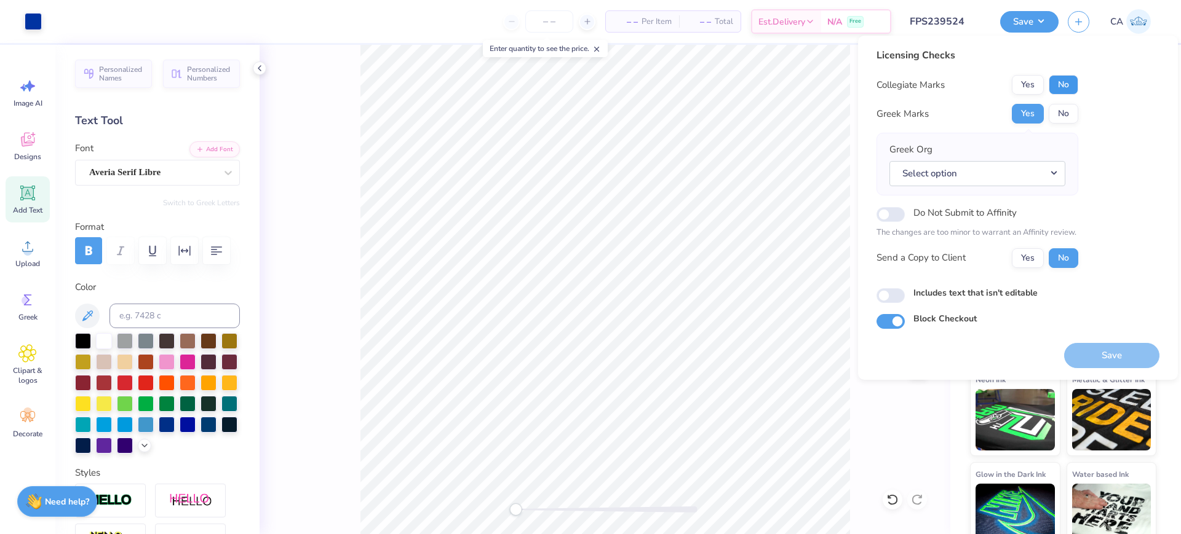
click at [1063, 84] on button "No" at bounding box center [1064, 85] width 30 height 20
click at [1032, 177] on button "Select option" at bounding box center [977, 173] width 176 height 25
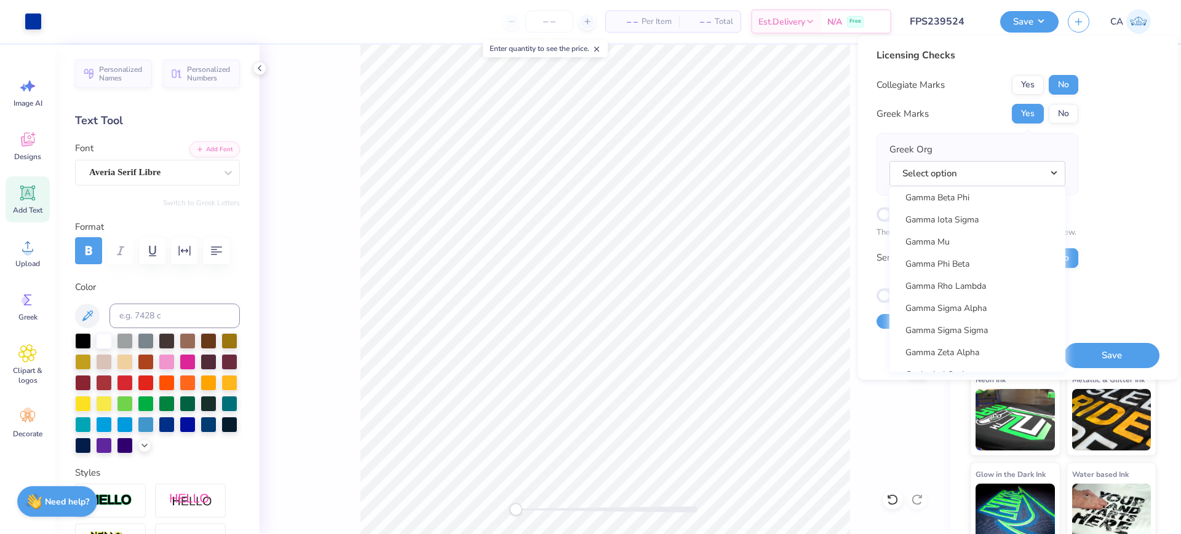
scroll to position [3810, 0]
click at [994, 296] on link "Gamma Phi Beta" at bounding box center [977, 289] width 166 height 20
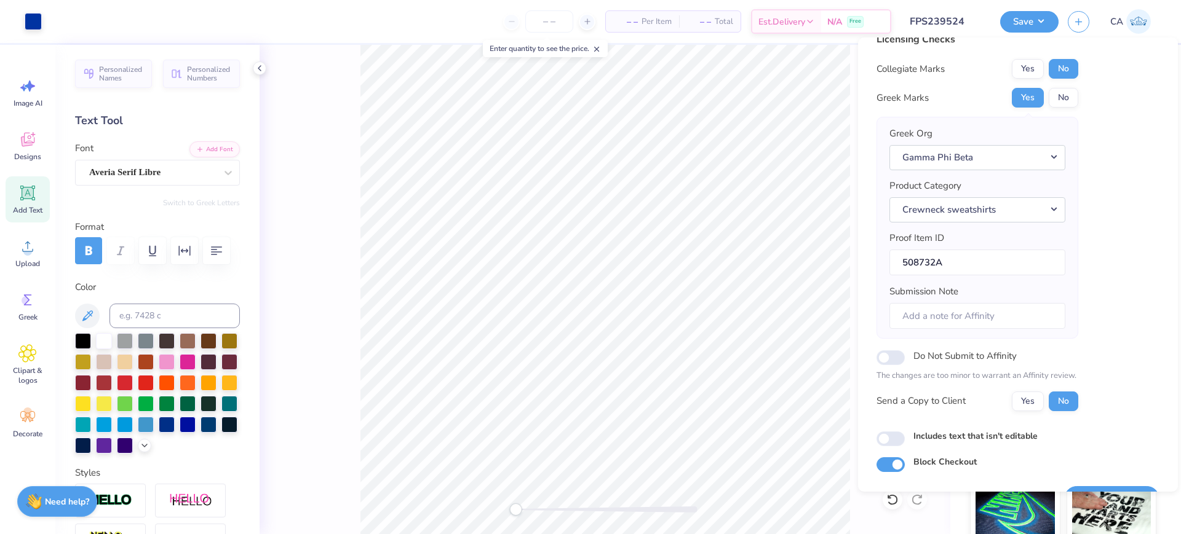
scroll to position [49, 0]
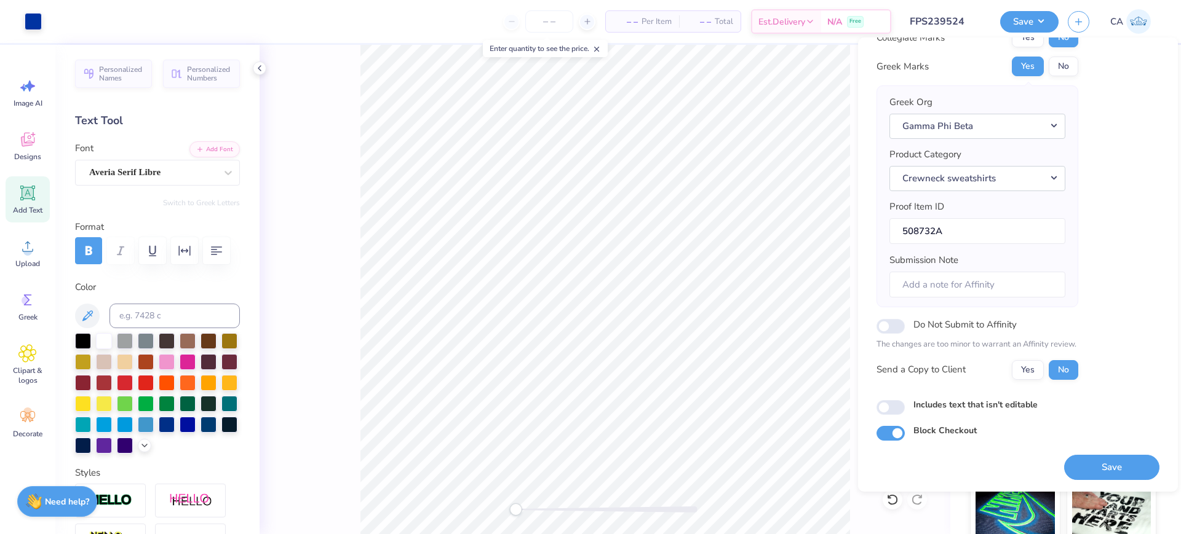
click at [1098, 462] on button "Save" at bounding box center [1111, 467] width 95 height 25
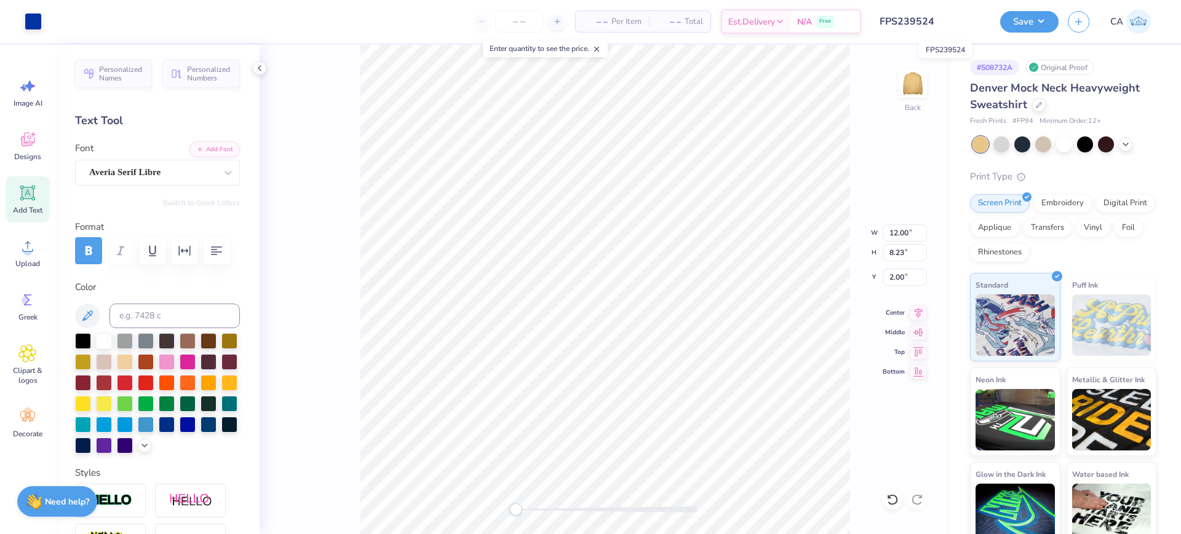
click at [958, 18] on input "FPS239524" at bounding box center [930, 21] width 121 height 25
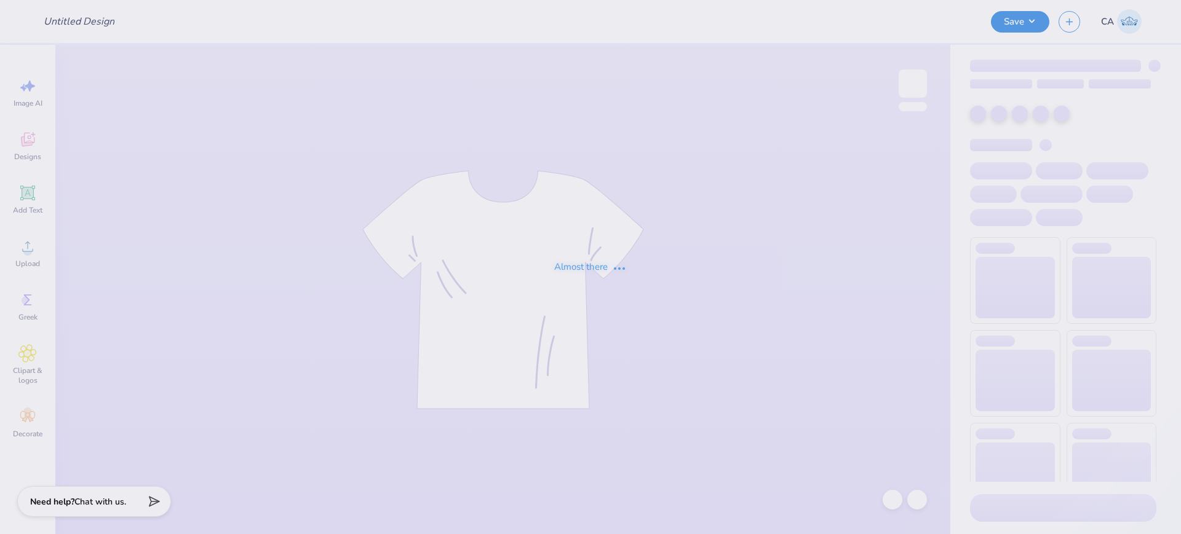
type input "FPS239524"
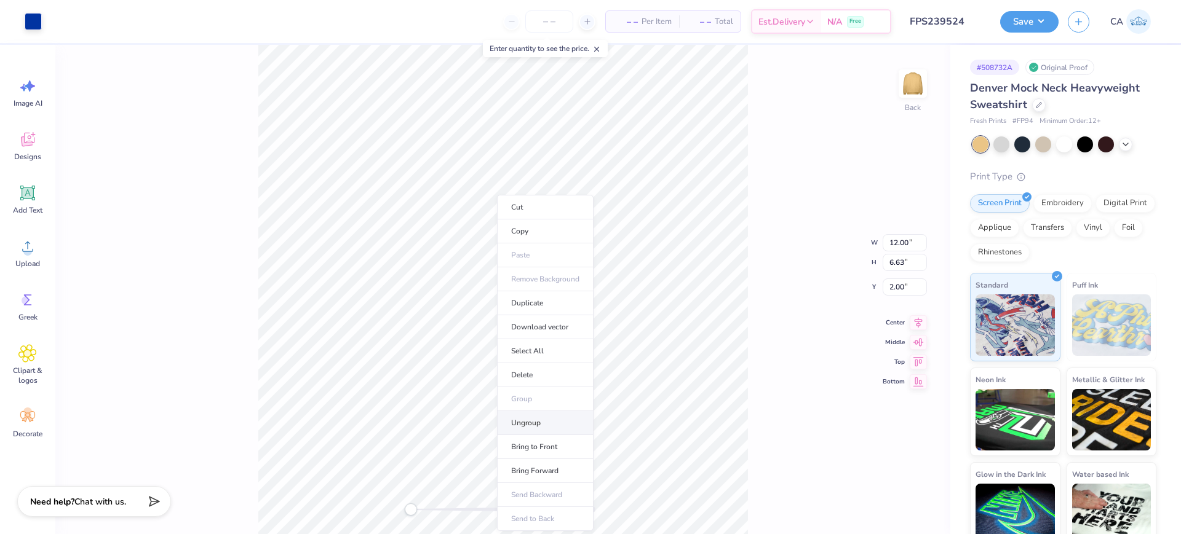
click at [525, 421] on li "Ungroup" at bounding box center [545, 423] width 97 height 24
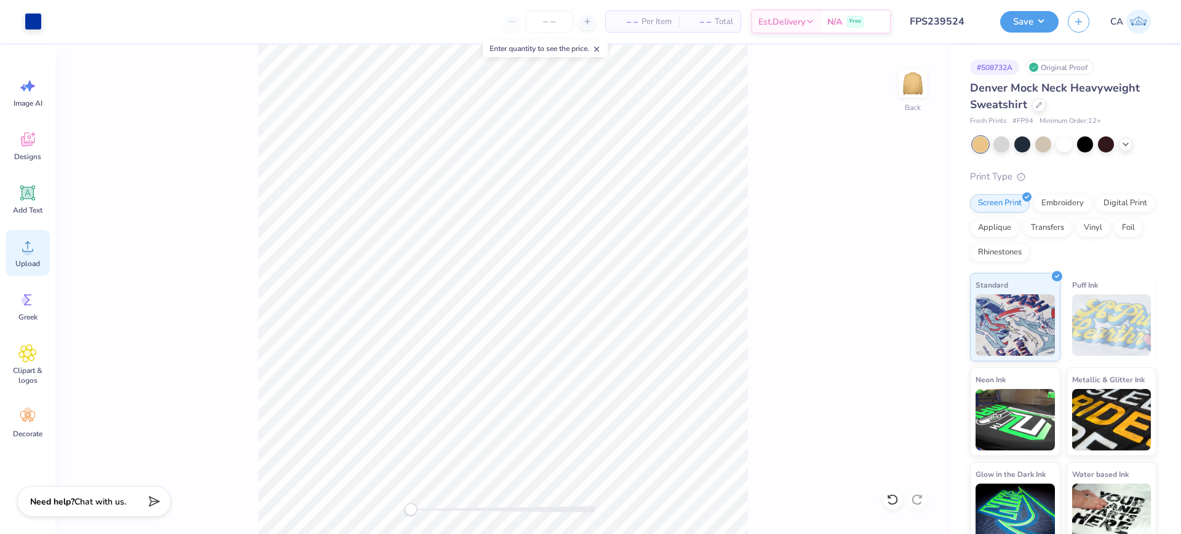
click at [36, 240] on icon at bounding box center [27, 246] width 18 height 18
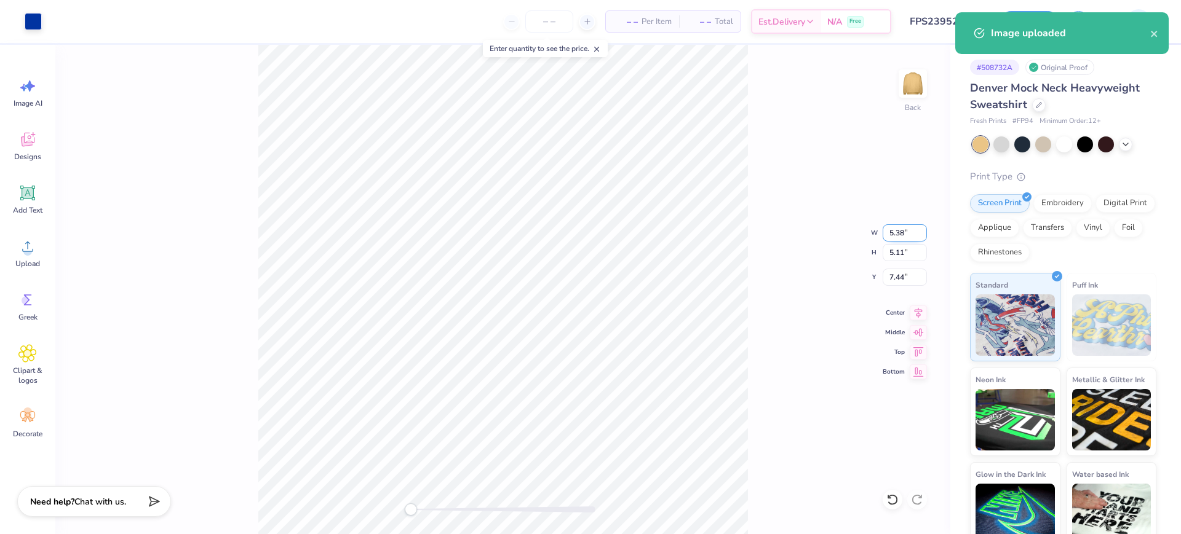
click at [907, 235] on input "5.38" at bounding box center [905, 232] width 44 height 17
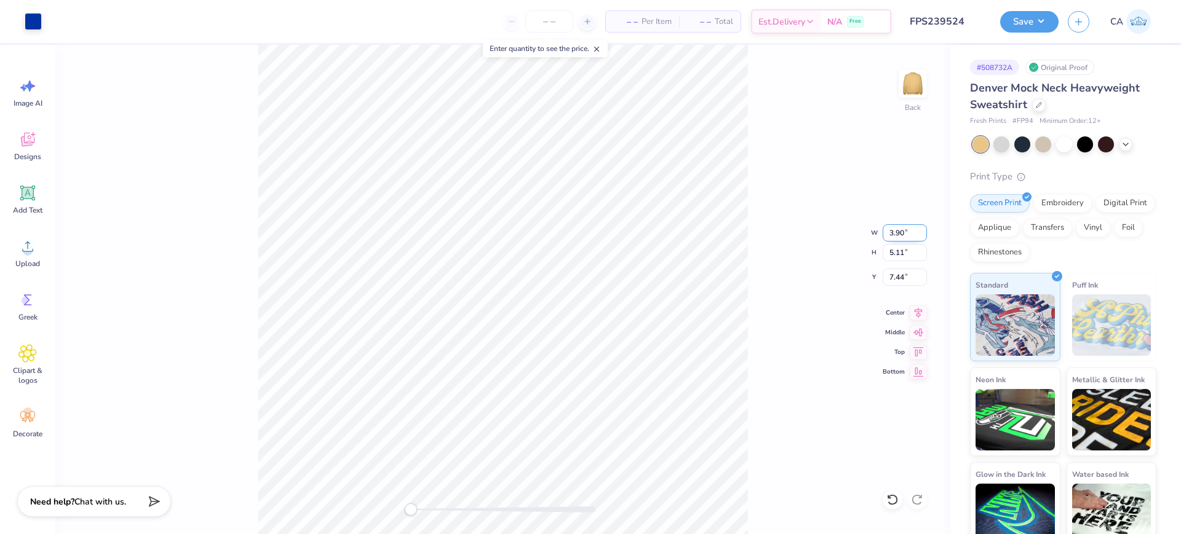
type input "3.90"
type input "3.70"
type input "8.15"
drag, startPoint x: 905, startPoint y: 278, endPoint x: 756, endPoint y: 276, distance: 148.9
click at [763, 273] on div "Back W 3.90 3.90 " H 3.70 3.70 " Y 8.15 8.15 " Center Middle Top Bottom" at bounding box center [502, 290] width 895 height 490
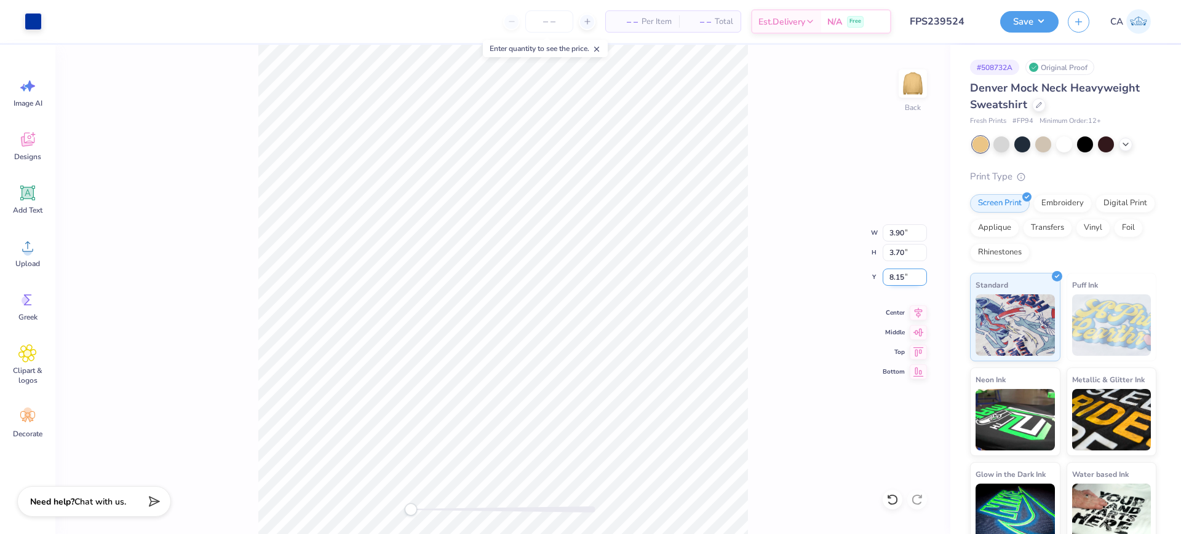
click at [907, 277] on input "8.15" at bounding box center [905, 277] width 44 height 17
type input "4.5"
drag, startPoint x: 1002, startPoint y: 16, endPoint x: 1007, endPoint y: 28, distance: 12.7
click at [1003, 16] on button "Save" at bounding box center [1029, 20] width 58 height 22
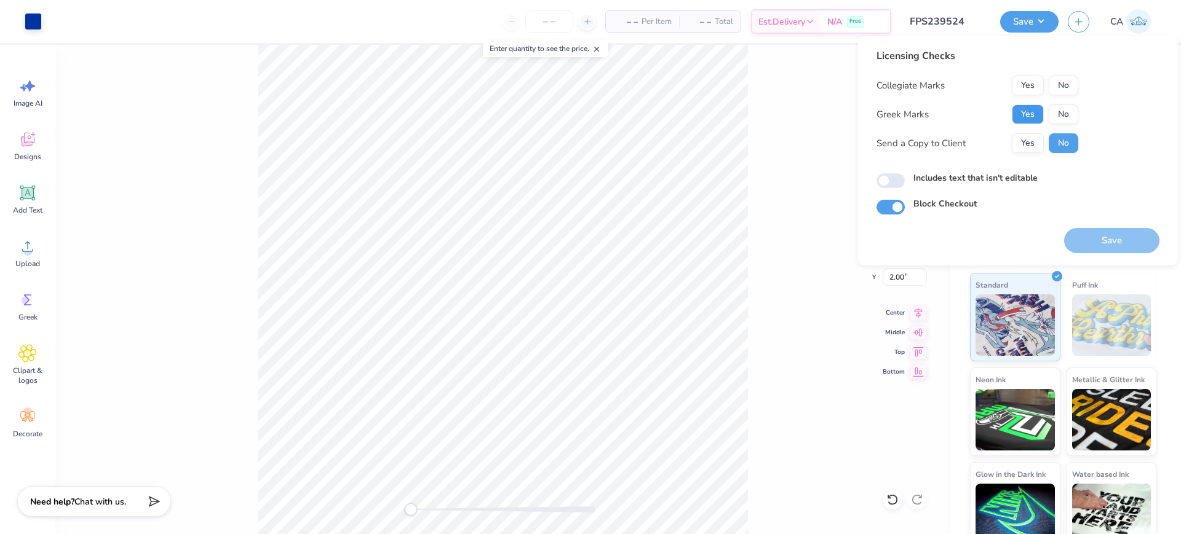
click at [1031, 108] on button "Yes" at bounding box center [1028, 115] width 32 height 20
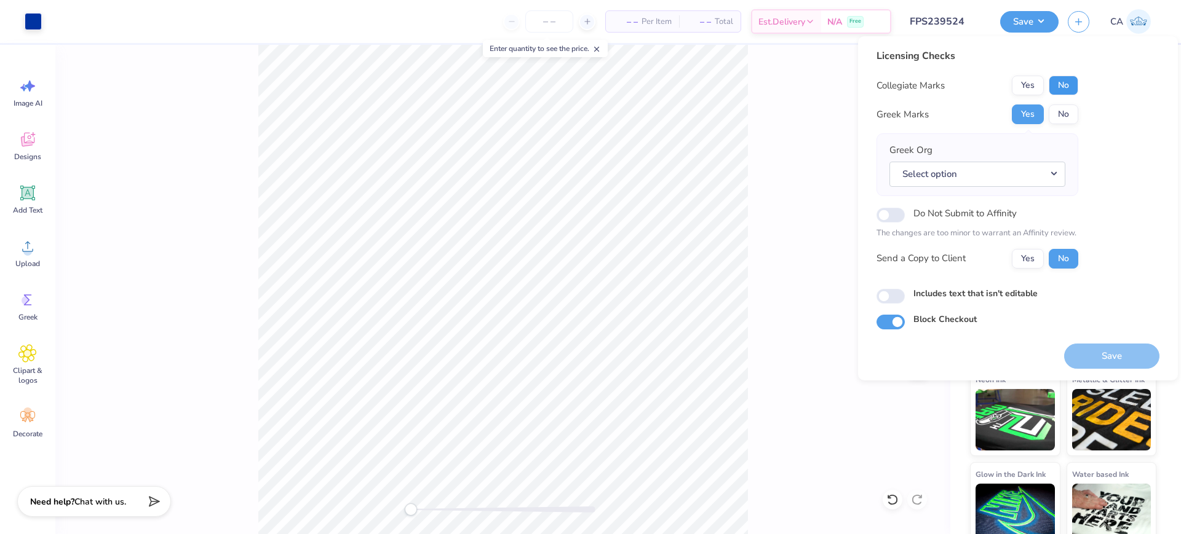
click at [1058, 89] on button "No" at bounding box center [1064, 86] width 30 height 20
click at [1007, 176] on button "Select option" at bounding box center [977, 174] width 176 height 25
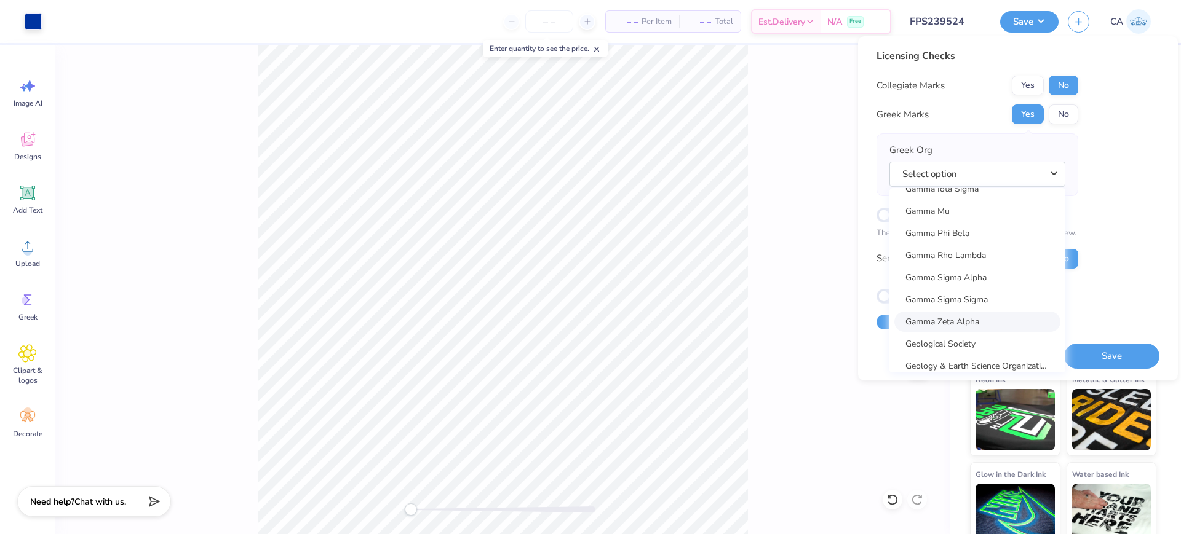
scroll to position [3844, 0]
click at [990, 252] on link "Gamma Phi Beta" at bounding box center [977, 256] width 166 height 20
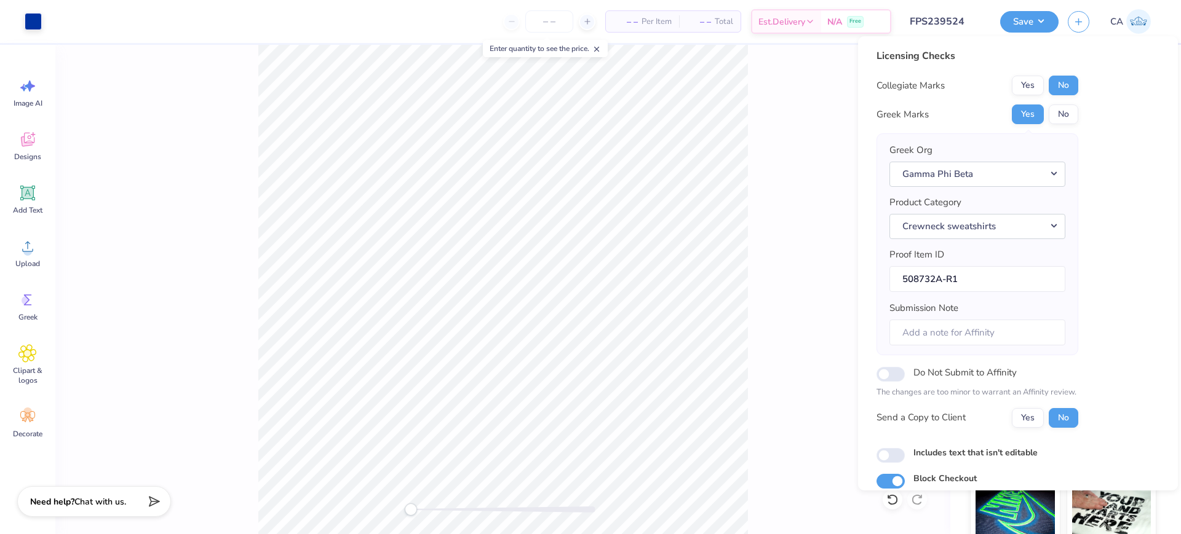
scroll to position [49, 0]
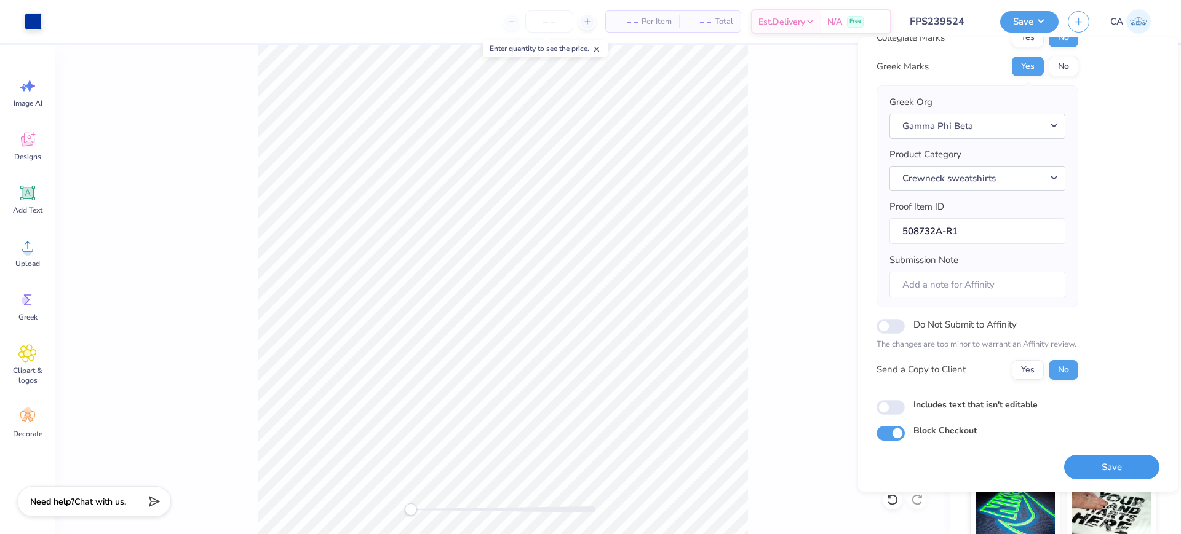
click at [1111, 464] on button "Save" at bounding box center [1111, 467] width 95 height 25
